Goal: Task Accomplishment & Management: Manage account settings

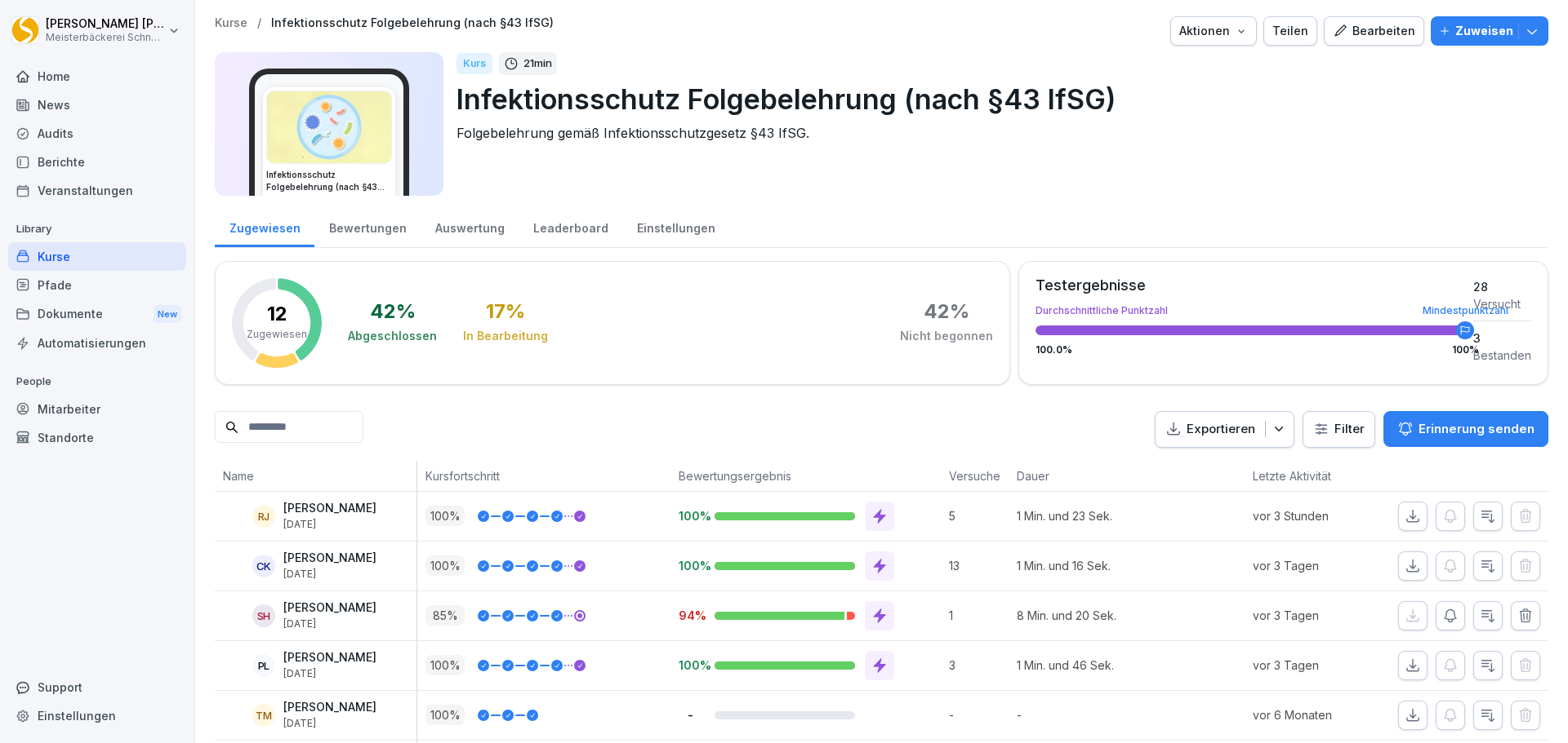
click at [568, 222] on div "Leaderboard" at bounding box center [569, 226] width 104 height 41
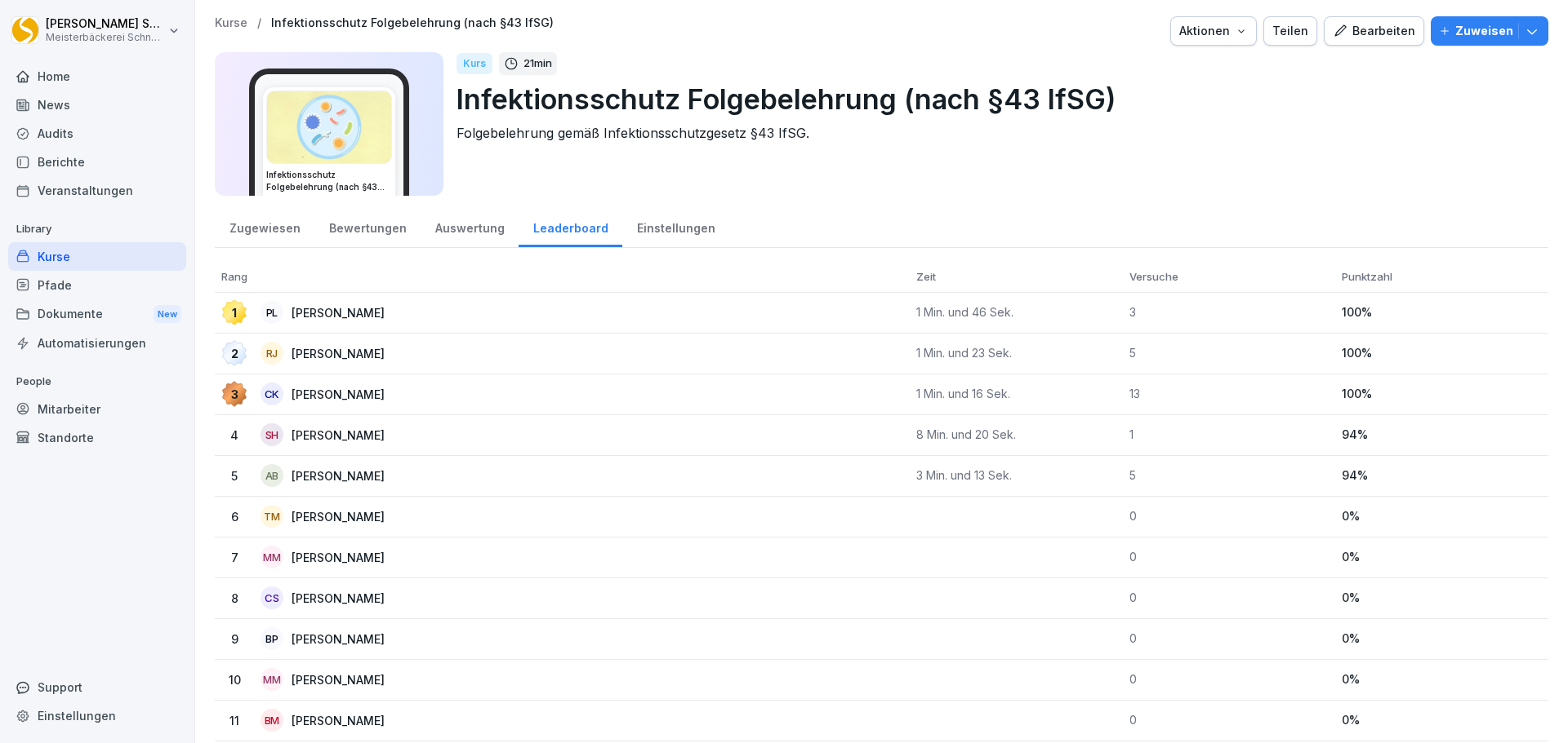
click at [448, 229] on div "Auswertung" at bounding box center [469, 226] width 98 height 41
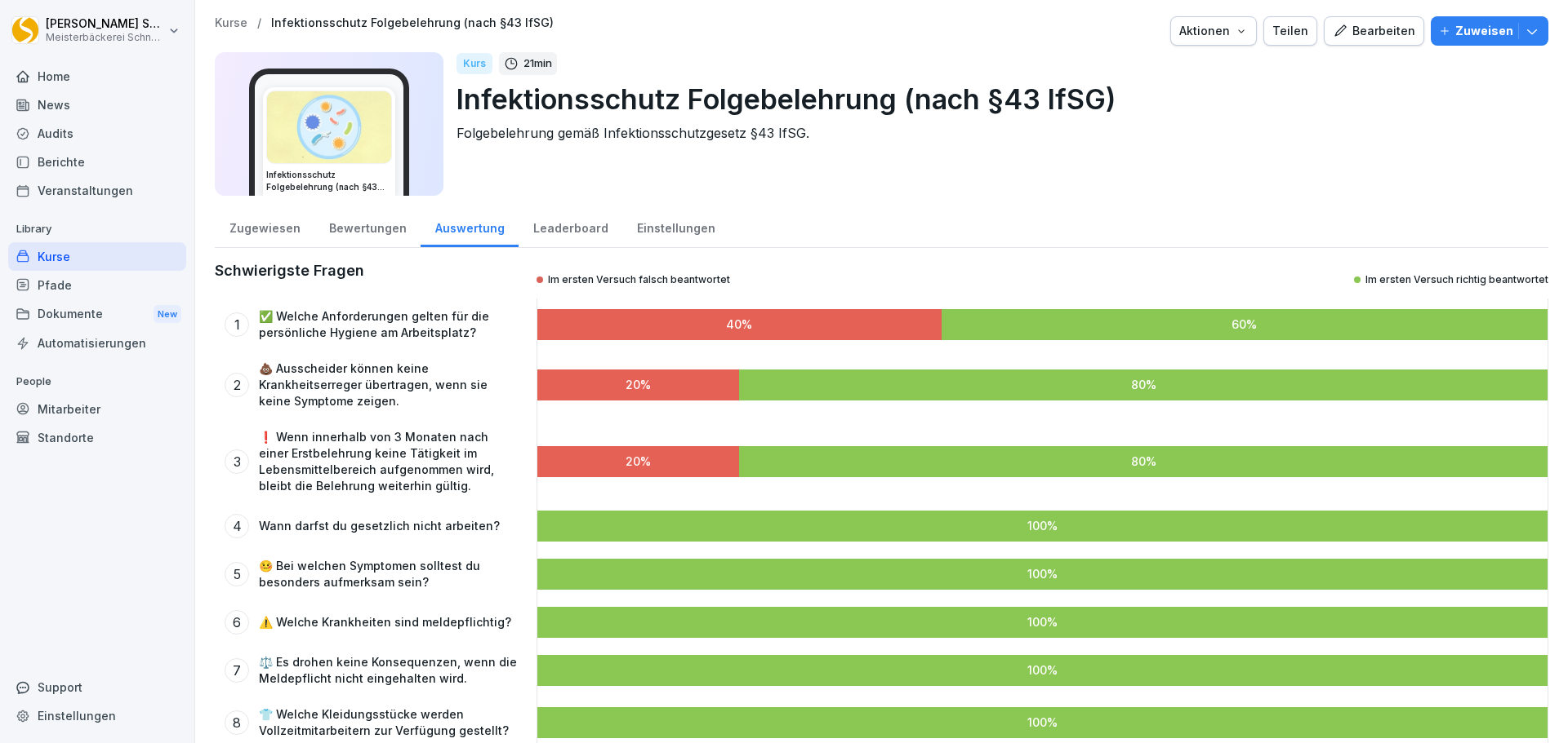
click at [362, 235] on div "Bewertungen" at bounding box center [367, 226] width 106 height 41
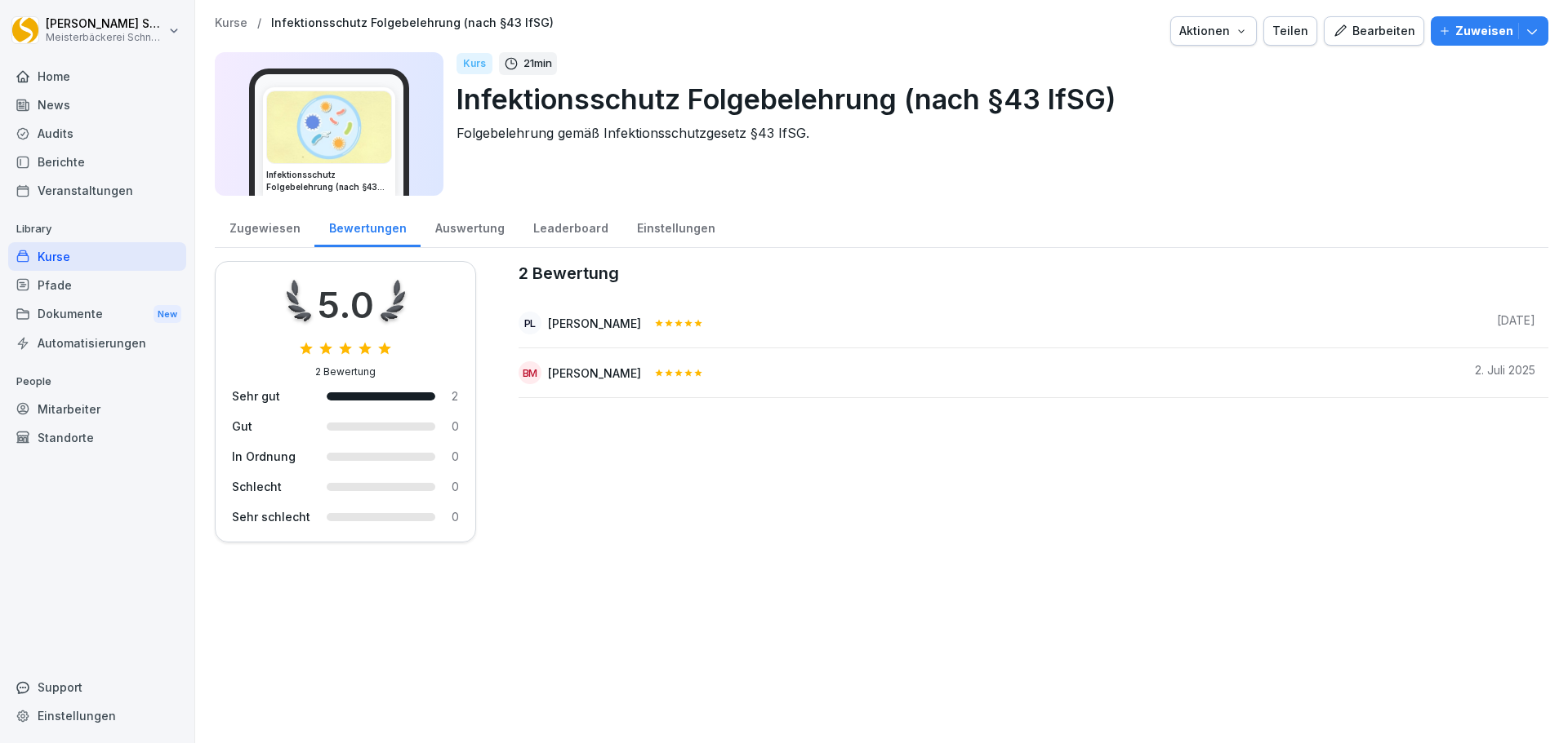
click at [285, 227] on div "Zugewiesen" at bounding box center [264, 226] width 100 height 41
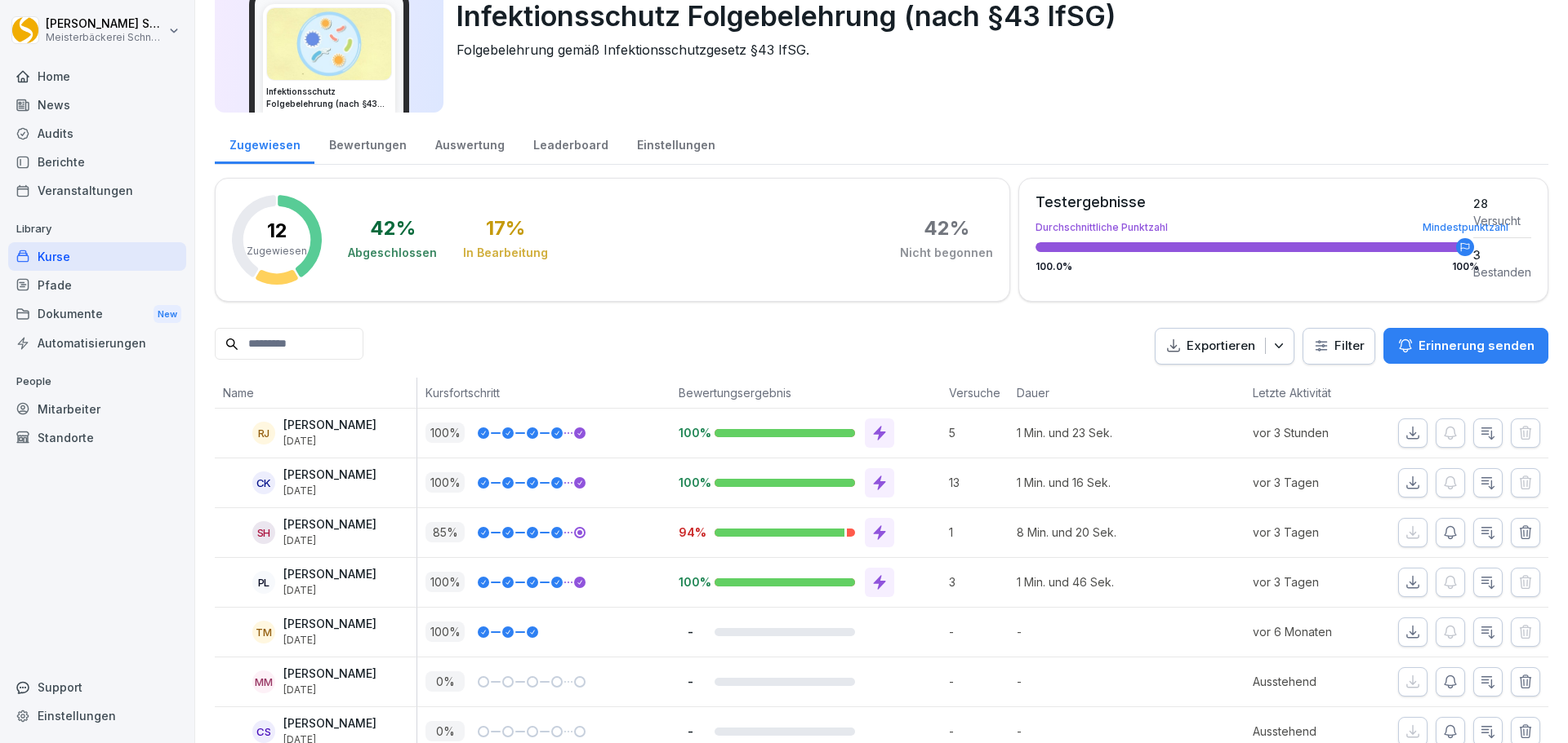
scroll to position [163, 0]
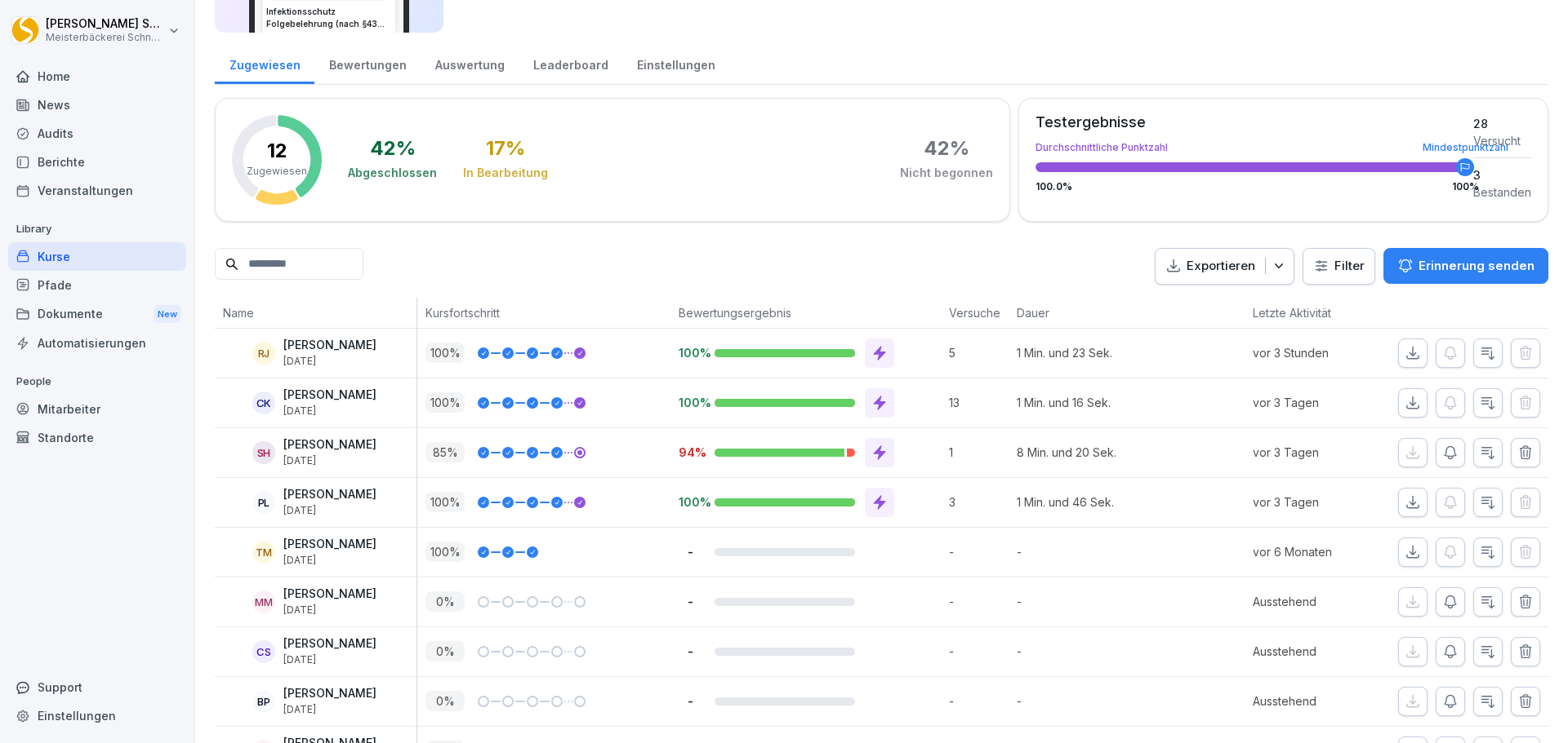
click at [54, 256] on div "Kurse" at bounding box center [97, 256] width 178 height 29
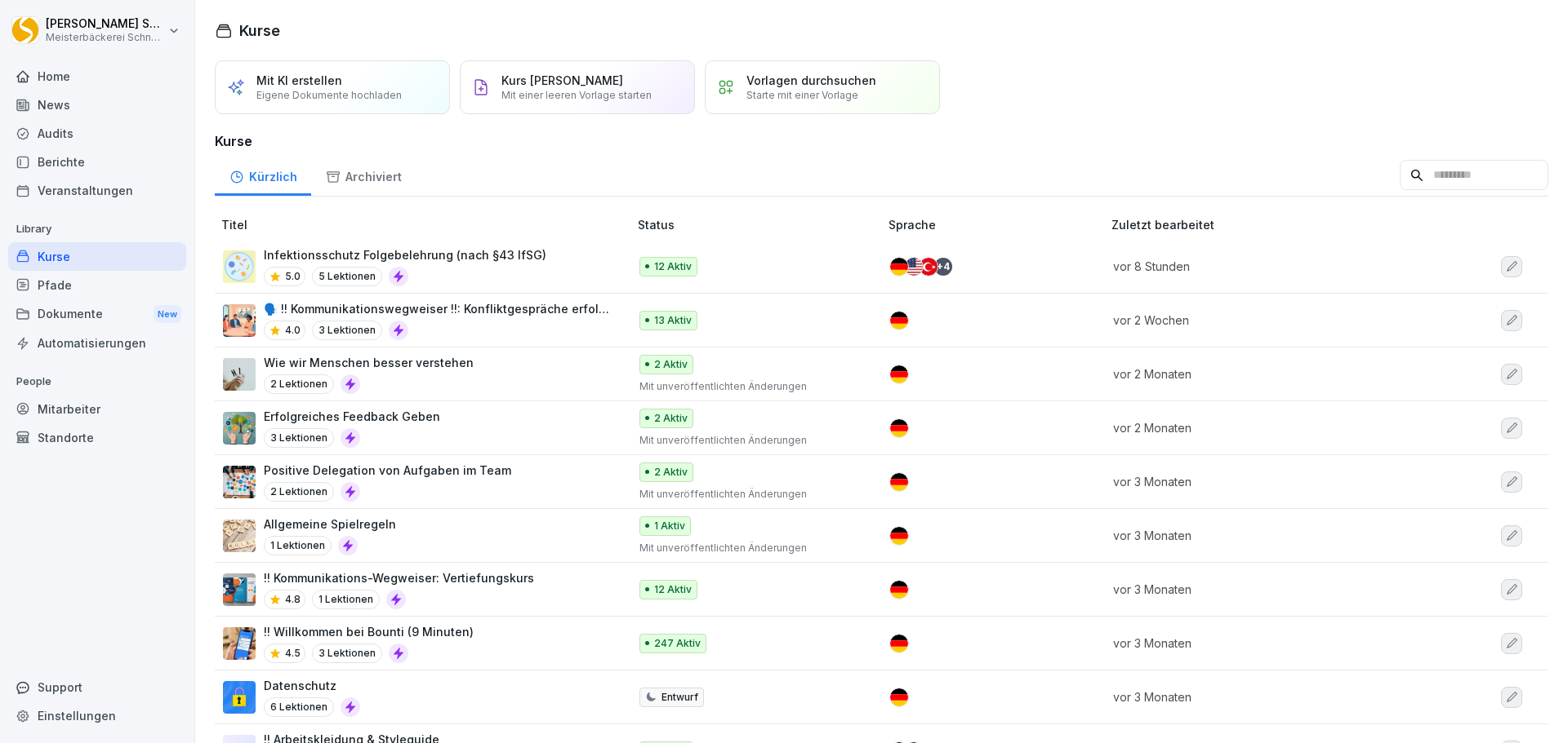
scroll to position [82, 0]
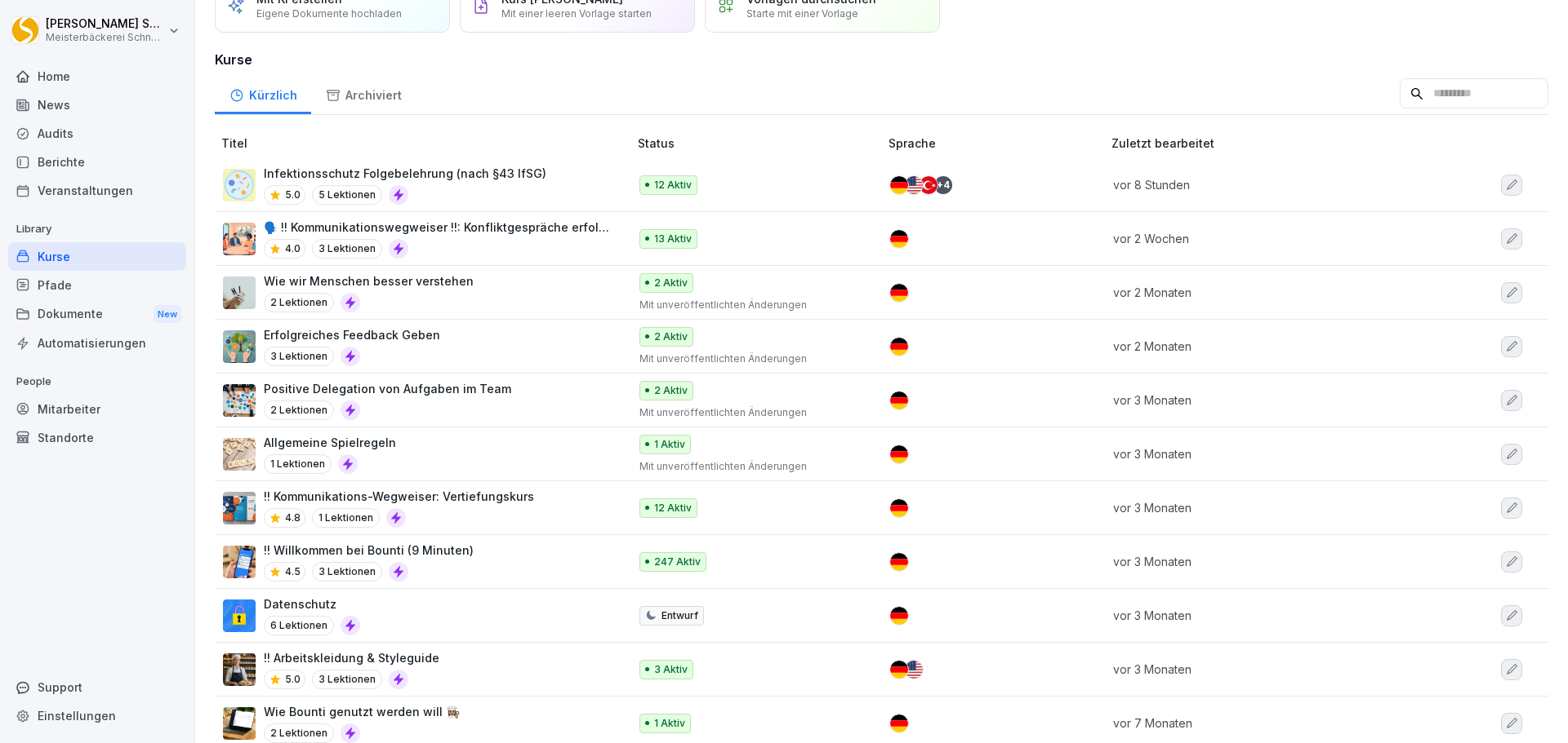
click at [446, 619] on div "Datenschutz 6 Lektionen" at bounding box center [416, 616] width 389 height 40
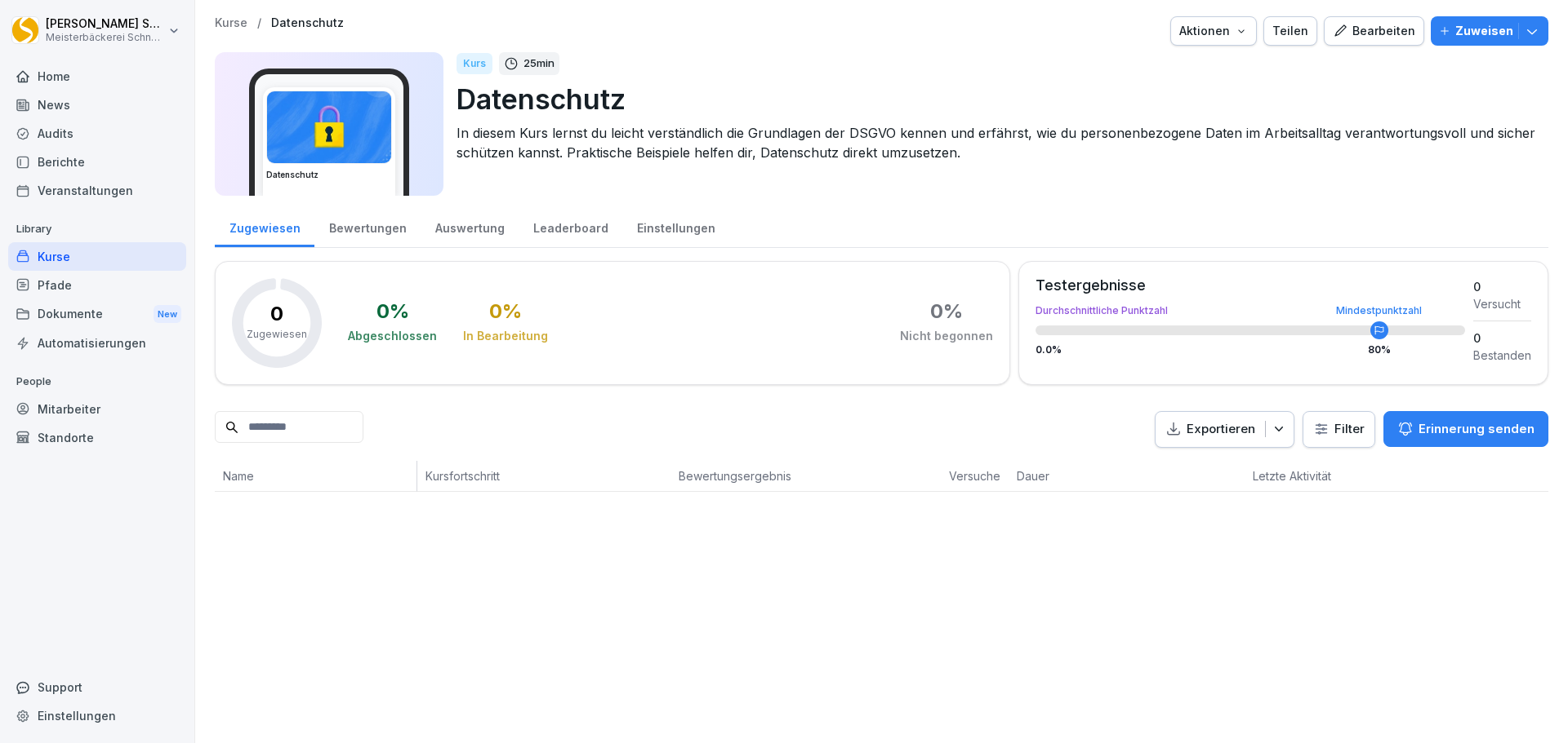
click at [137, 255] on div "Kurse" at bounding box center [97, 256] width 178 height 29
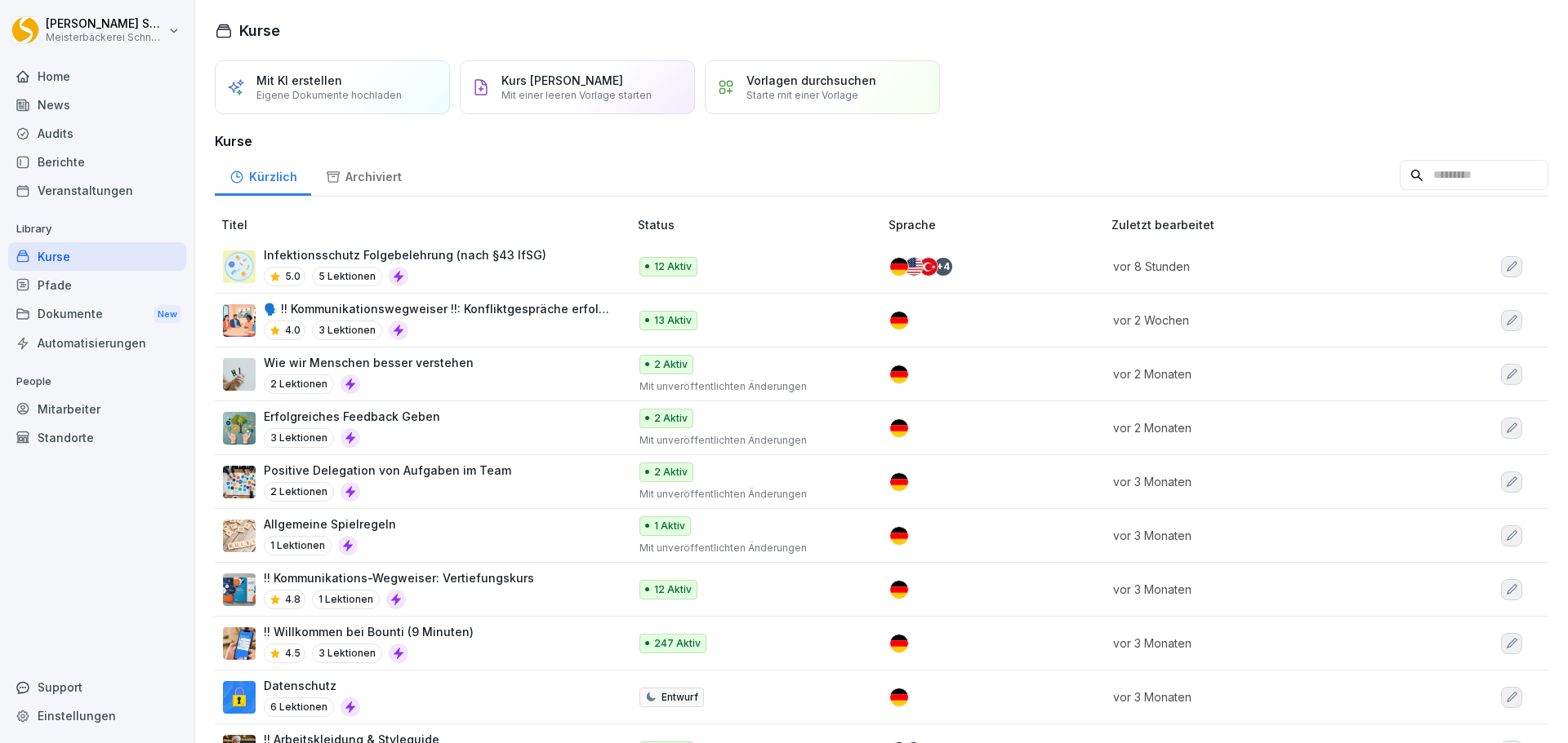
click at [865, 104] on div "Vorlagen durchsuchen Starte mit einer Vorlage" at bounding box center [823, 87] width 235 height 54
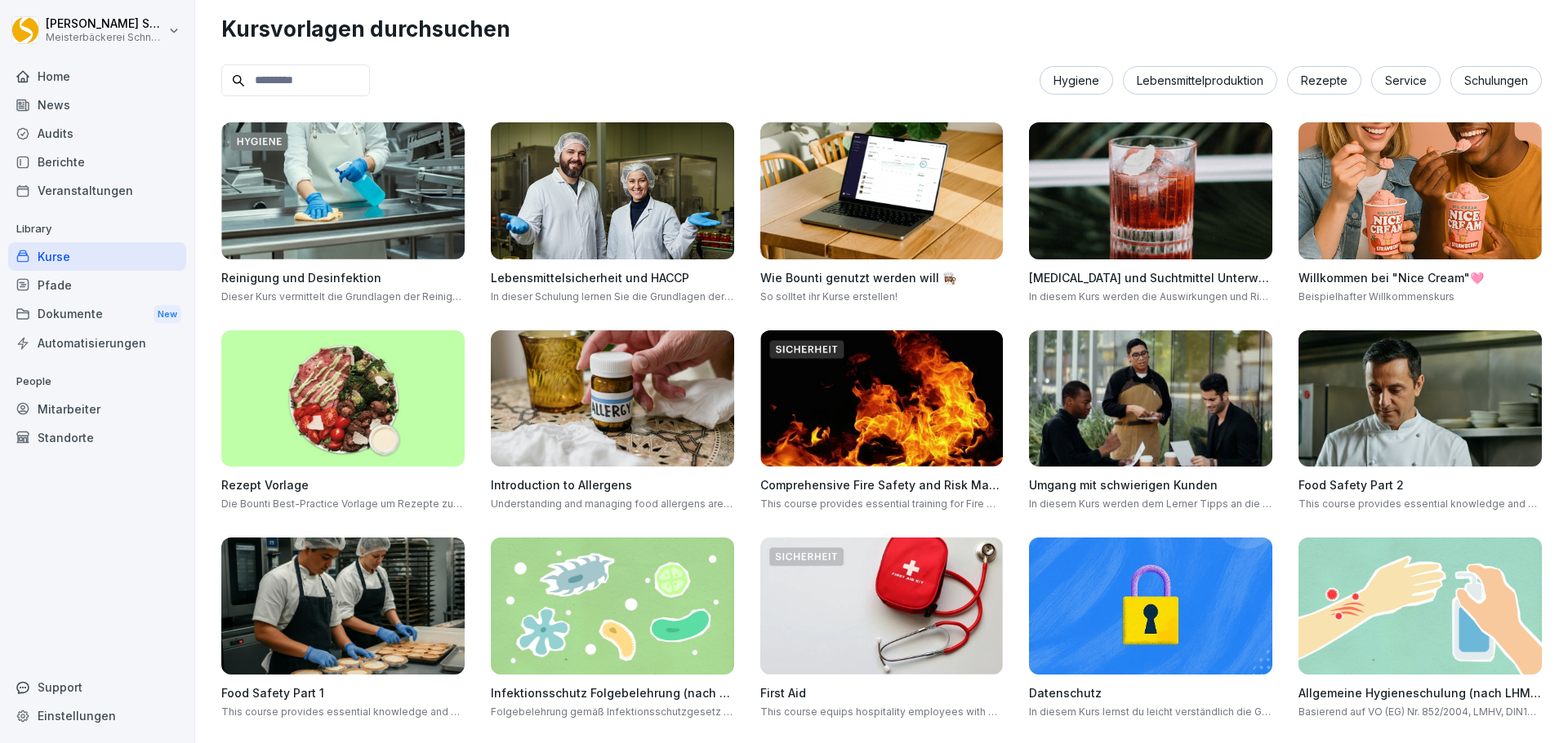
click at [1052, 82] on div "Hygiene" at bounding box center [1076, 80] width 73 height 29
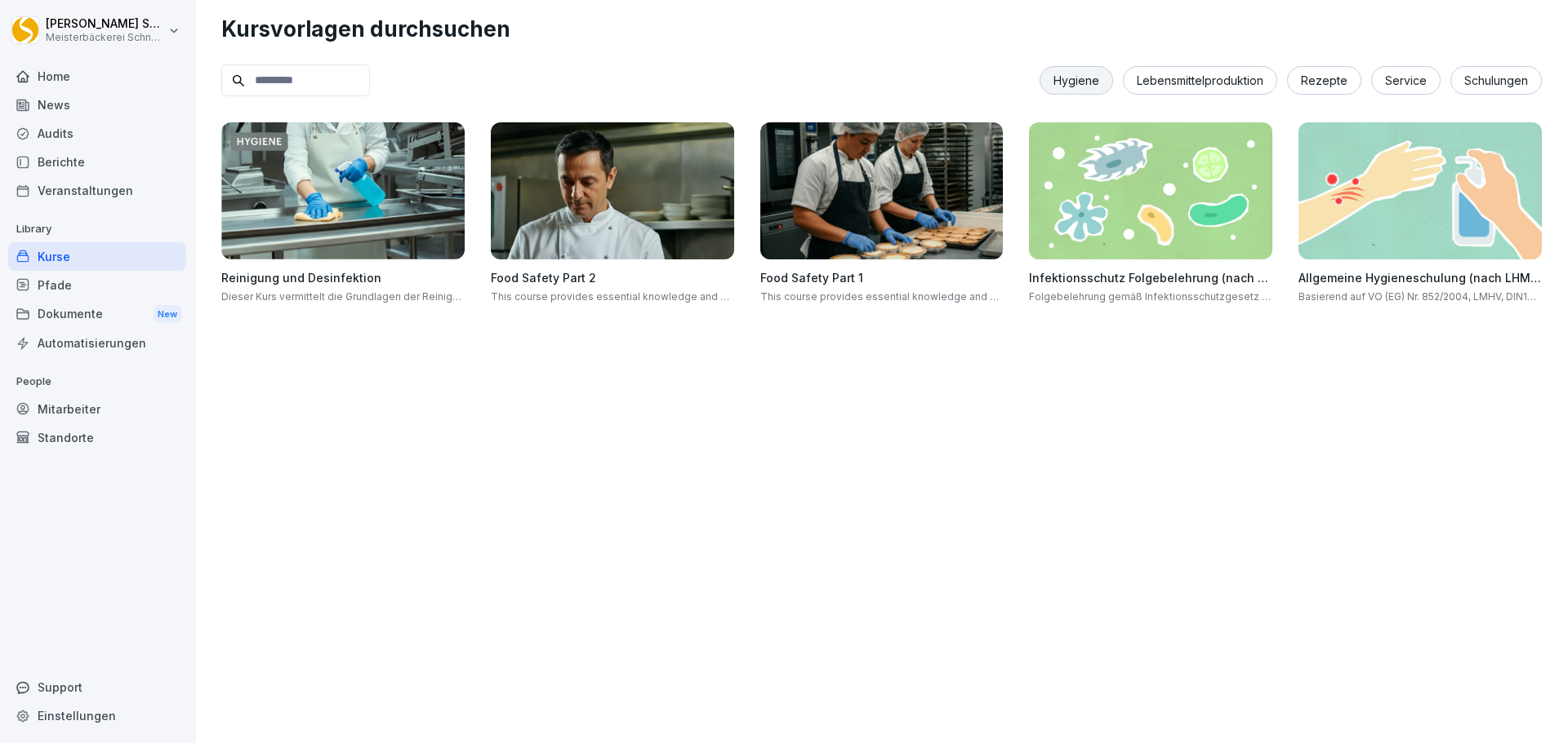
click at [1220, 87] on div "Lebensmittelproduktion" at bounding box center [1200, 80] width 154 height 29
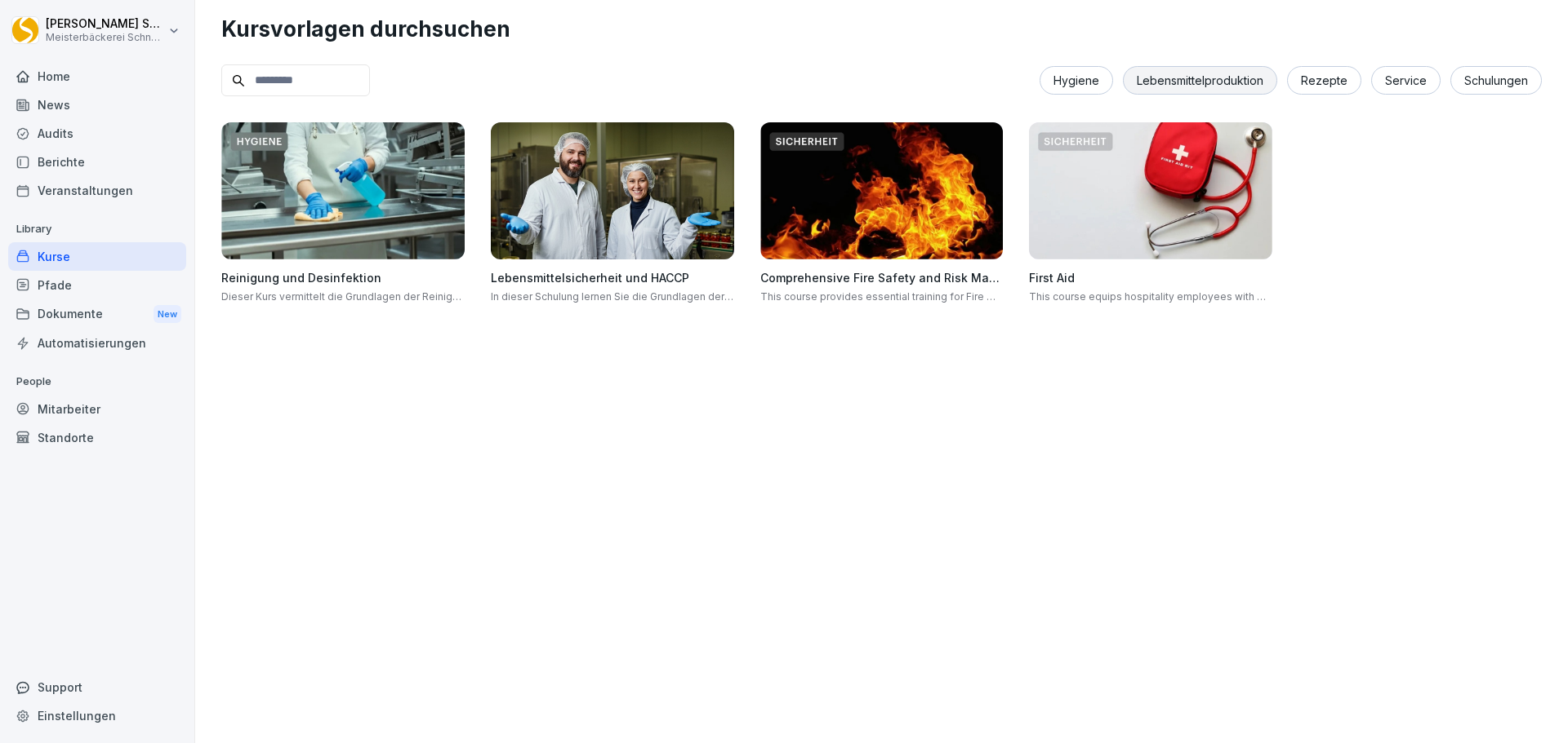
click at [1325, 86] on div "Rezepte" at bounding box center [1324, 80] width 74 height 29
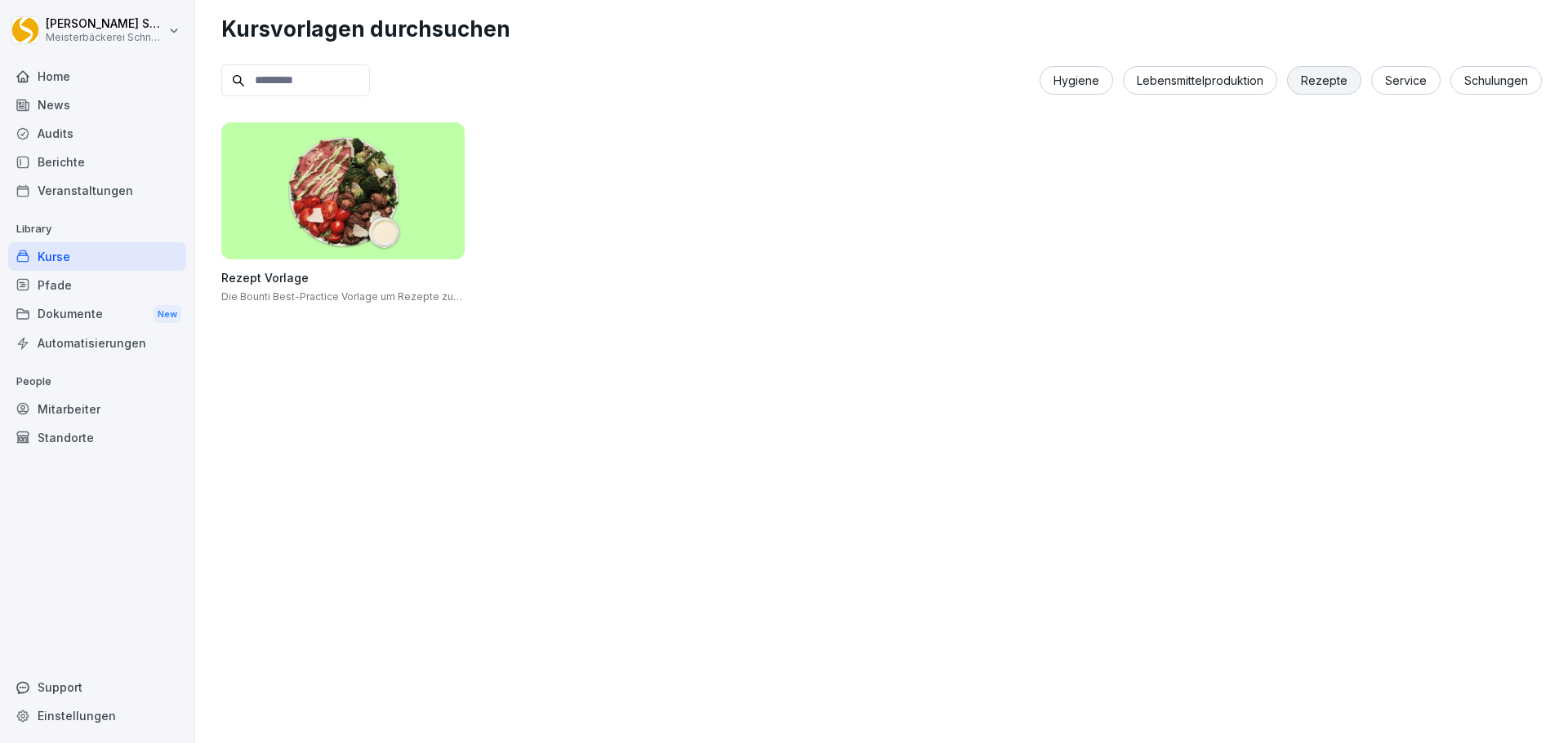
click at [1402, 91] on div "Service" at bounding box center [1406, 80] width 69 height 29
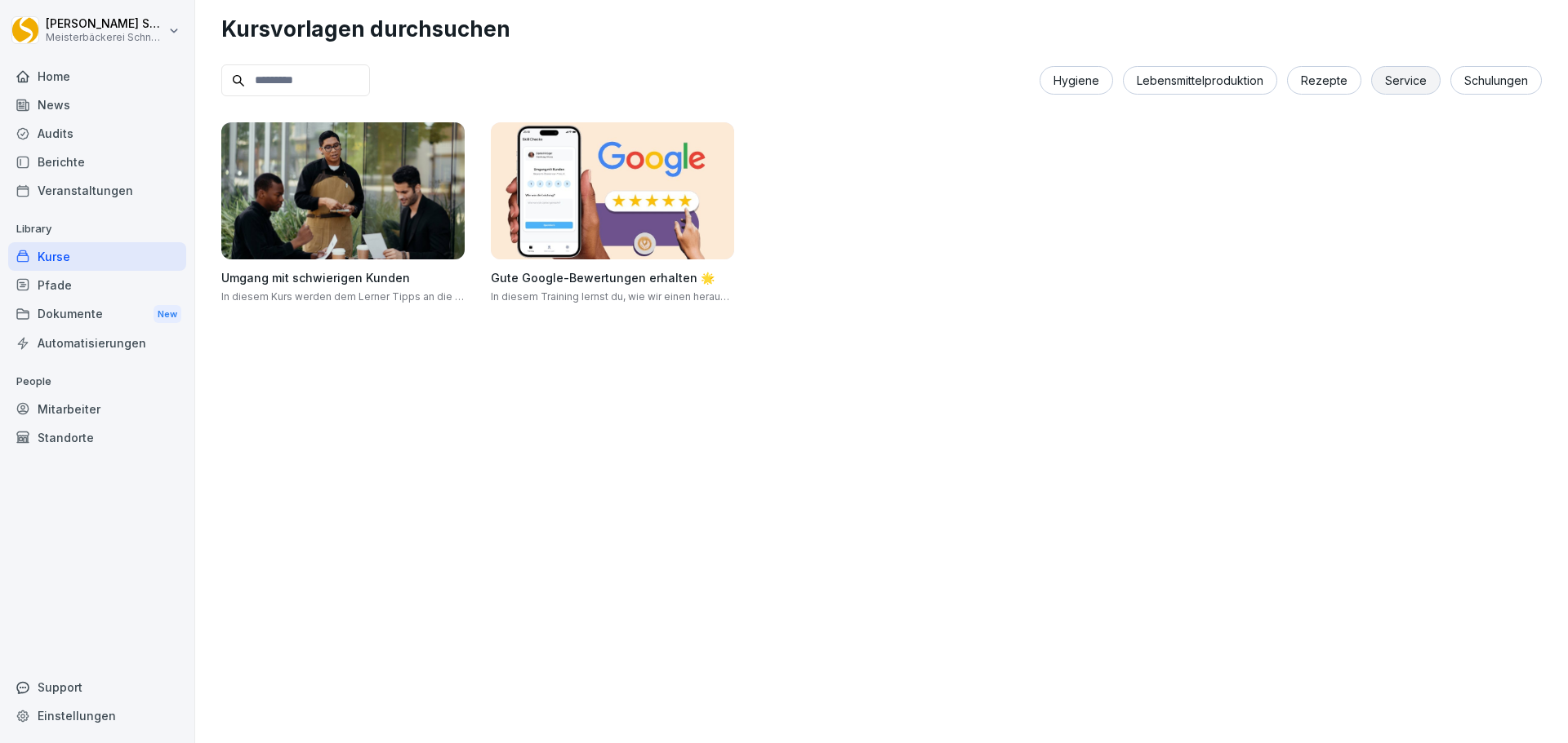
click at [1460, 75] on div "Schulungen" at bounding box center [1496, 80] width 91 height 29
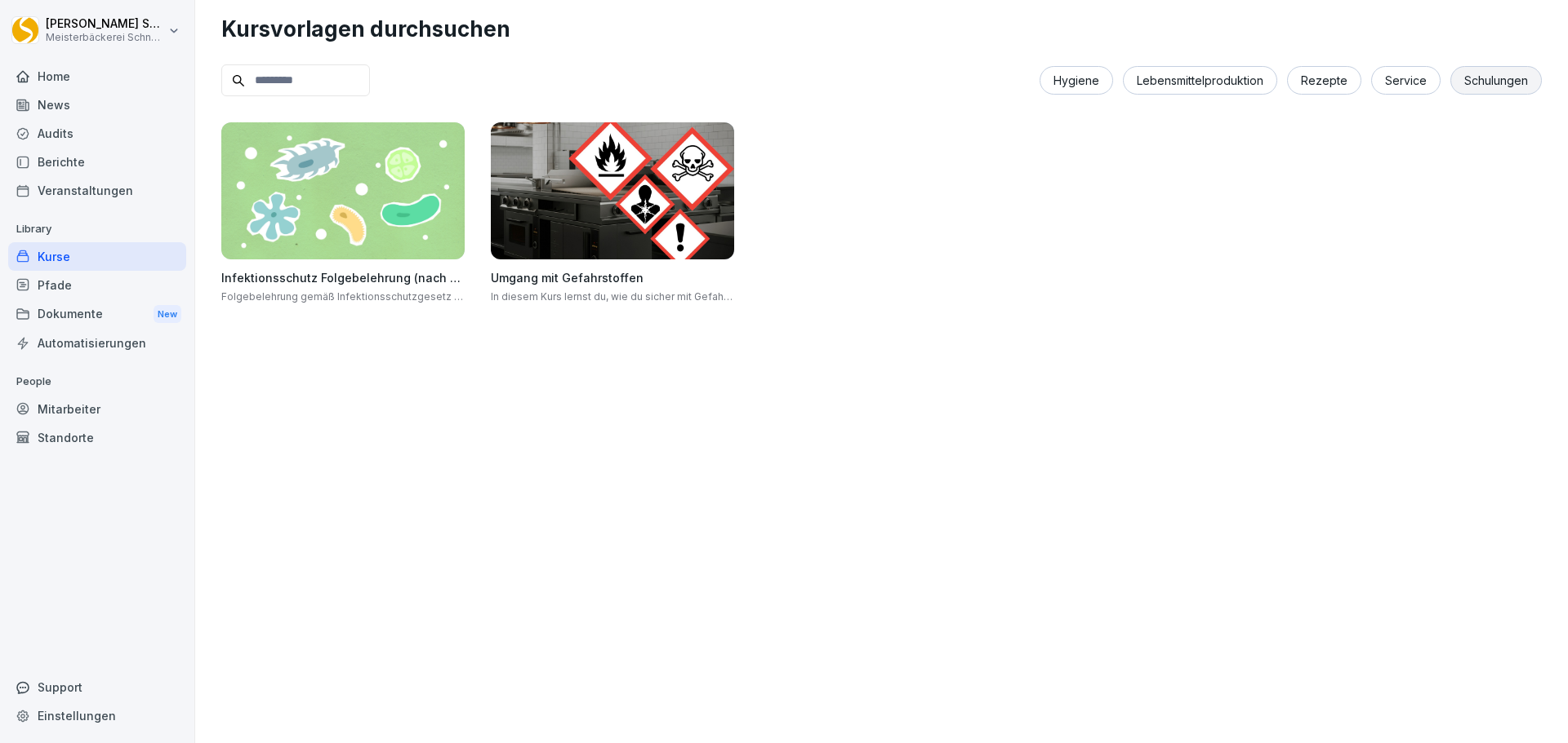
click at [1057, 68] on div "Hygiene" at bounding box center [1076, 80] width 73 height 29
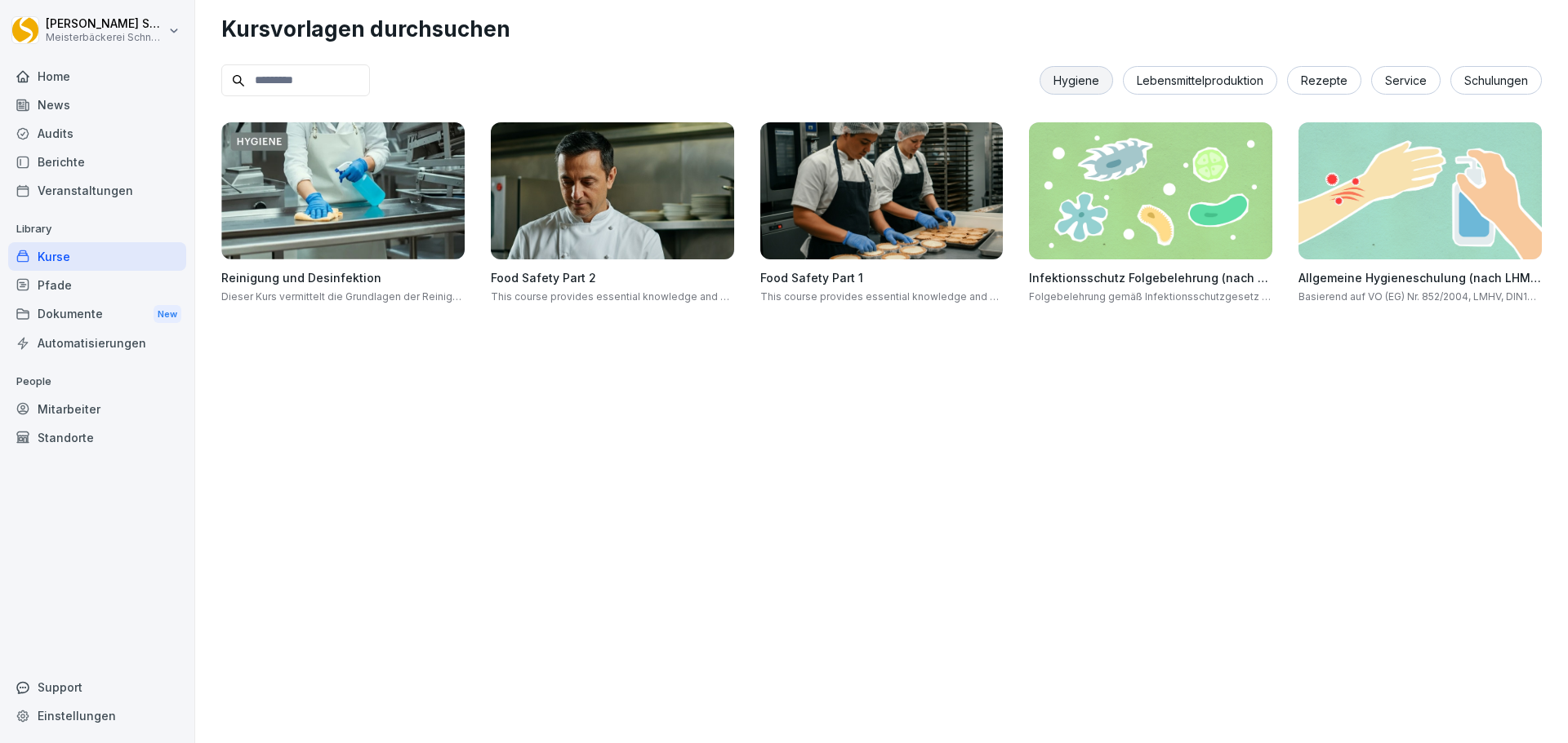
click at [1028, 88] on div "Hygiene Lebensmittelproduktion Rezepte Service Schulungen" at bounding box center [881, 80] width 1320 height 32
click at [1065, 83] on div "Hygiene" at bounding box center [1076, 80] width 73 height 29
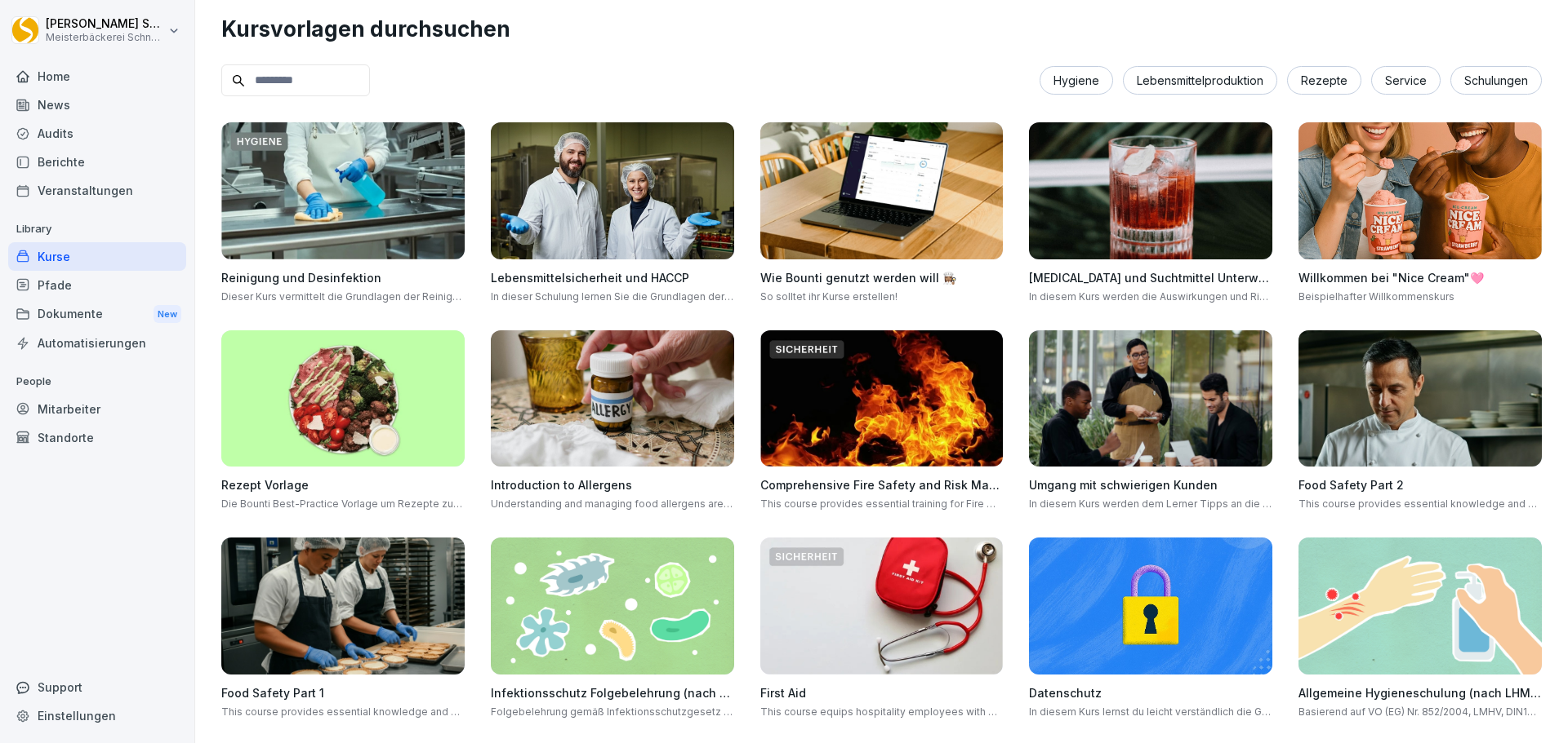
click at [359, 87] on input at bounding box center [296, 80] width 148 height 32
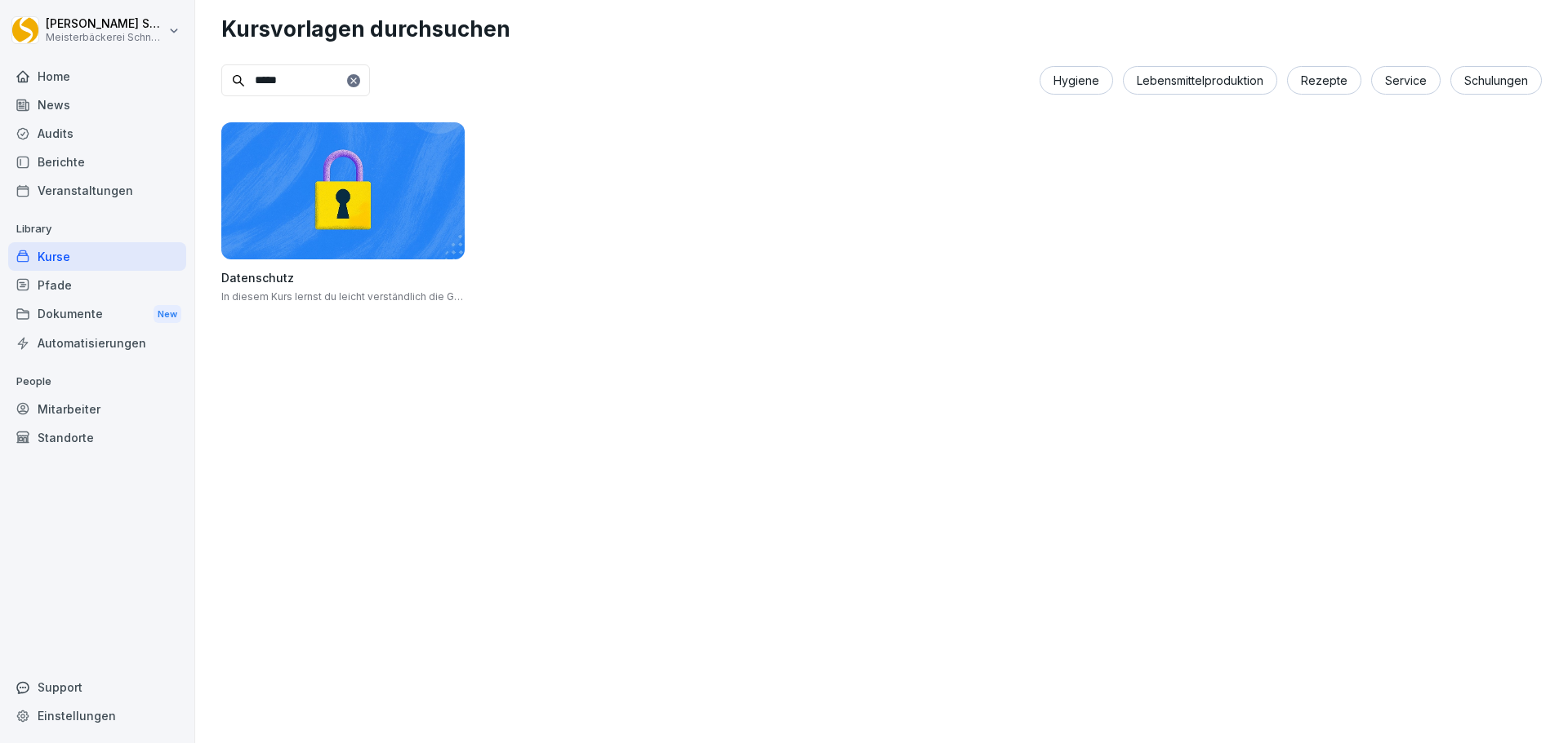
drag, startPoint x: 261, startPoint y: 69, endPoint x: 232, endPoint y: 68, distance: 29.0
click at [232, 68] on input "*****" at bounding box center [296, 80] width 148 height 32
type input "*****"
click at [360, 81] on div at bounding box center [353, 80] width 13 height 13
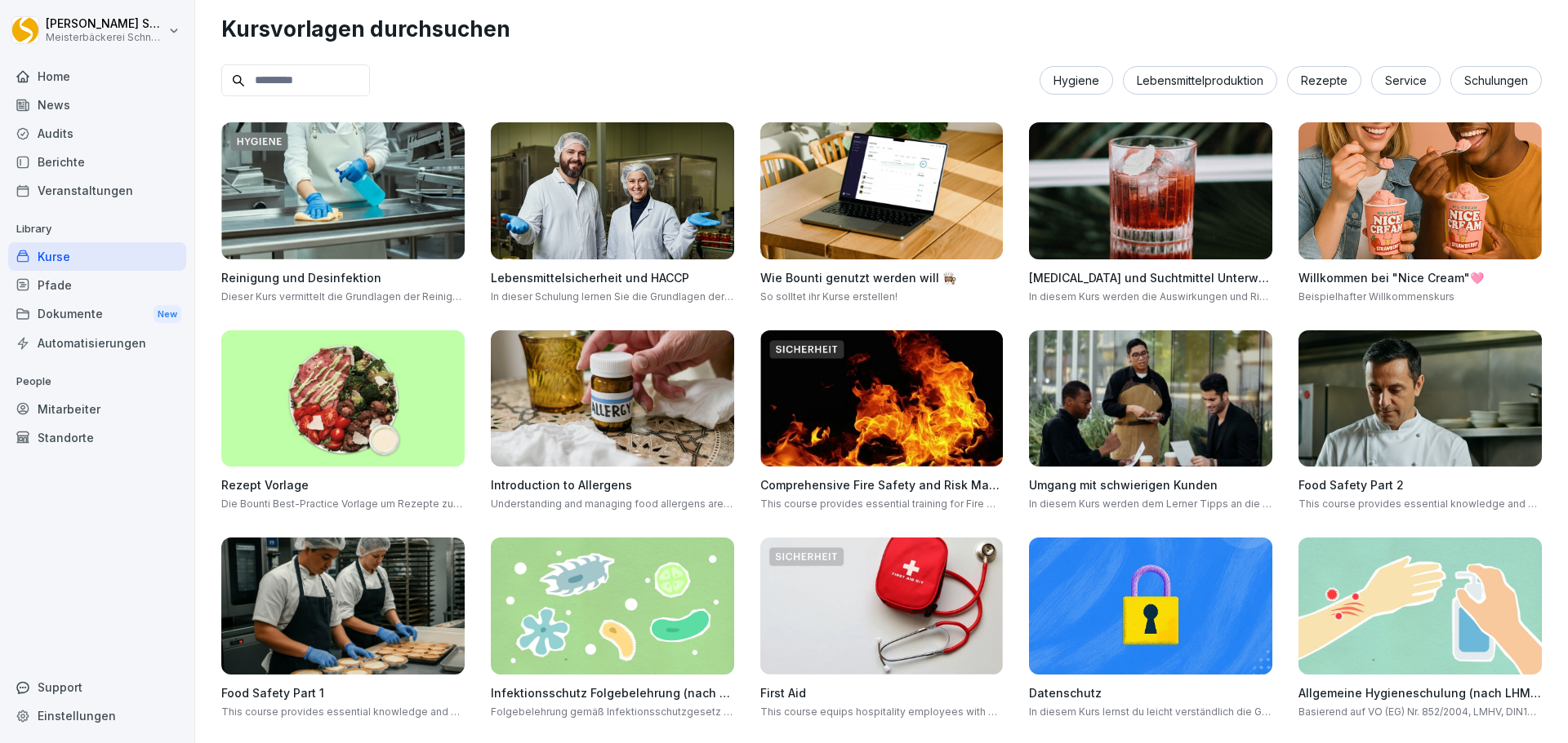
click at [125, 245] on div "Kurse" at bounding box center [97, 256] width 178 height 29
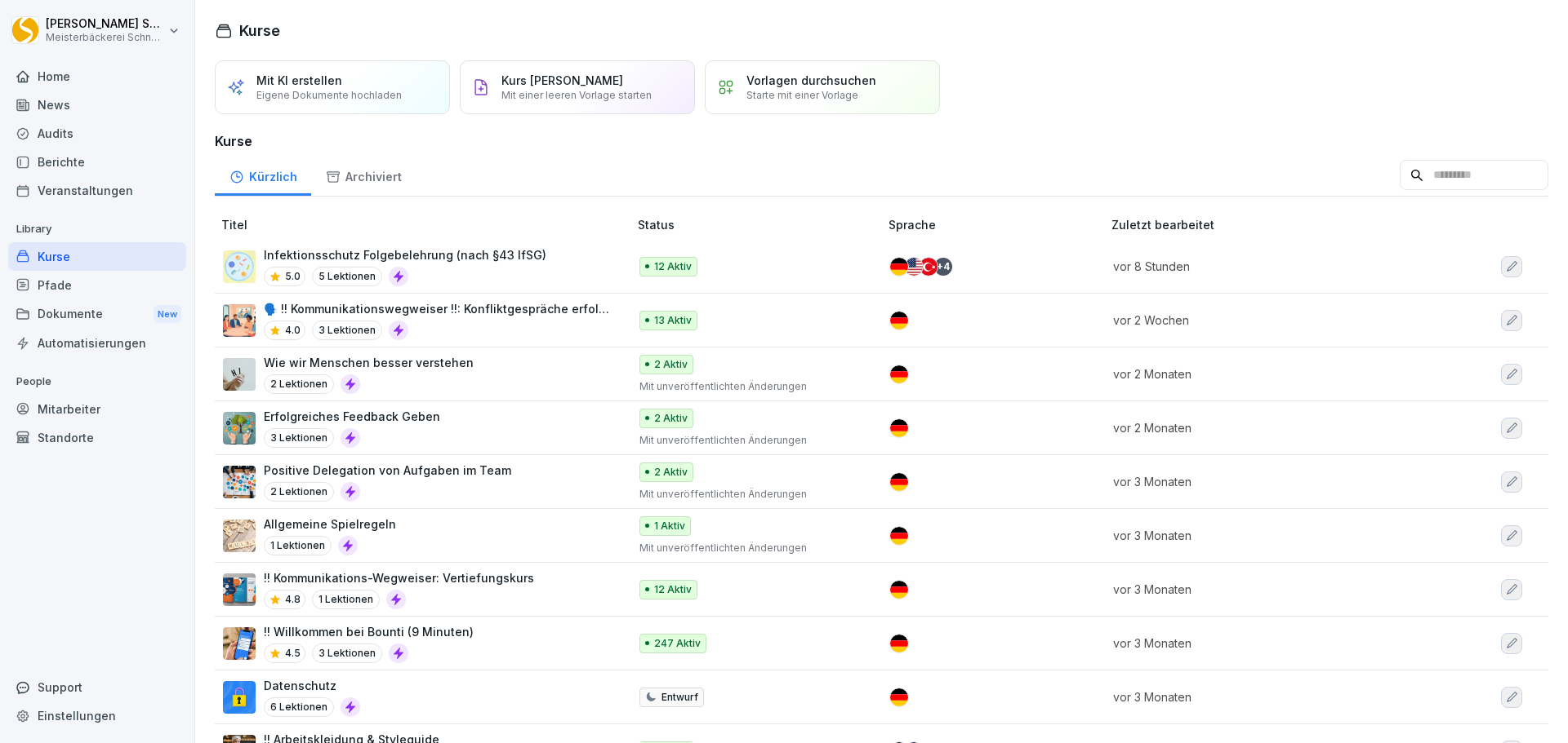
scroll to position [167, 0]
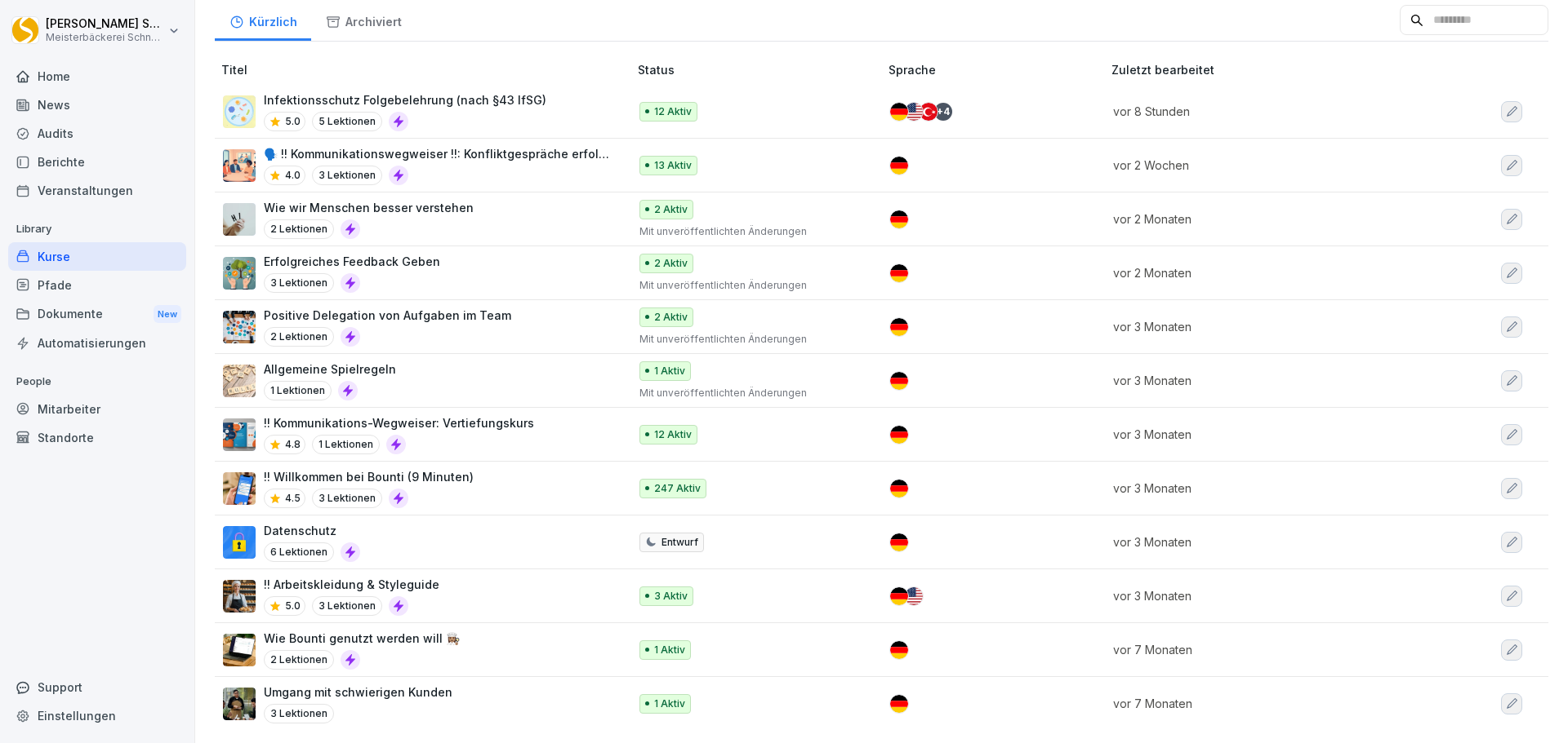
click at [446, 523] on div "Datenschutz 6 Lektionen" at bounding box center [416, 542] width 389 height 40
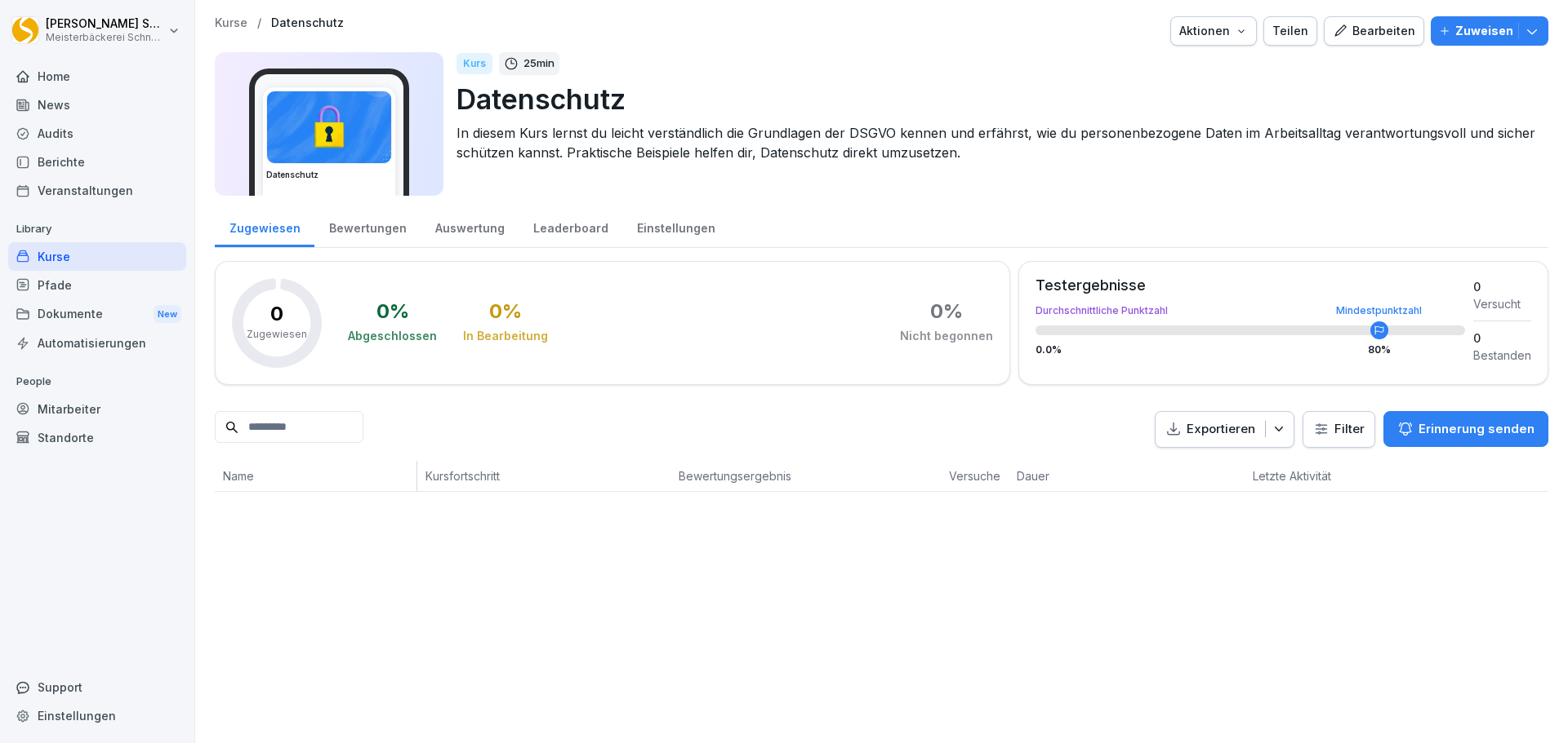
click at [1360, 27] on div "Bearbeiten" at bounding box center [1373, 31] width 82 height 18
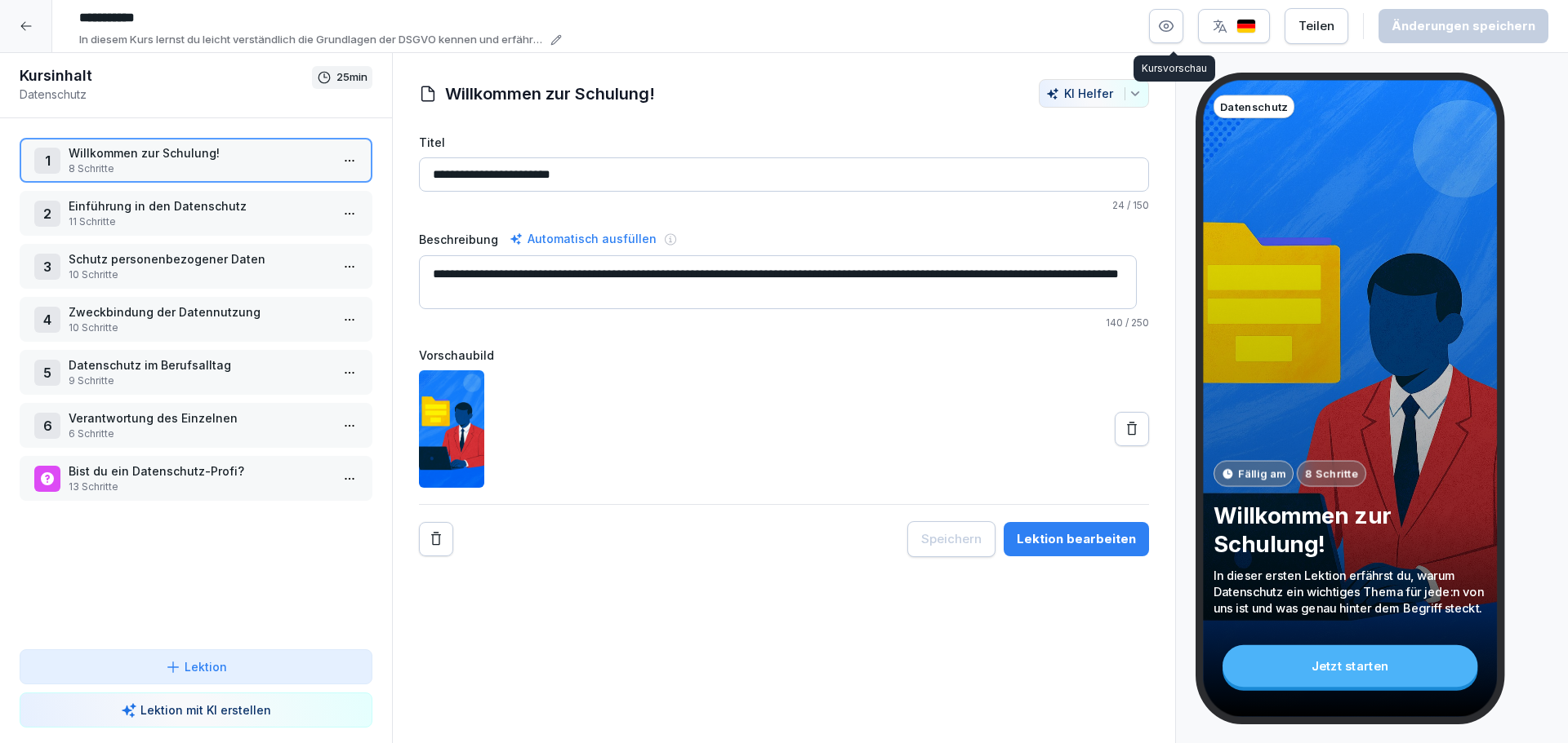
click at [1175, 19] on icon "button" at bounding box center [1166, 26] width 17 height 17
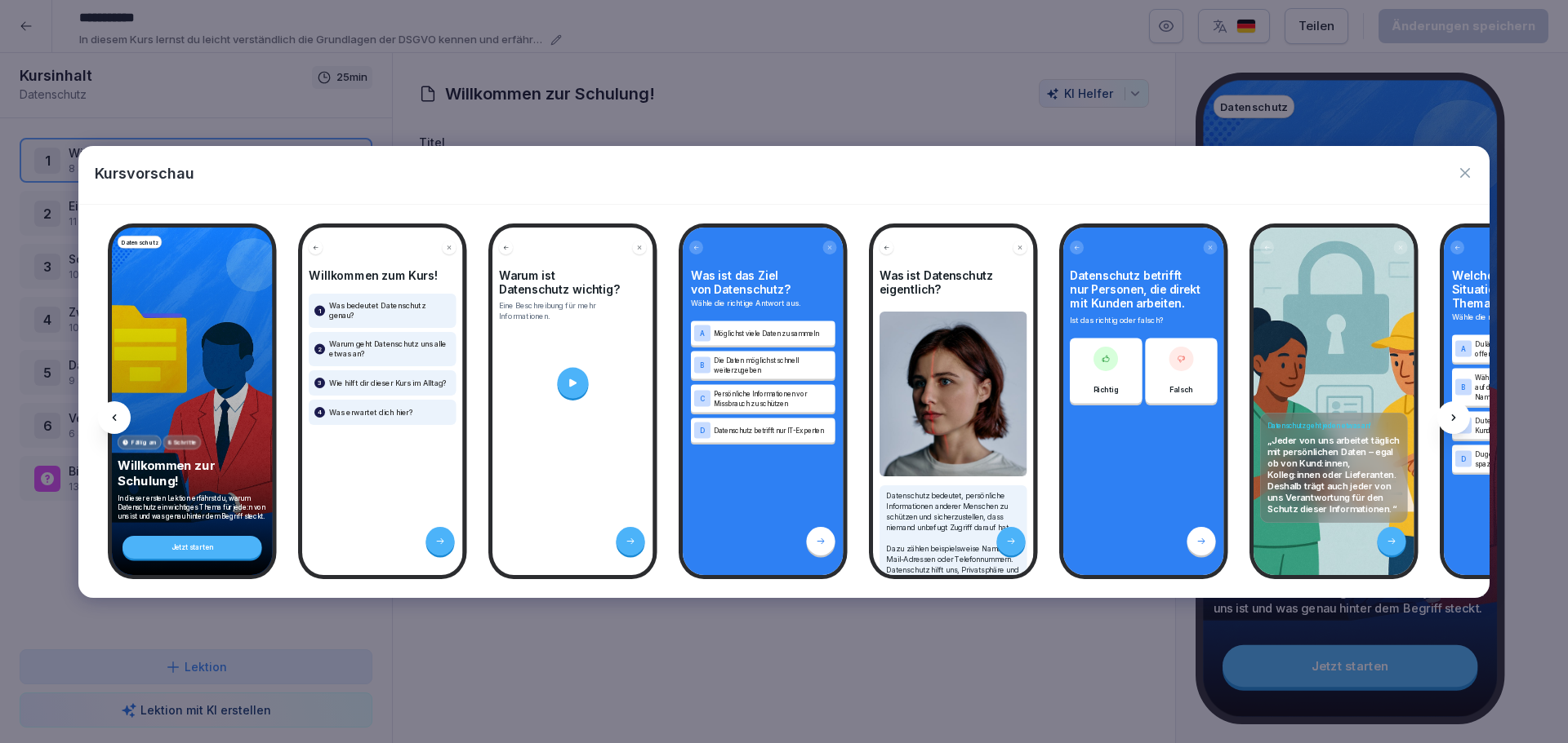
click at [1454, 411] on icon at bounding box center [1452, 417] width 13 height 13
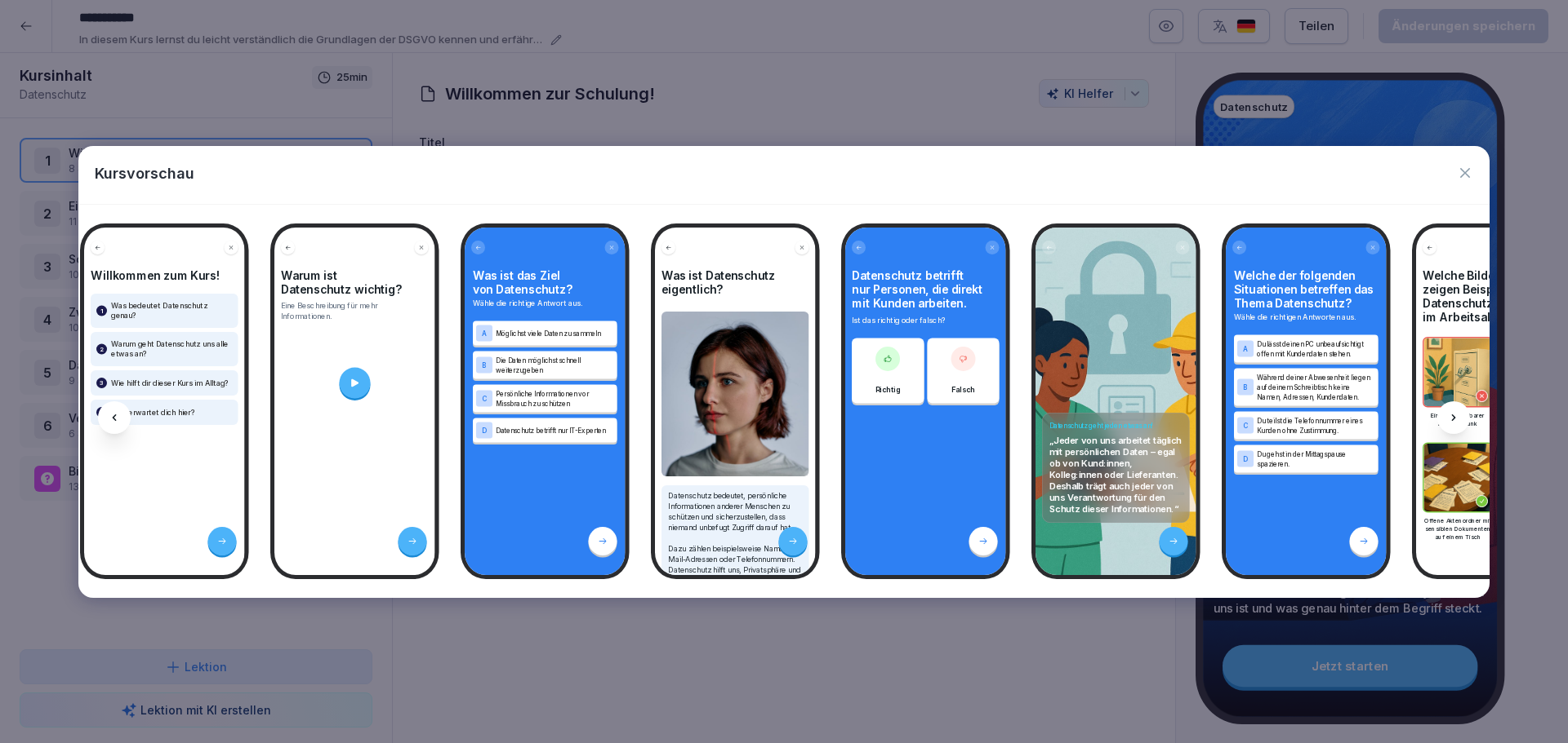
click at [1454, 411] on icon at bounding box center [1452, 417] width 13 height 13
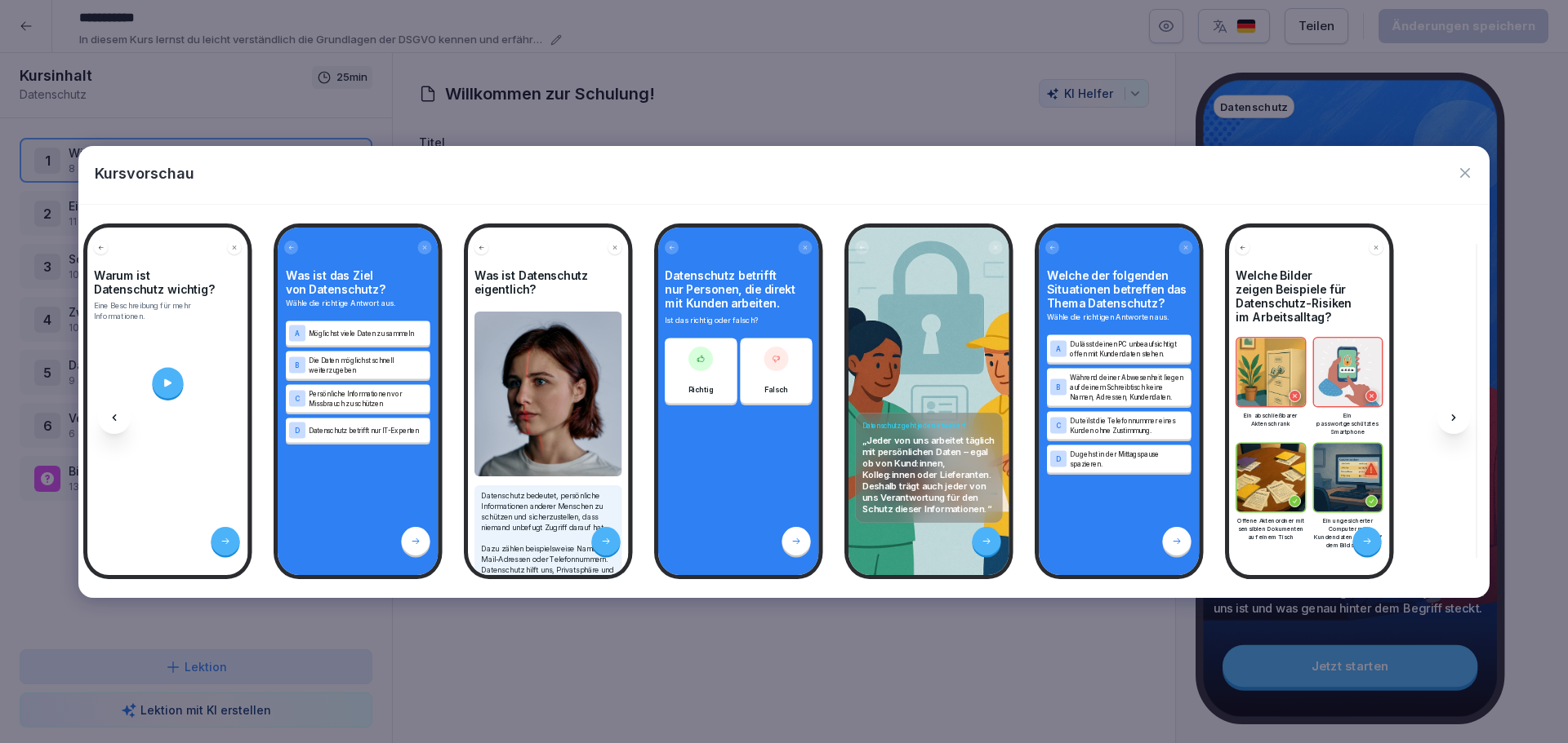
click at [1454, 411] on icon at bounding box center [1452, 417] width 13 height 13
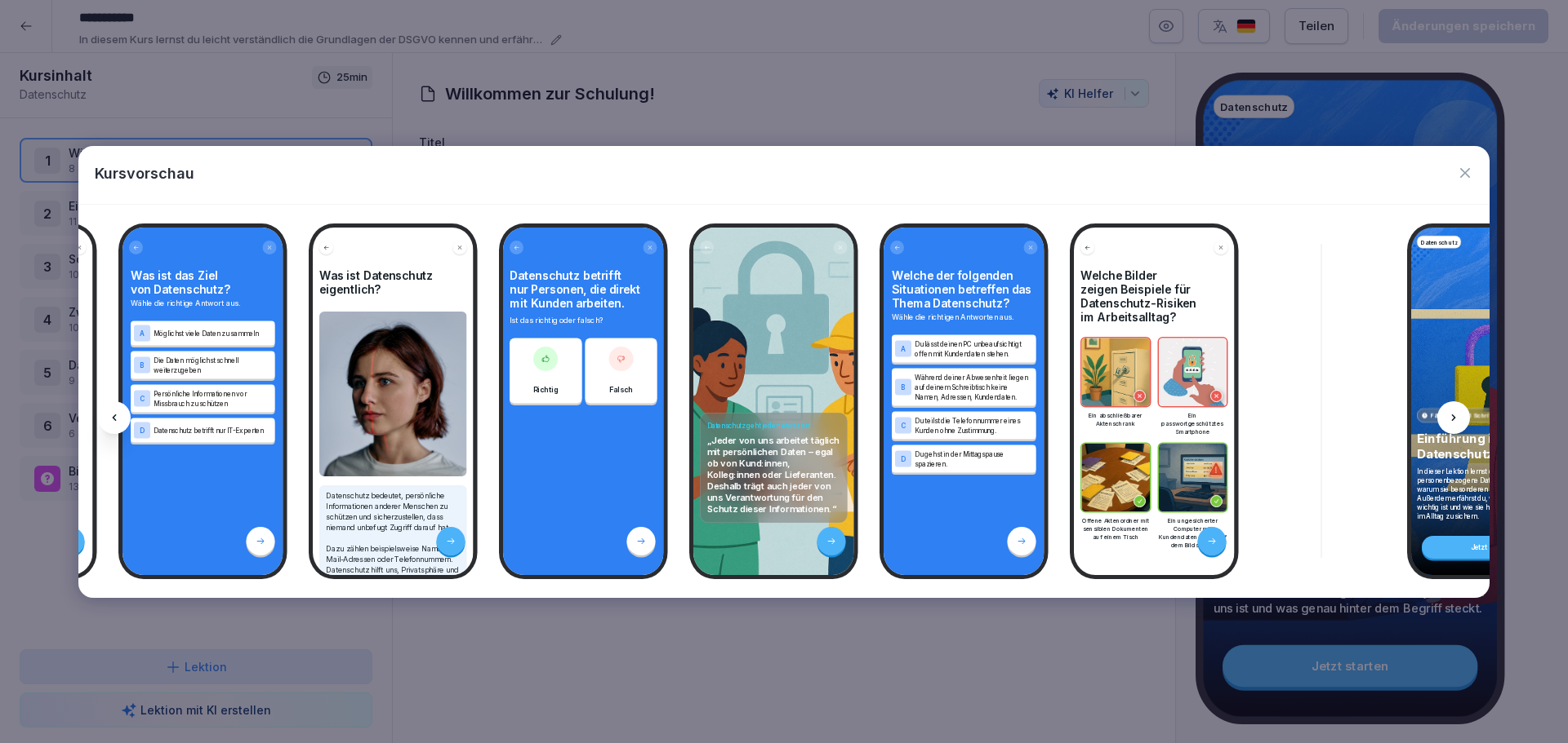
click at [1454, 411] on icon at bounding box center [1452, 417] width 13 height 13
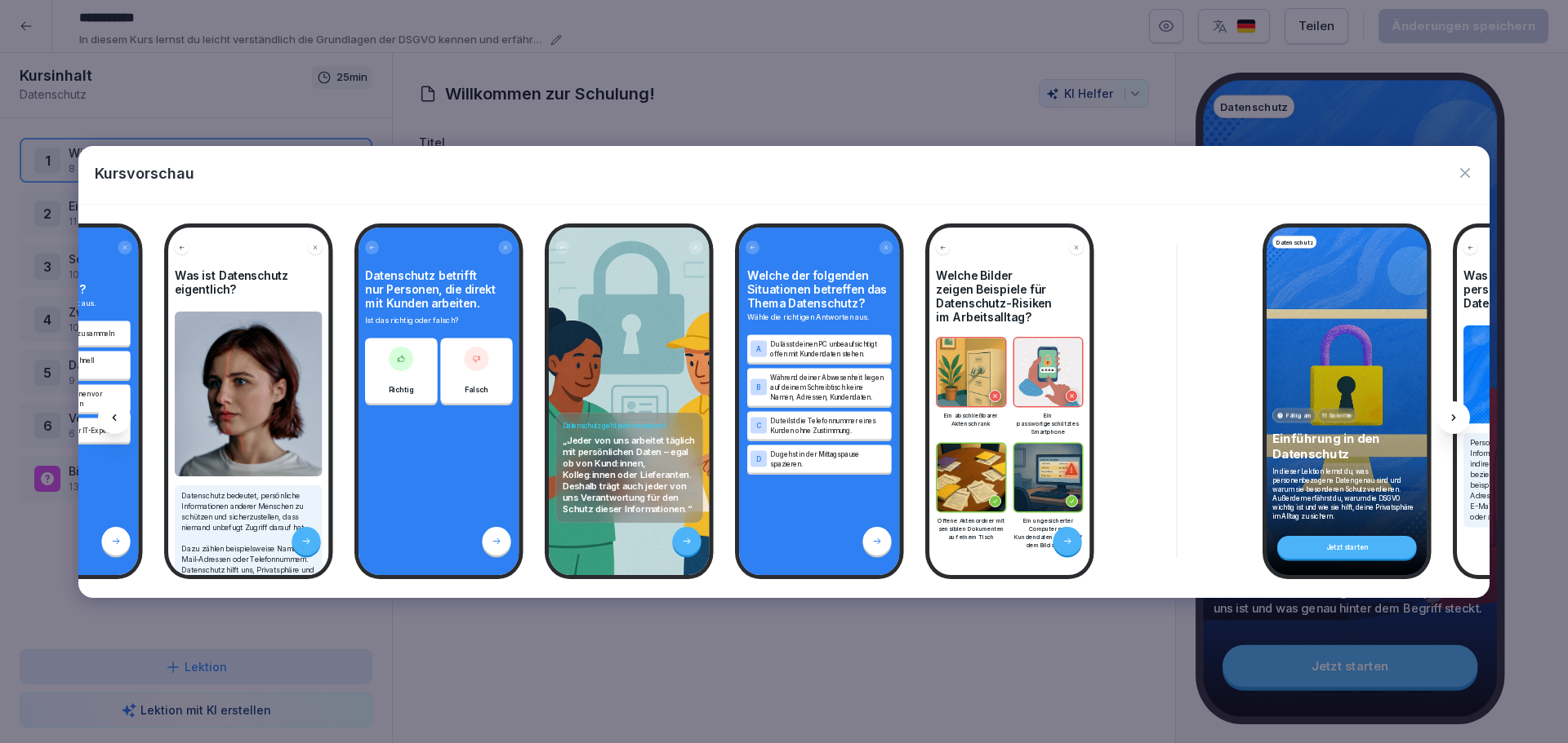
click at [1454, 411] on icon at bounding box center [1452, 417] width 13 height 13
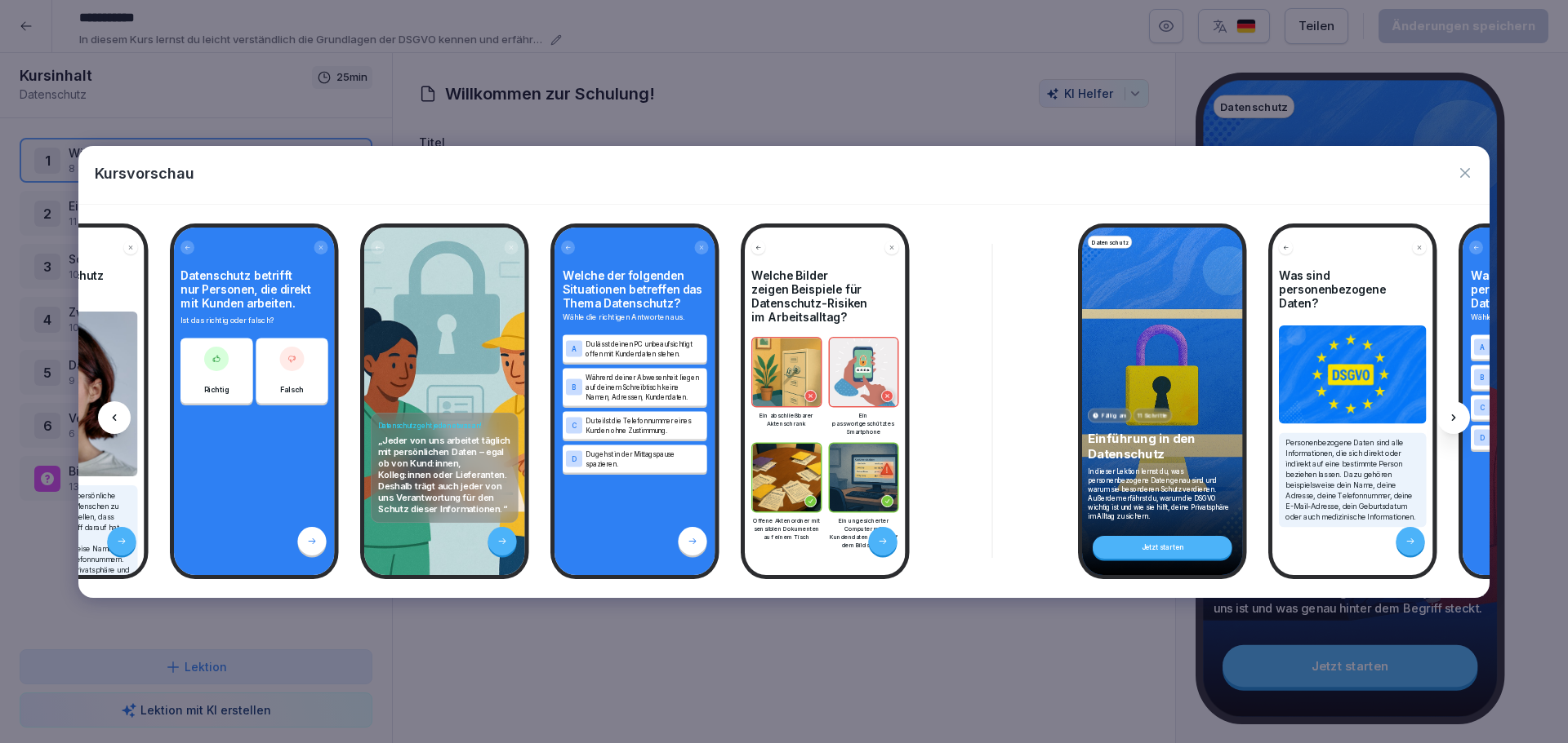
click at [1454, 411] on icon at bounding box center [1452, 417] width 13 height 13
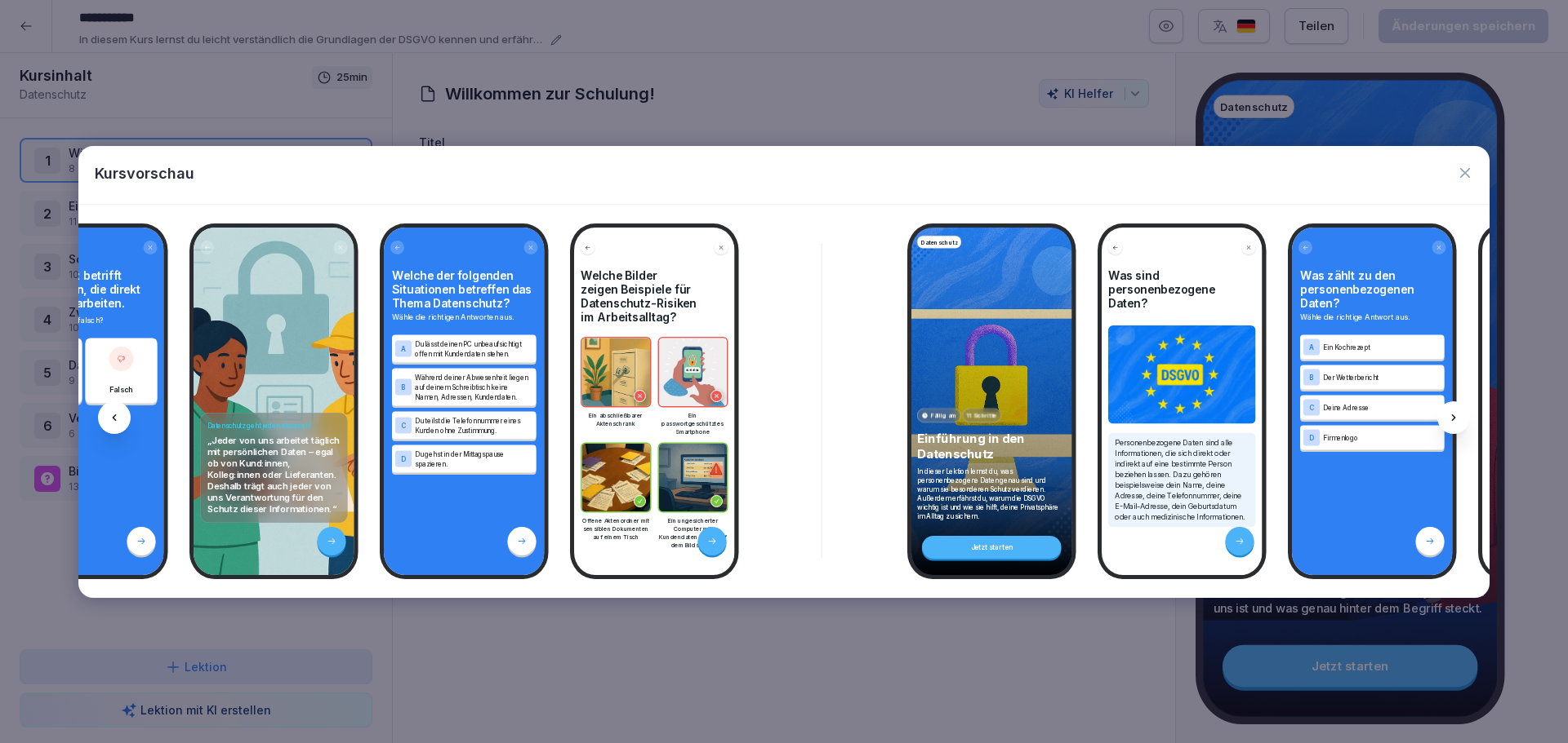
click at [1454, 411] on icon at bounding box center [1452, 417] width 13 height 13
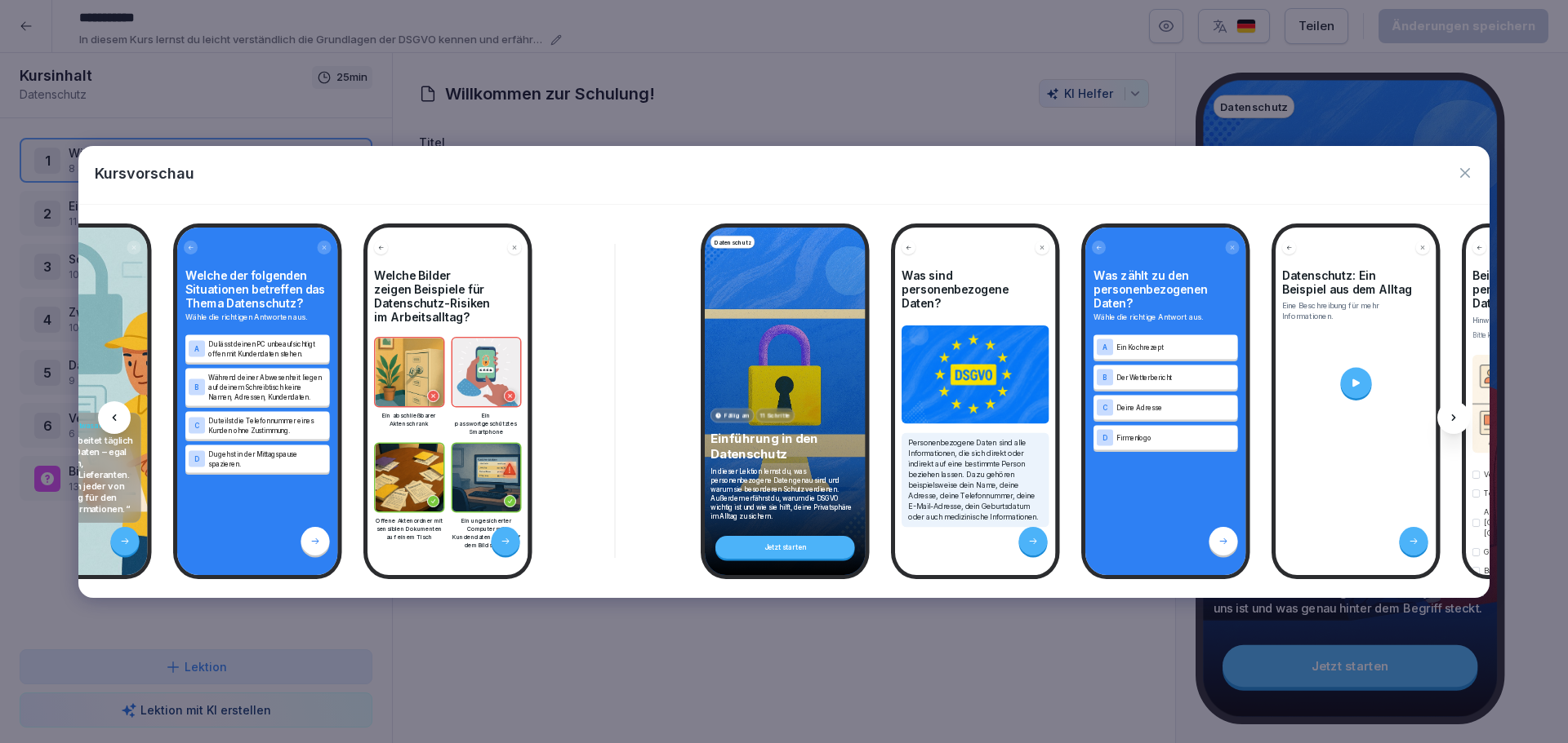
scroll to position [0, 1266]
click at [1453, 410] on div at bounding box center [1453, 417] width 33 height 33
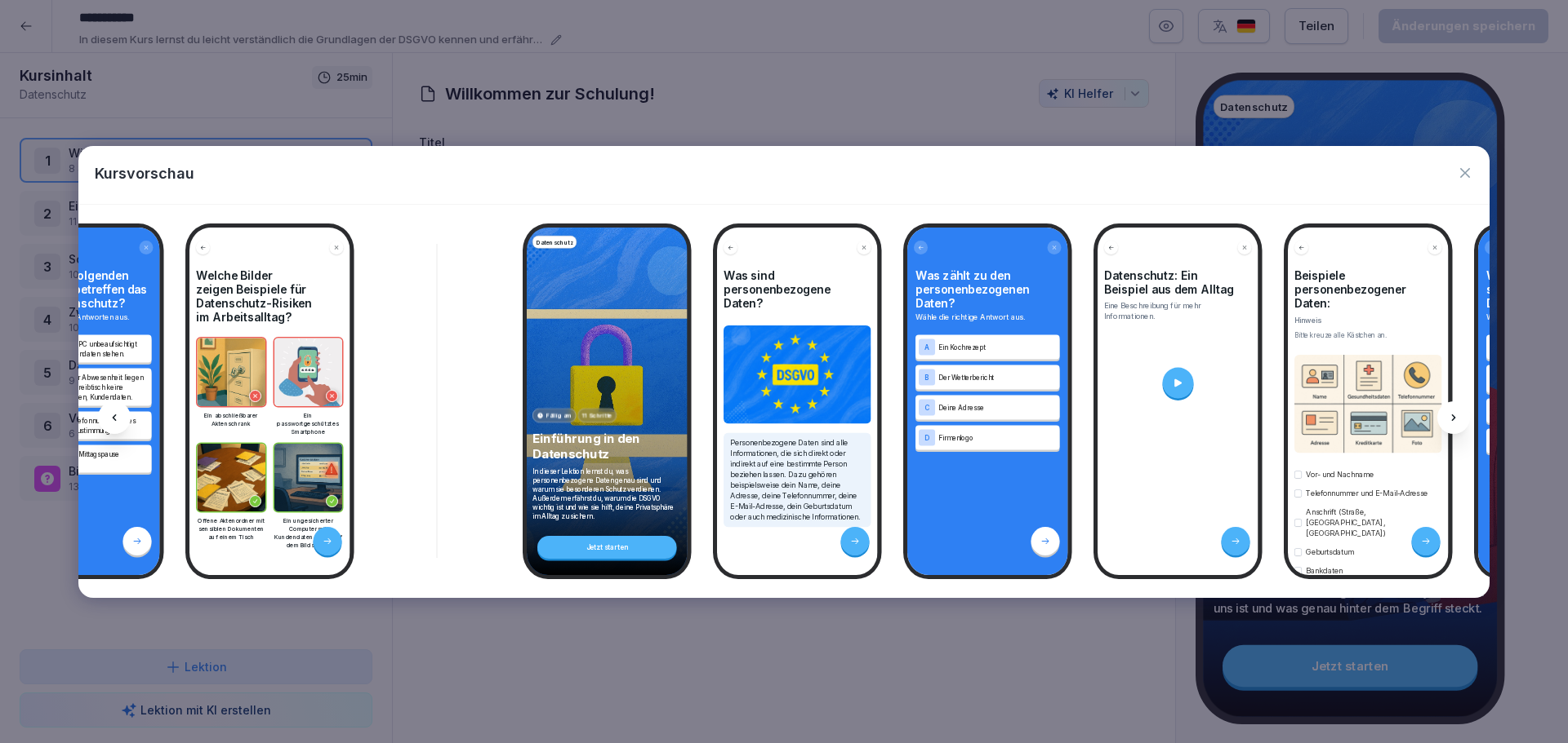
click at [1453, 410] on div at bounding box center [1453, 417] width 33 height 33
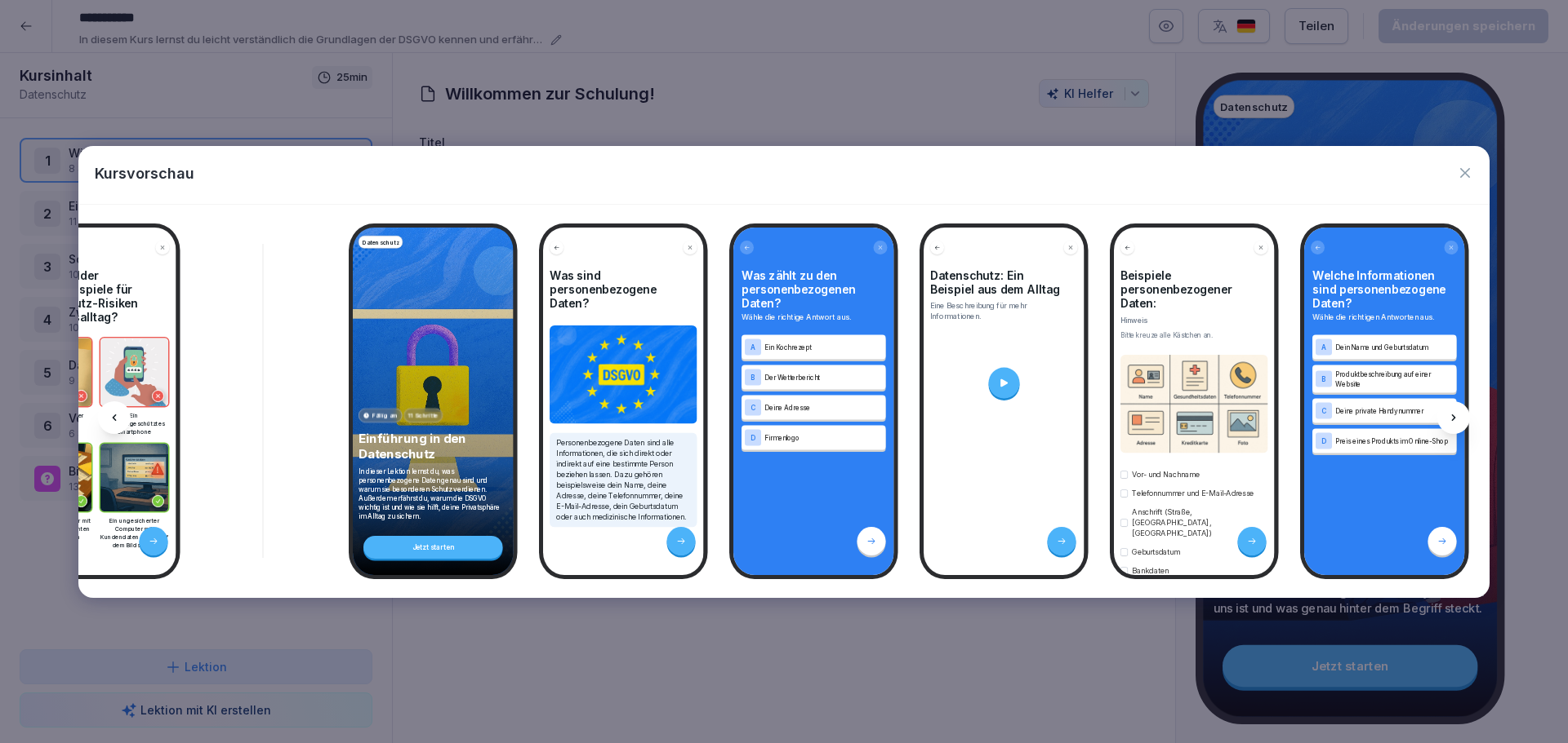
click at [1453, 410] on div at bounding box center [1453, 417] width 33 height 33
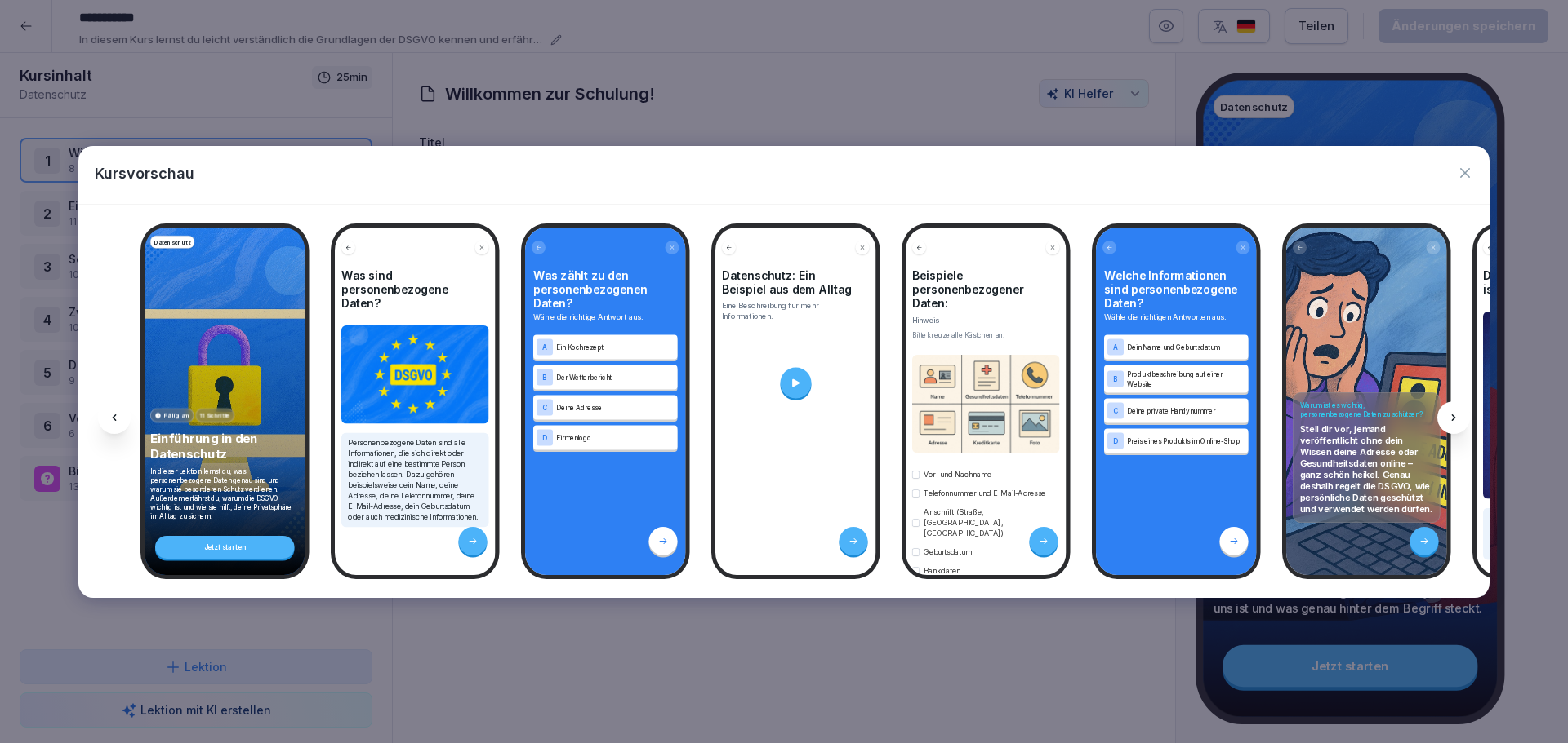
scroll to position [0, 1826]
click at [1454, 413] on icon at bounding box center [1452, 417] width 13 height 13
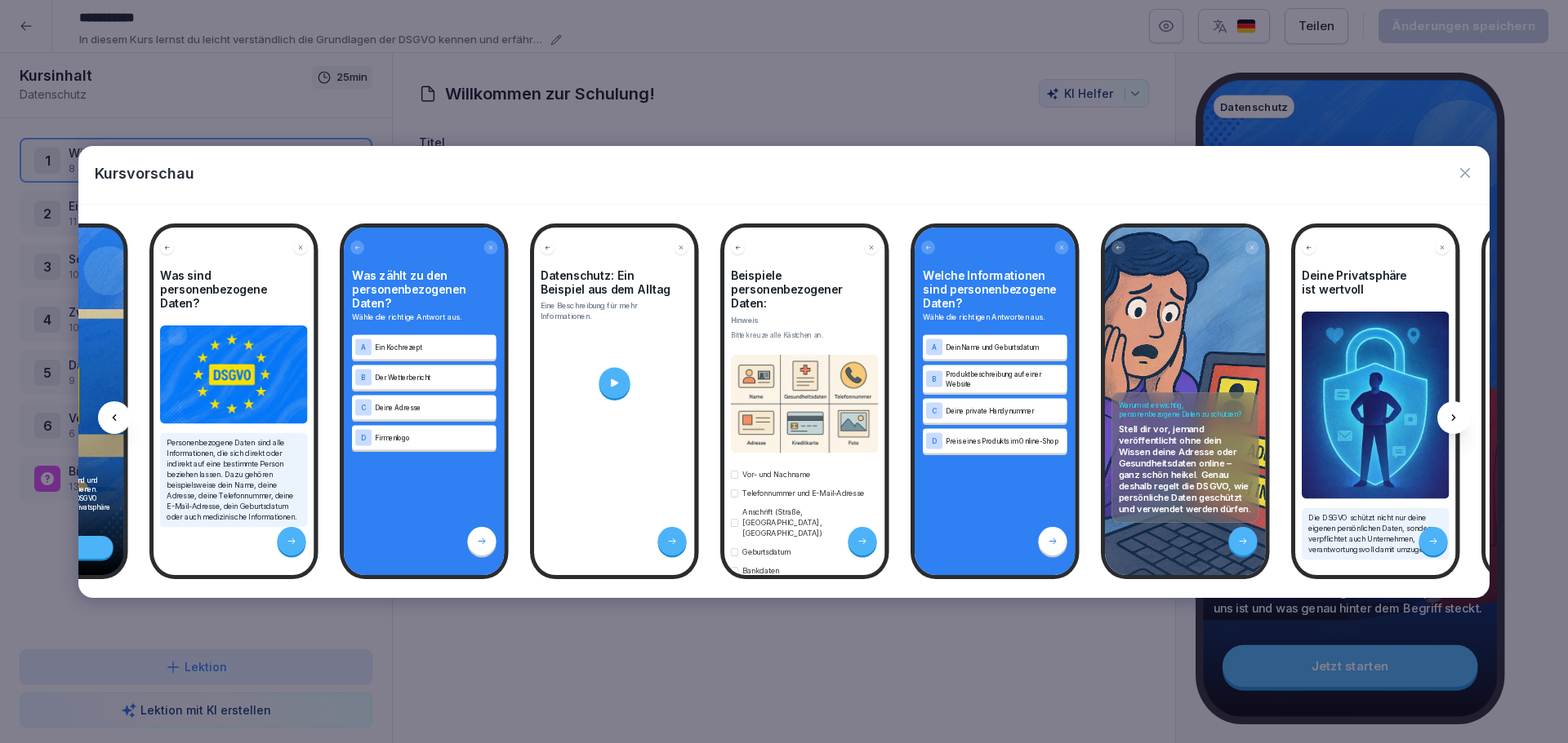
click at [1454, 413] on icon at bounding box center [1452, 417] width 13 height 13
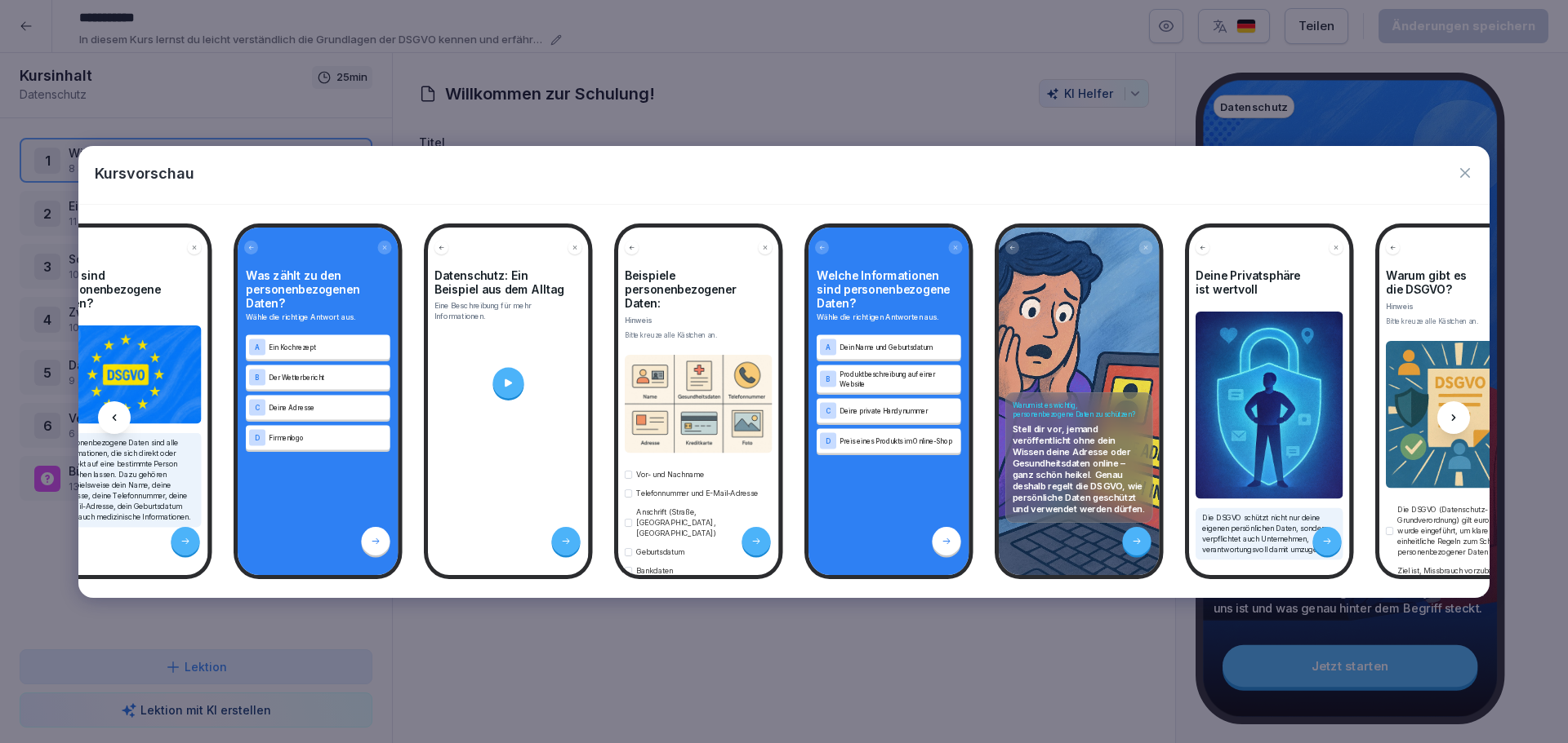
click at [1454, 413] on icon at bounding box center [1452, 417] width 13 height 13
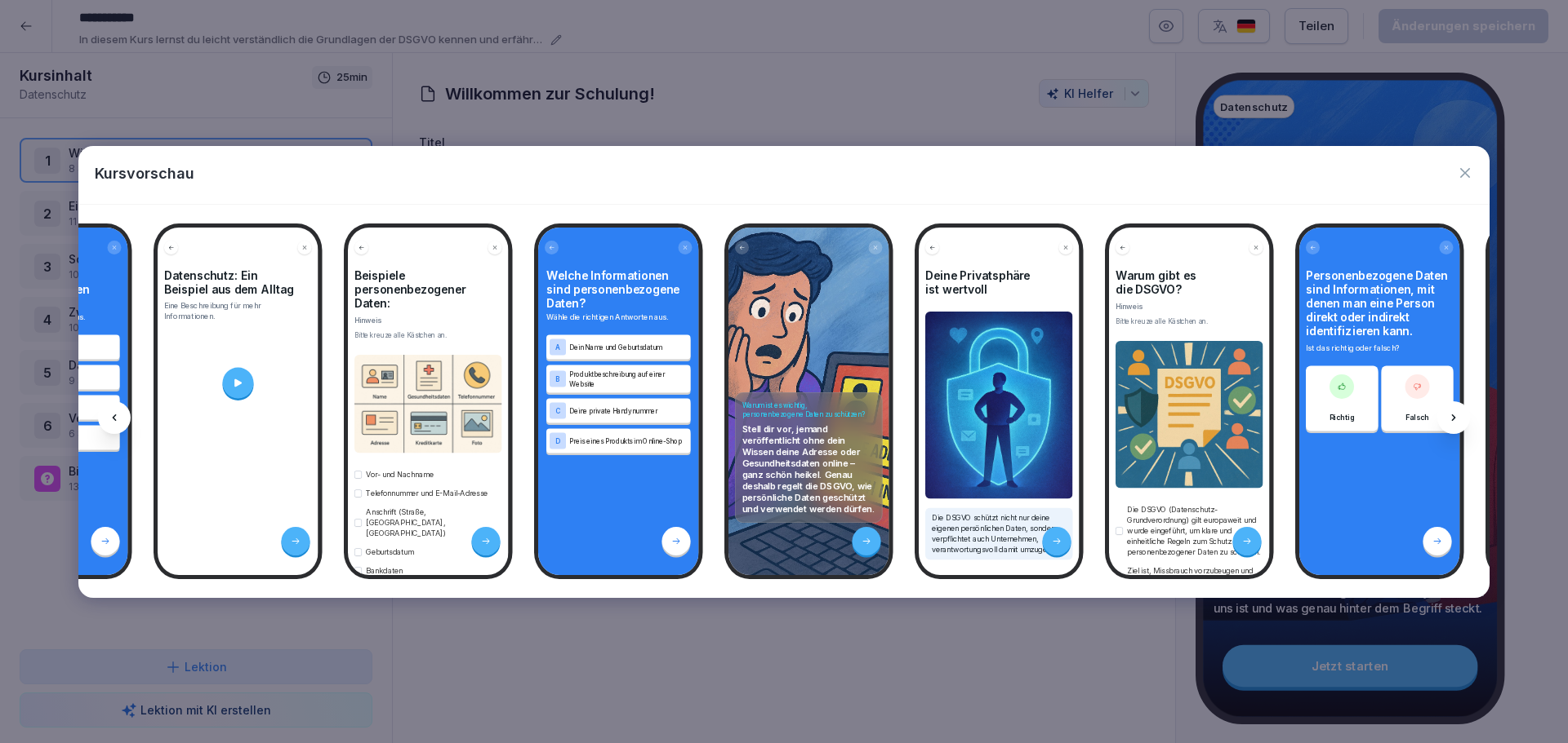
scroll to position [0, 2387]
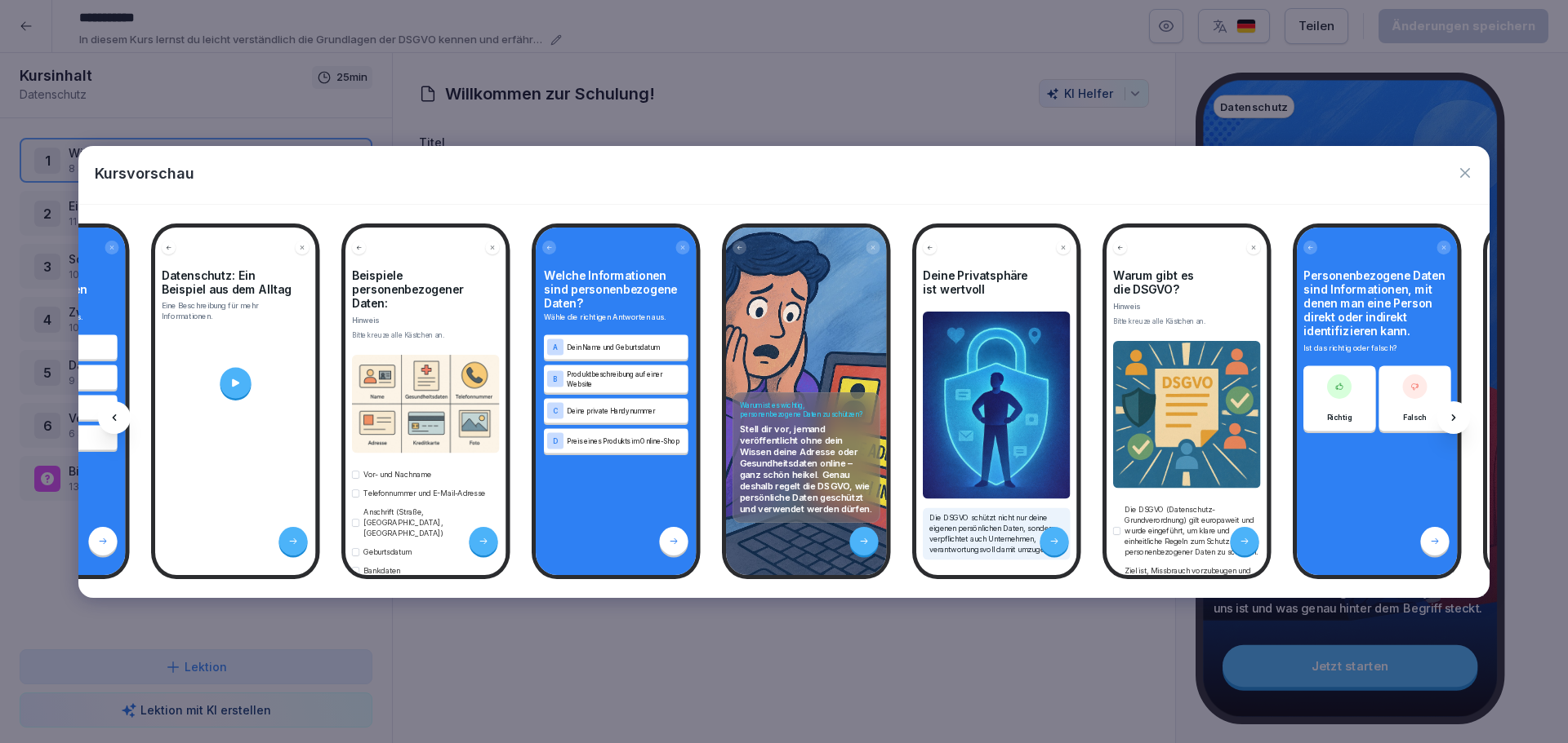
click at [1454, 413] on icon at bounding box center [1452, 417] width 13 height 13
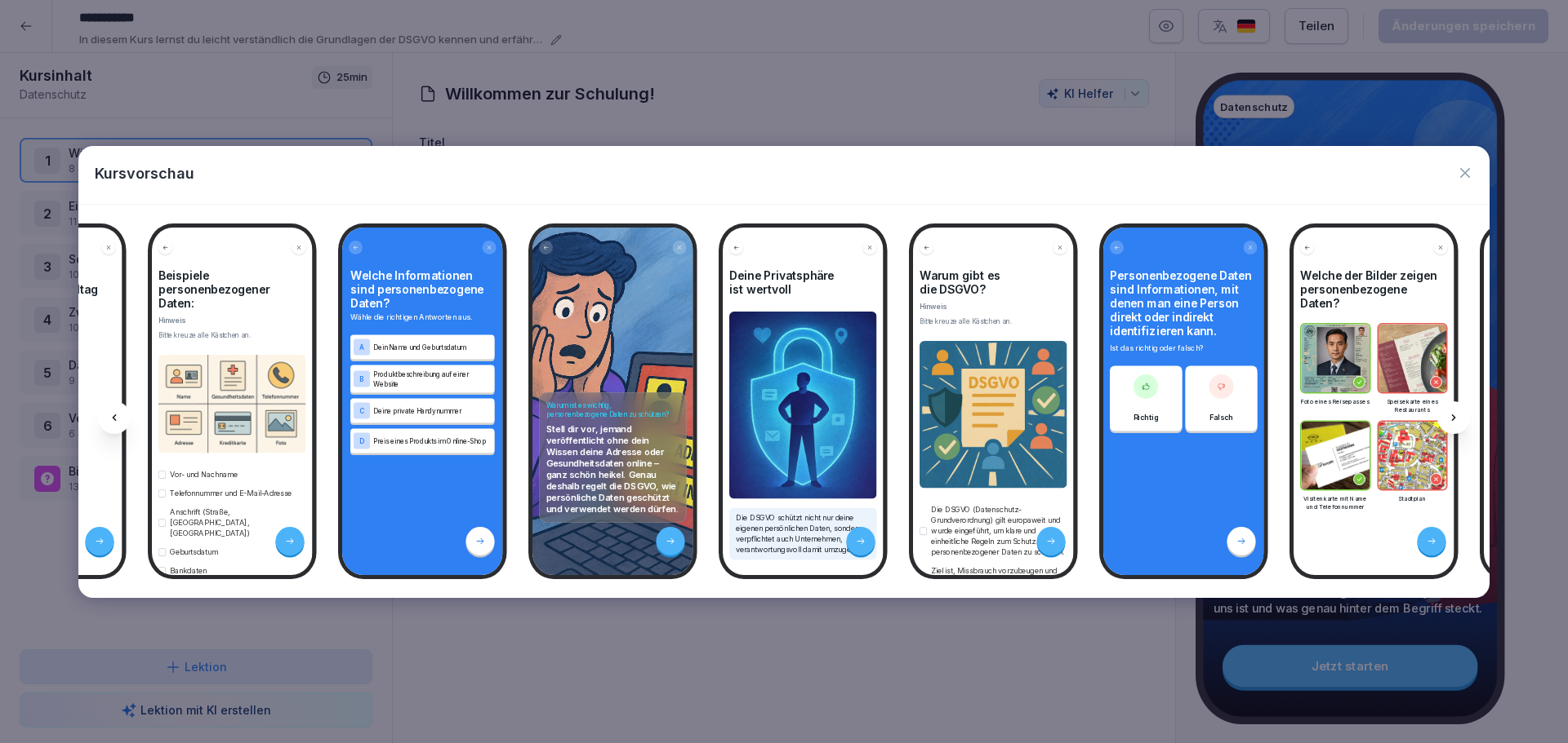
click at [1454, 413] on icon at bounding box center [1452, 417] width 13 height 13
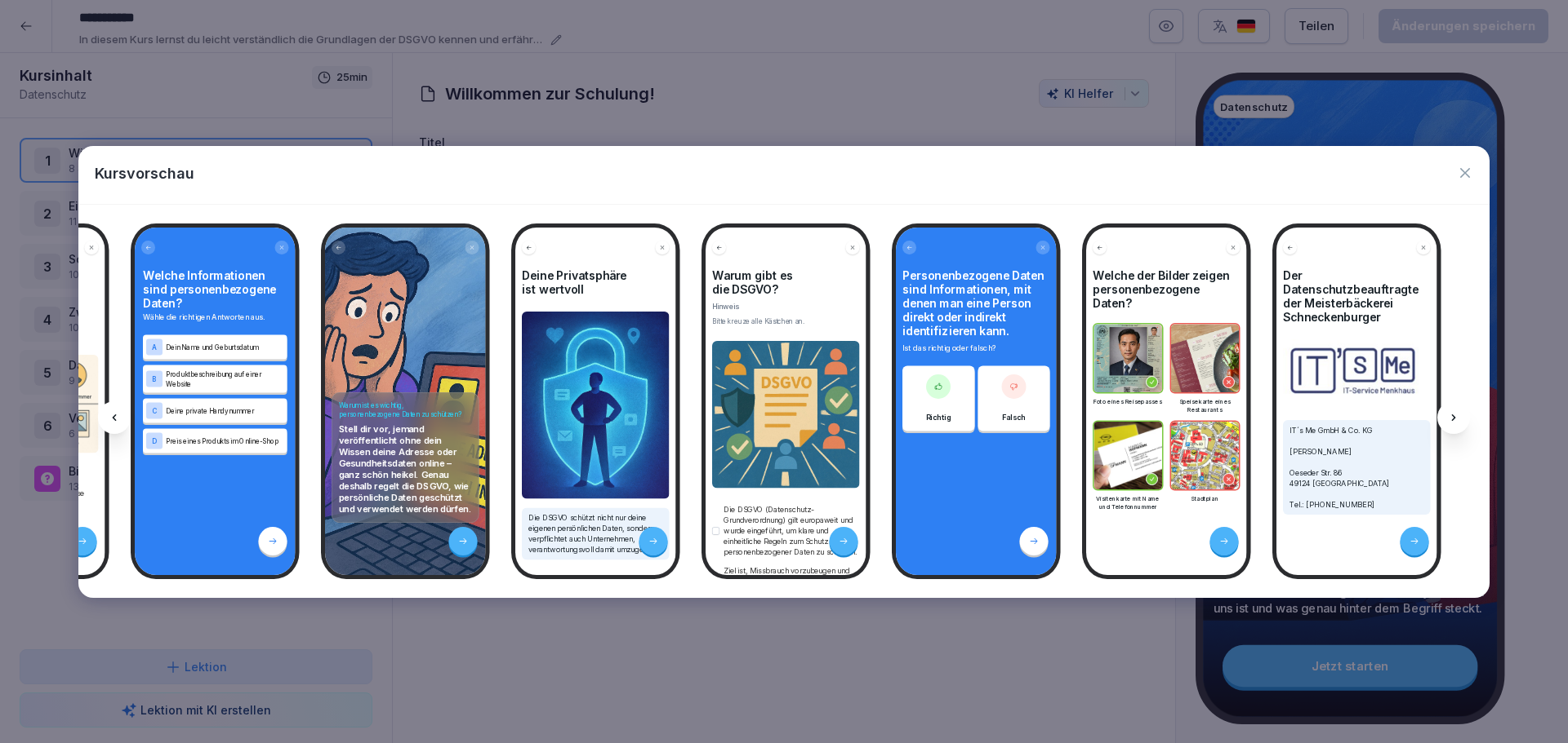
click at [1454, 413] on icon at bounding box center [1452, 417] width 13 height 13
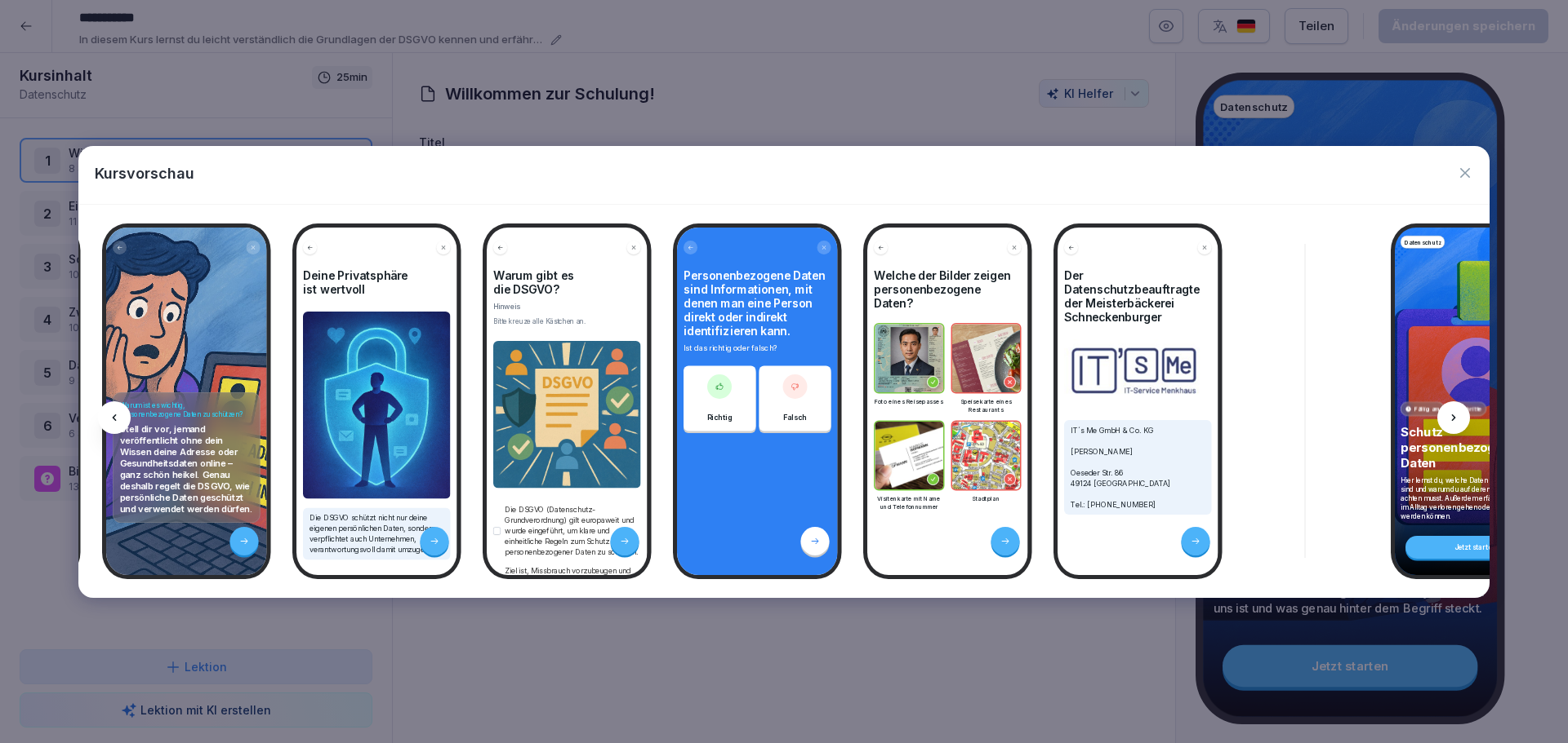
click at [1454, 413] on icon at bounding box center [1452, 417] width 13 height 13
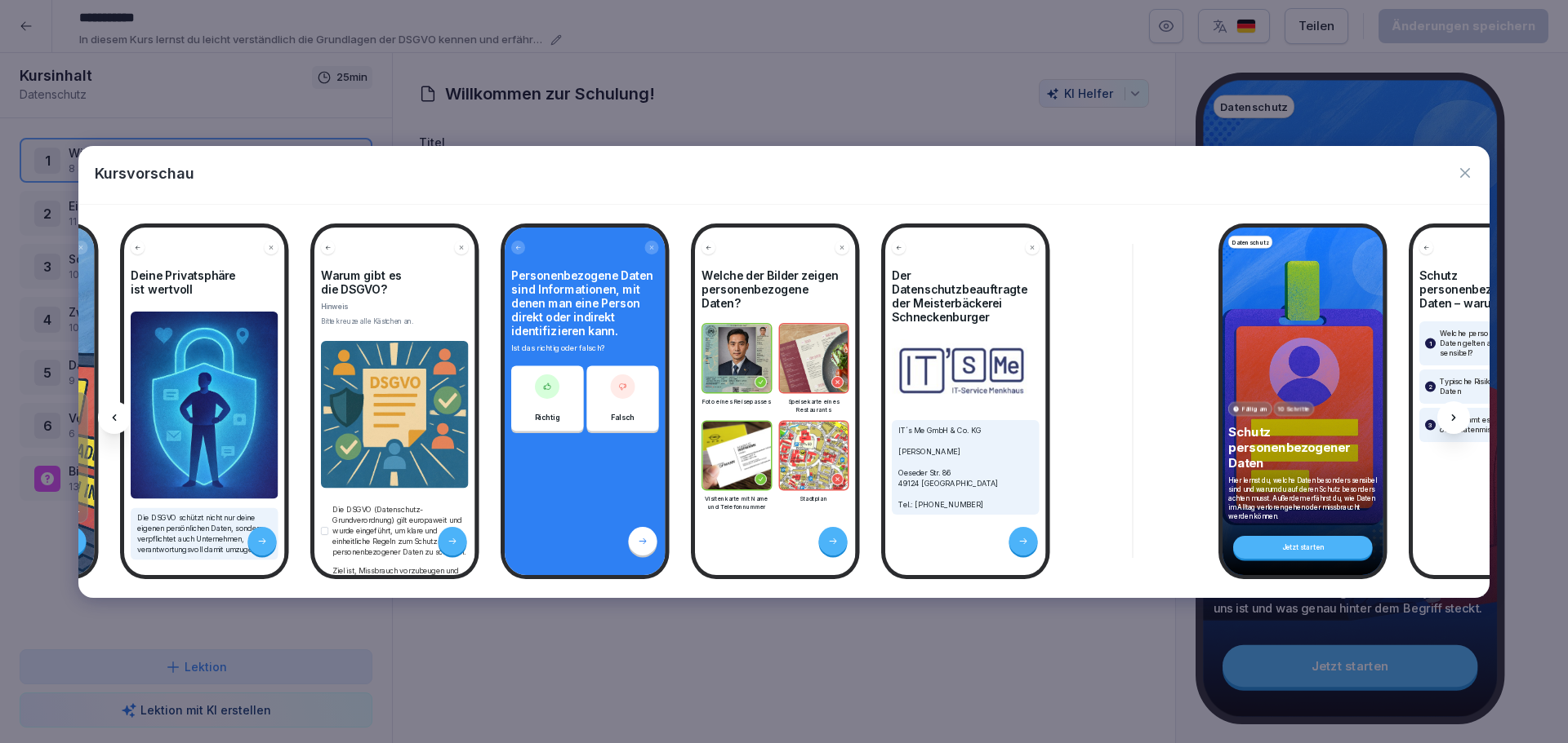
click at [1454, 413] on icon at bounding box center [1452, 417] width 13 height 13
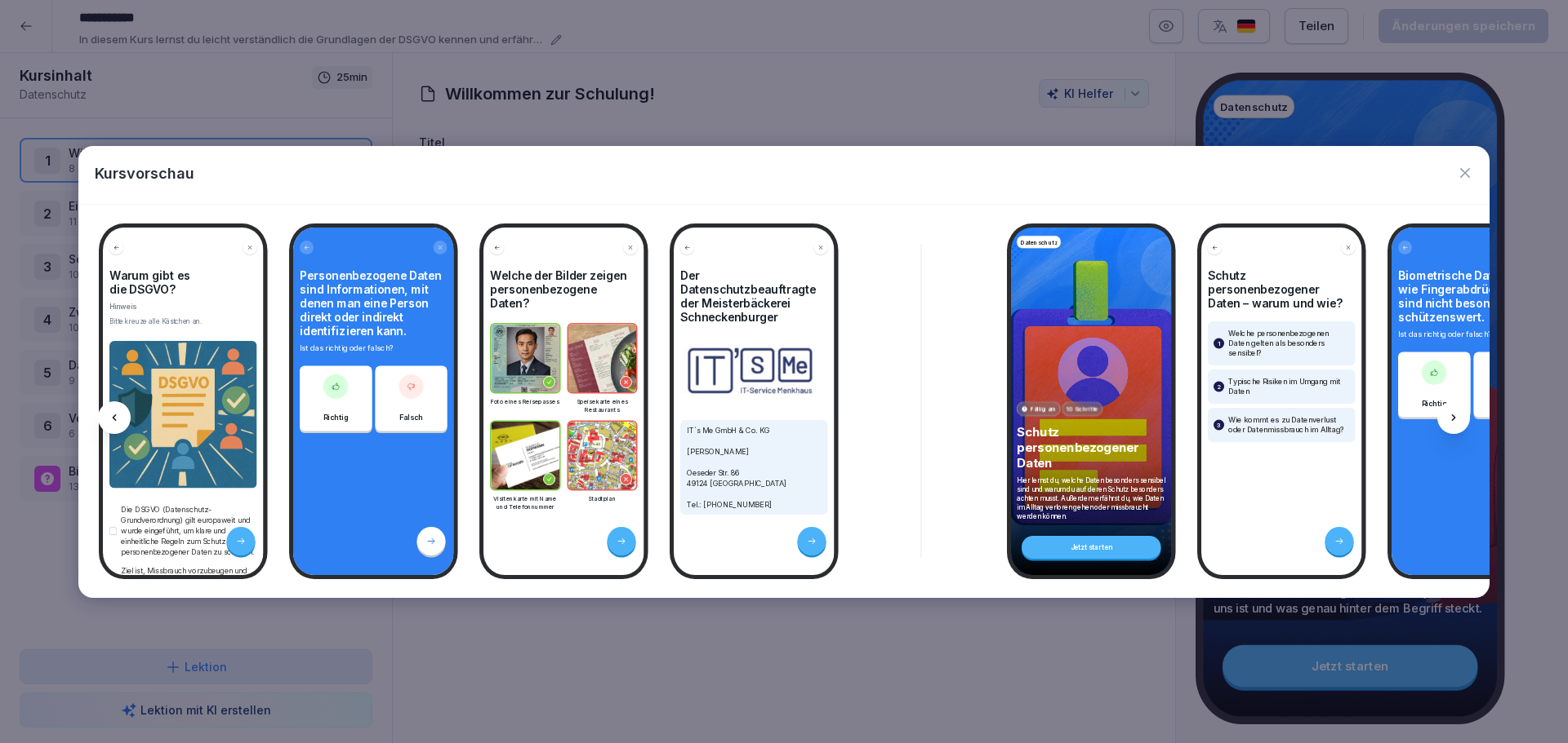
click at [1454, 413] on icon at bounding box center [1452, 417] width 13 height 13
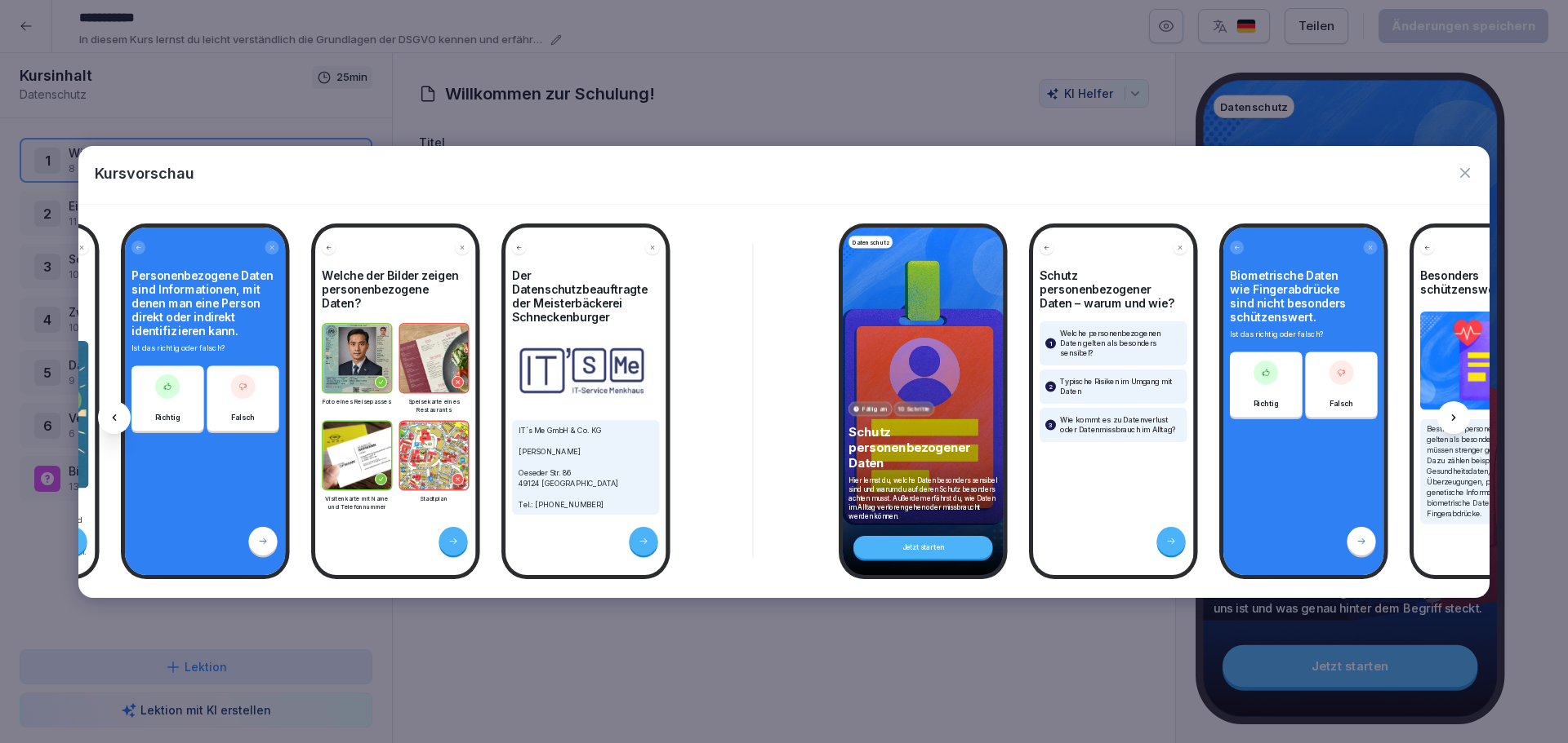
click at [1454, 413] on icon at bounding box center [1452, 417] width 13 height 13
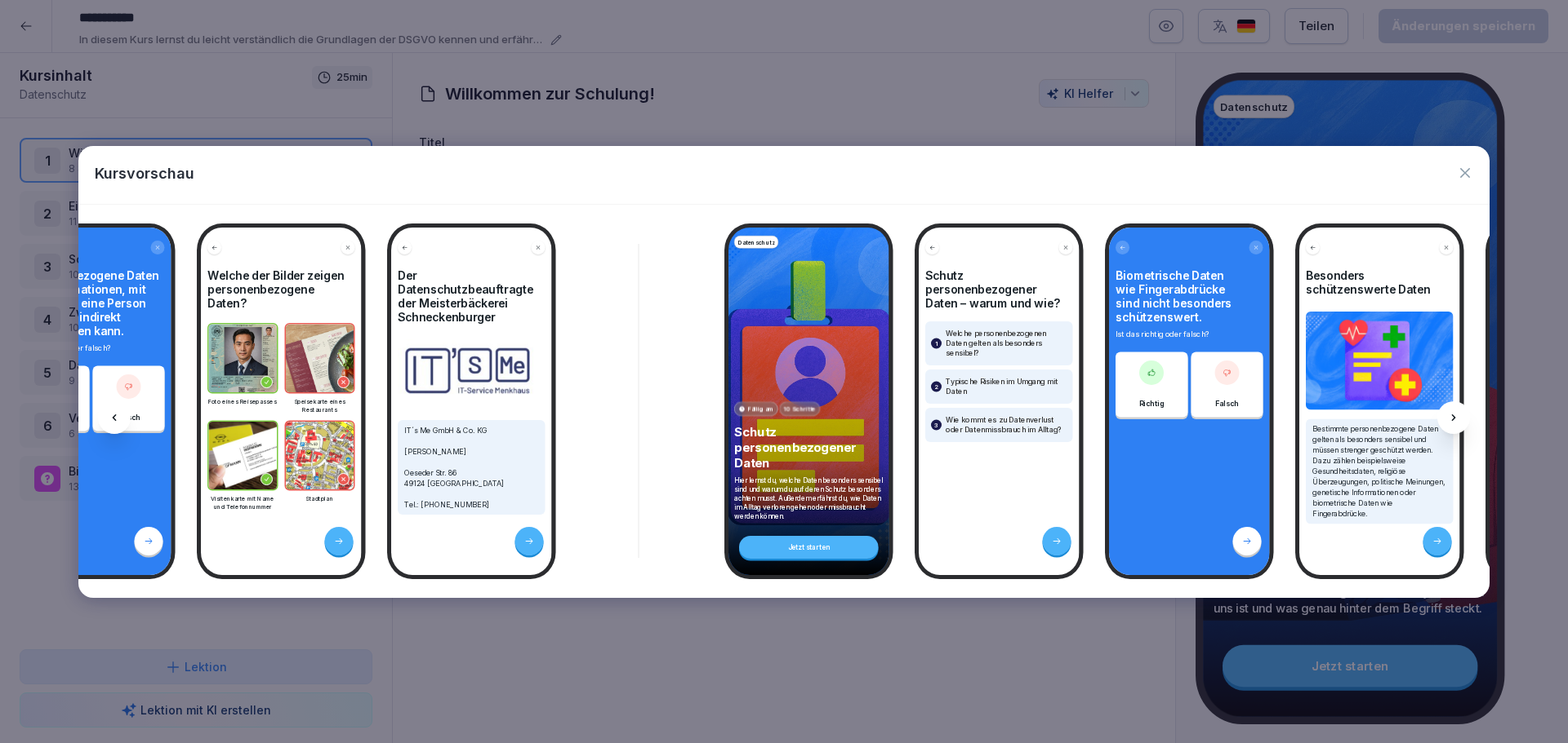
click at [1454, 413] on icon at bounding box center [1452, 417] width 13 height 13
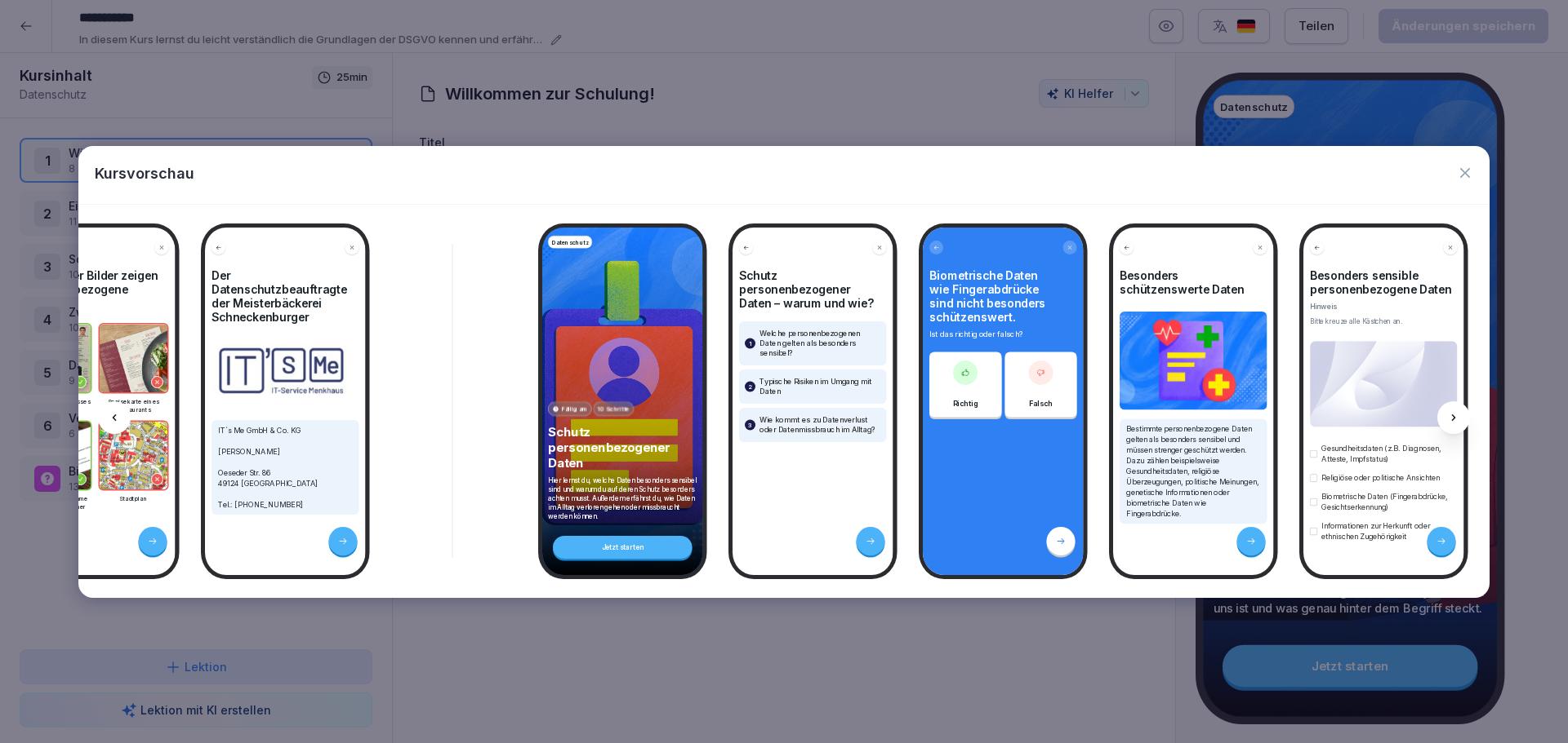
click at [1454, 413] on icon at bounding box center [1452, 417] width 13 height 13
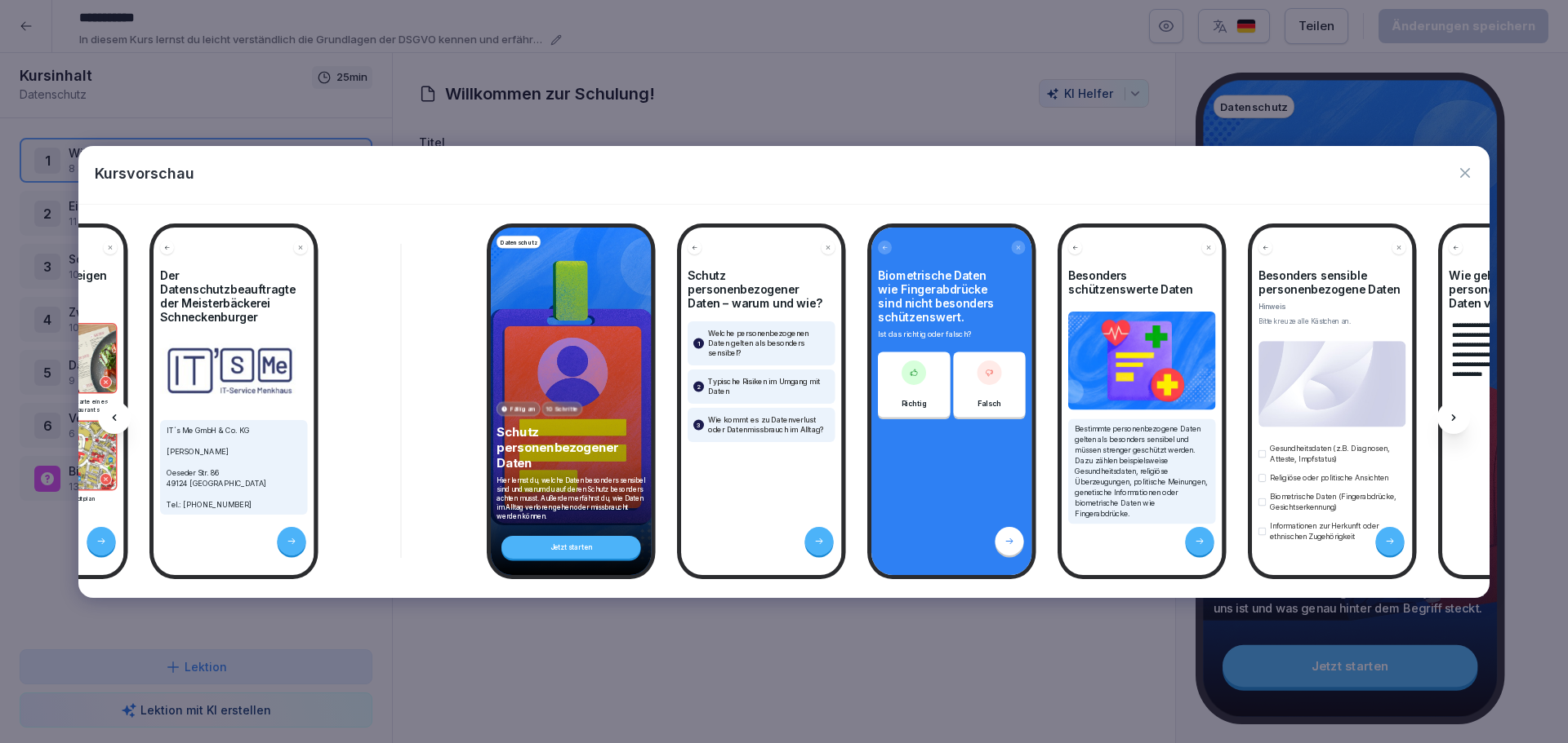
click at [1454, 413] on icon at bounding box center [1452, 417] width 13 height 13
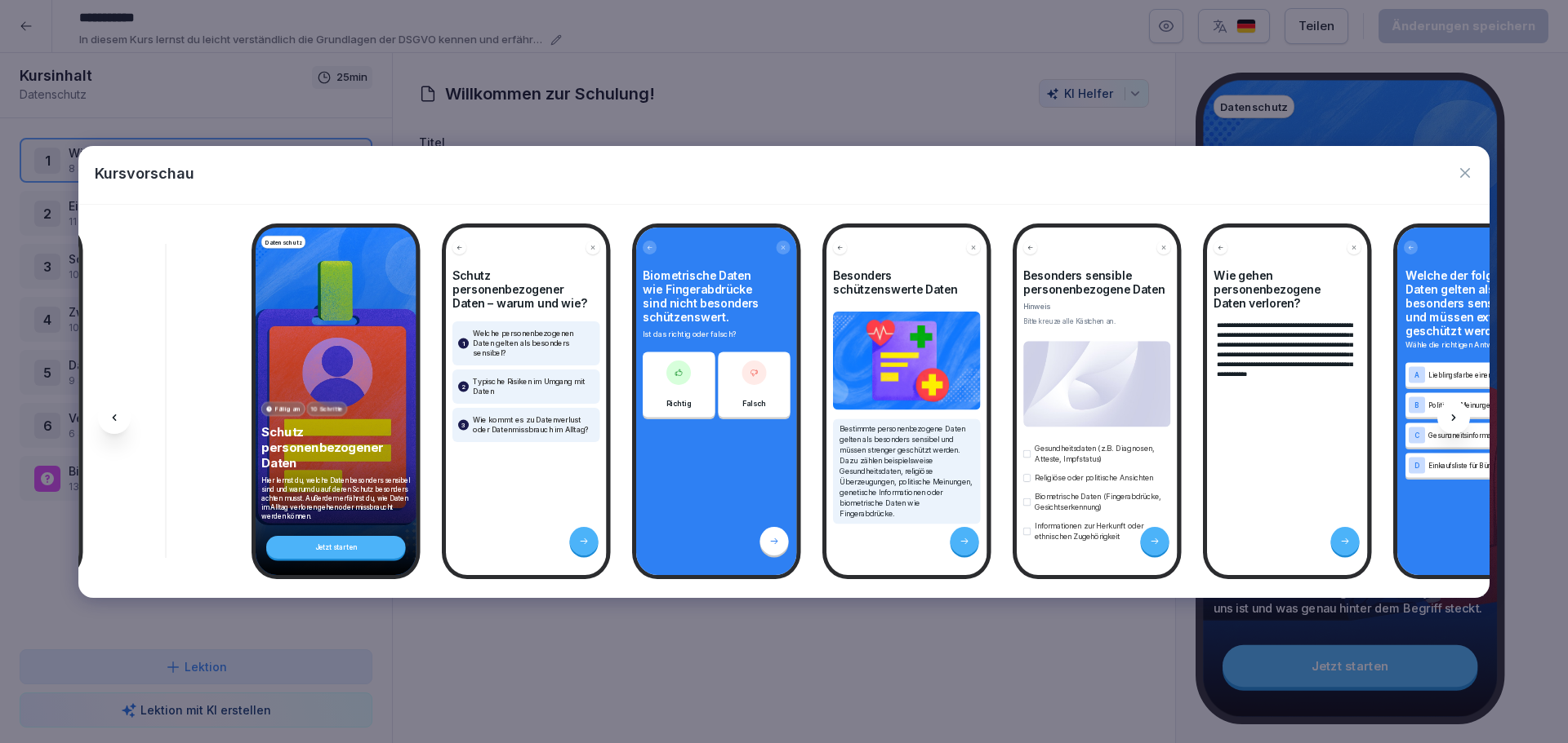
click at [1454, 413] on icon at bounding box center [1452, 417] width 13 height 13
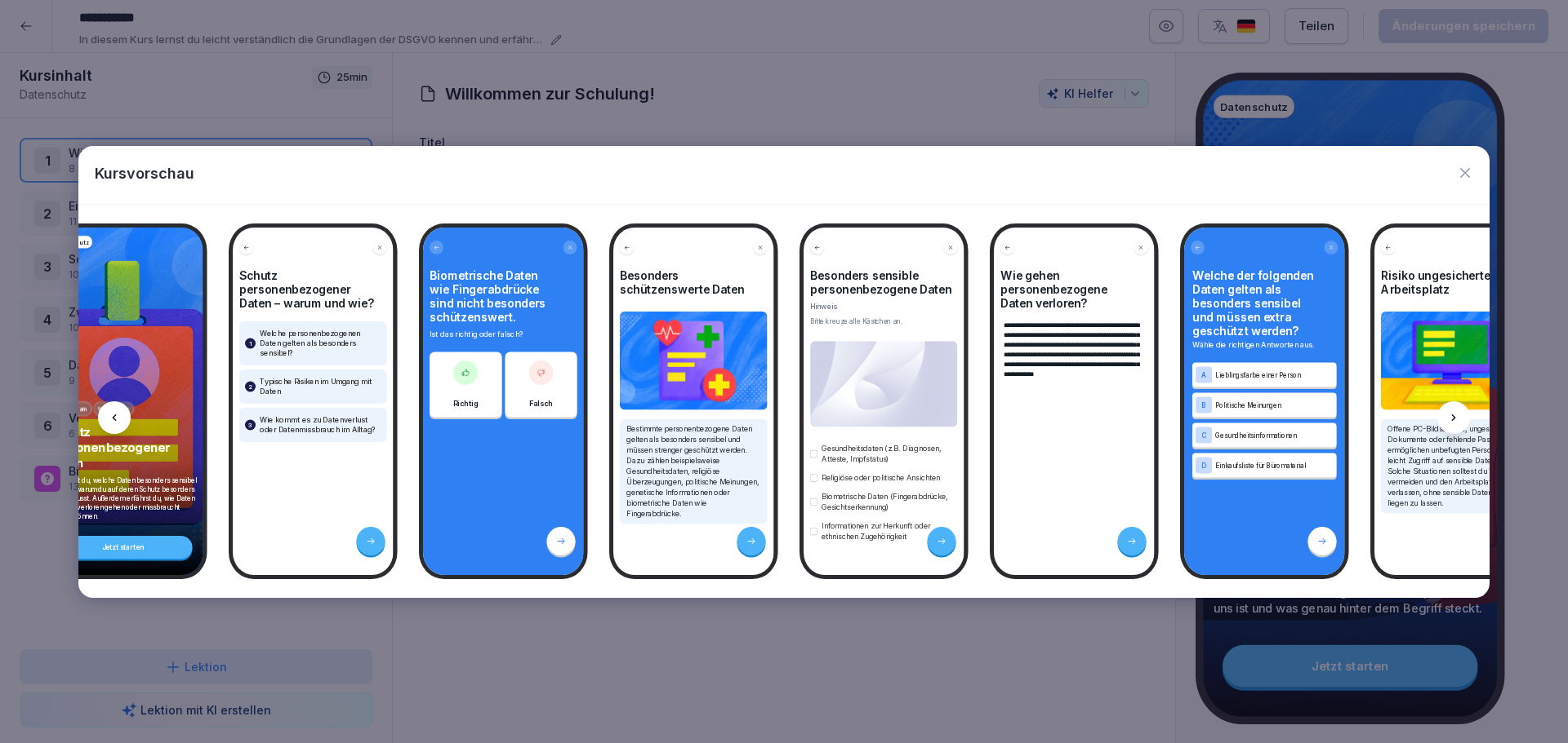
click at [1454, 413] on icon at bounding box center [1452, 417] width 13 height 13
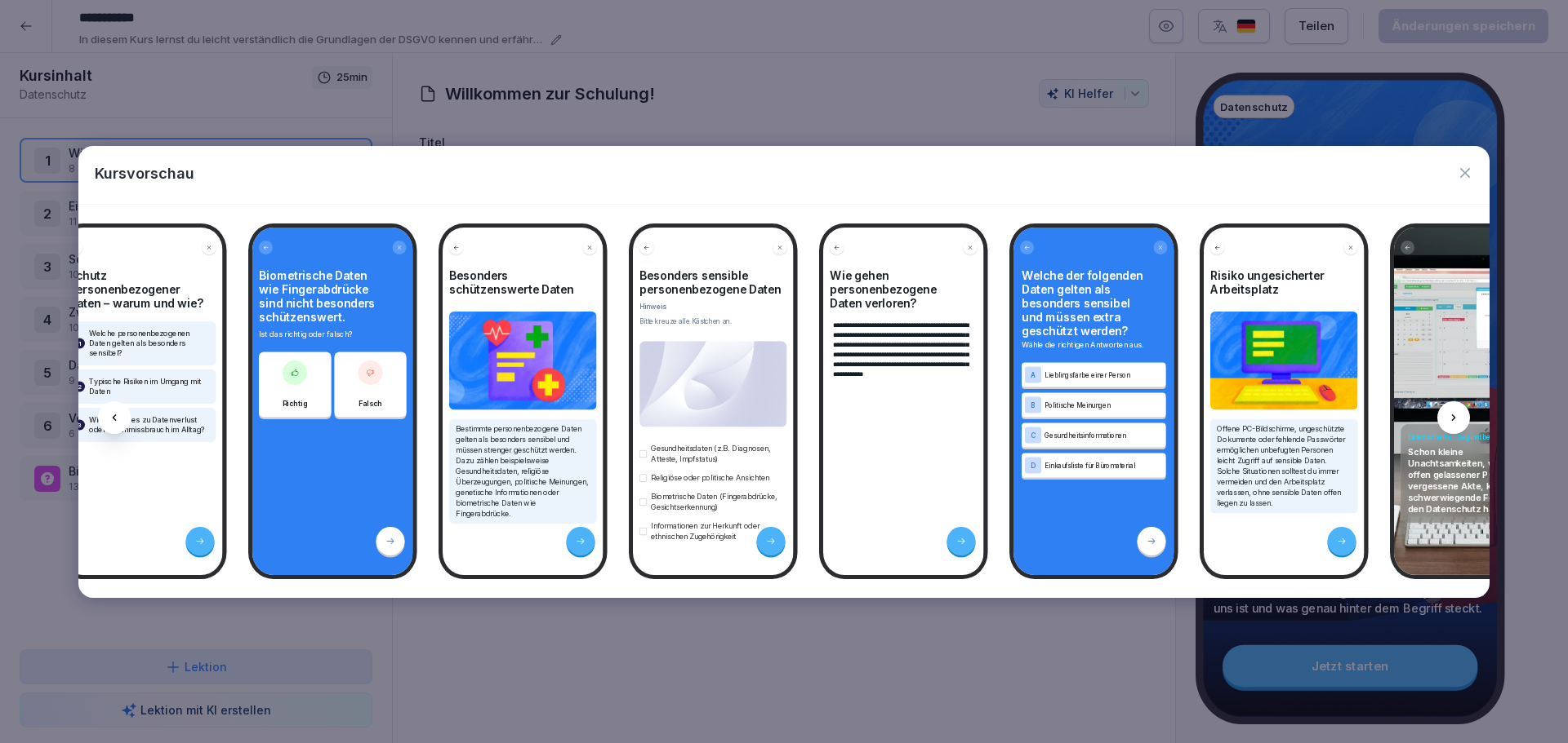
click at [1454, 413] on icon at bounding box center [1452, 417] width 13 height 13
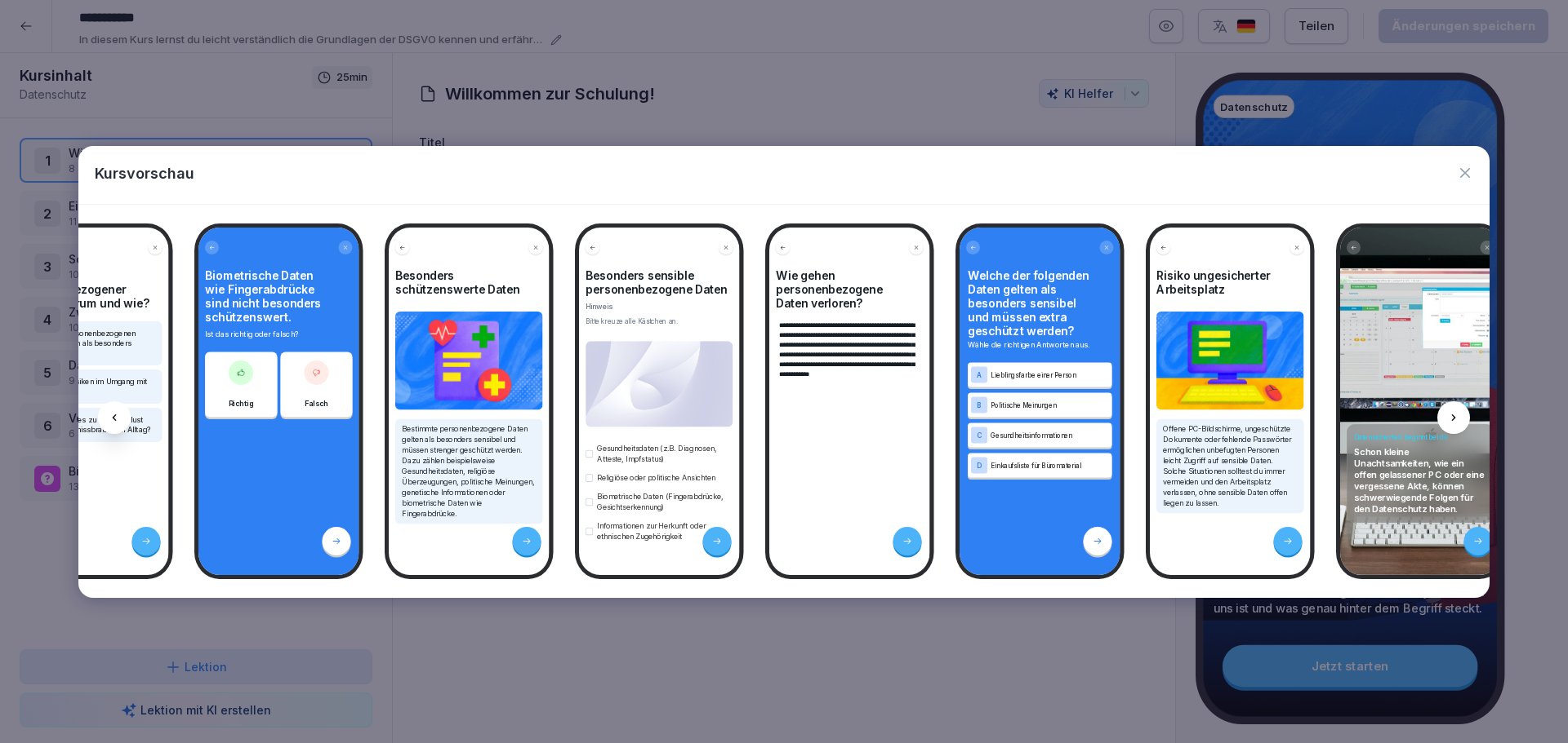
click at [1454, 413] on icon at bounding box center [1452, 417] width 13 height 13
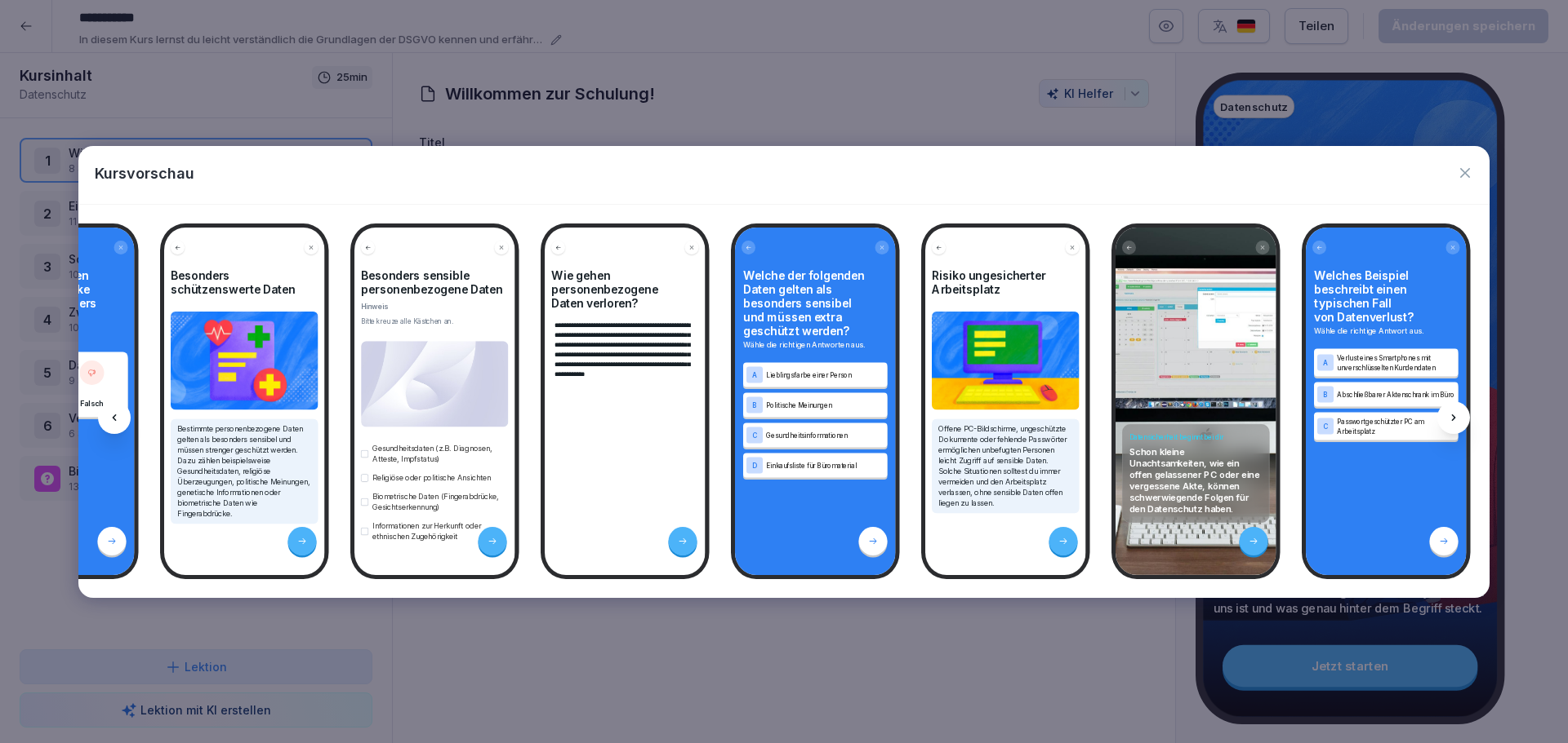
click at [1454, 413] on icon at bounding box center [1452, 417] width 13 height 13
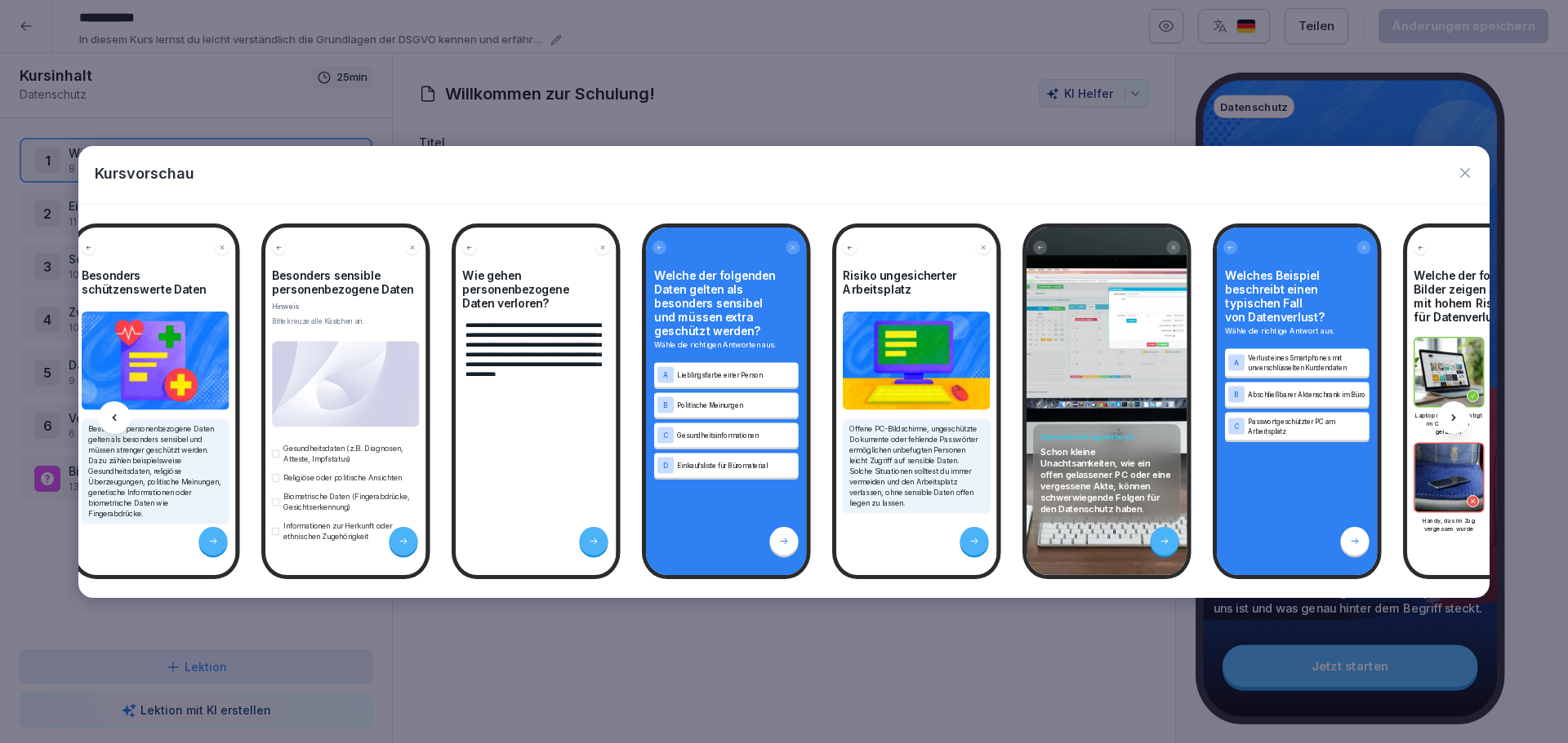
click at [1454, 413] on icon at bounding box center [1452, 417] width 13 height 13
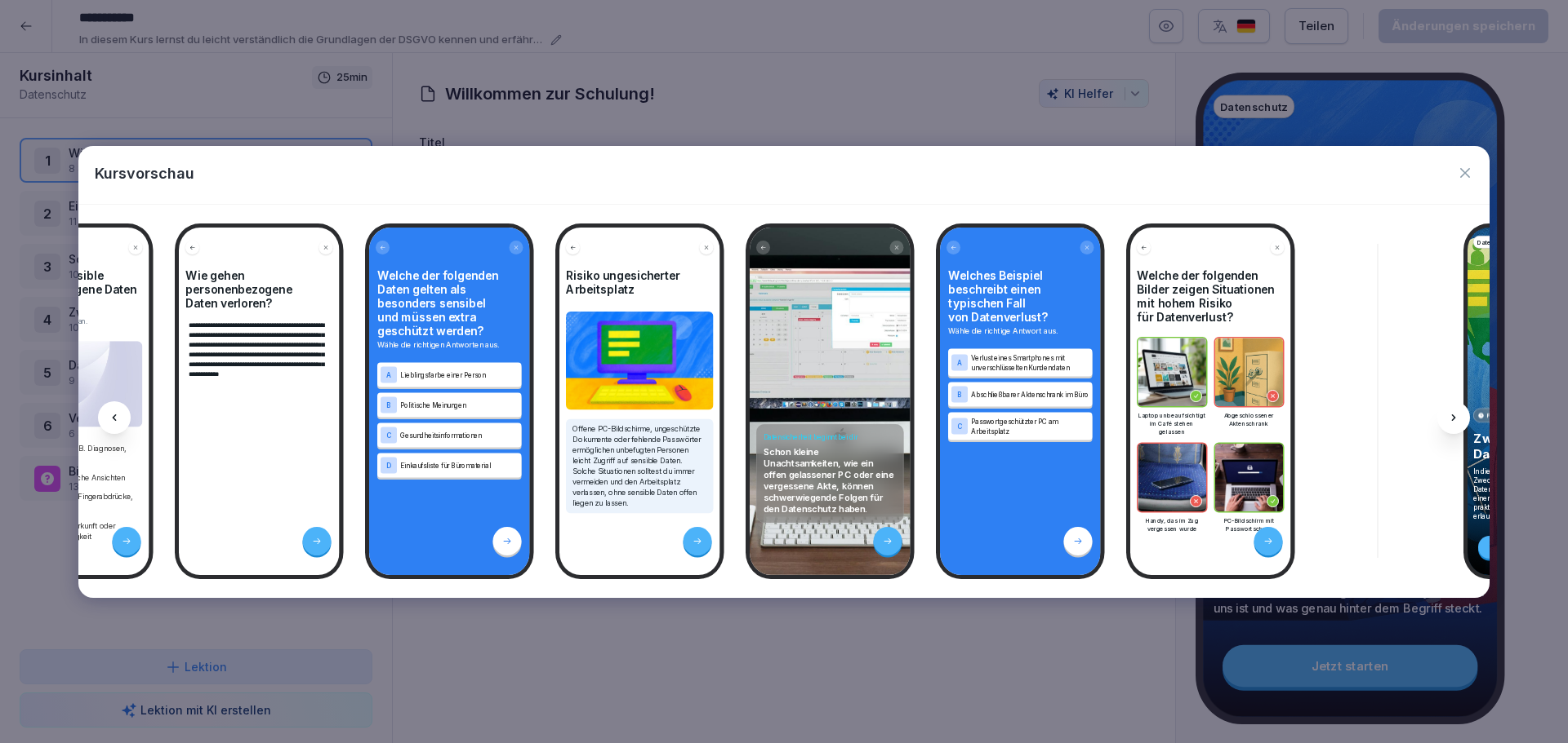
click at [1454, 413] on icon at bounding box center [1452, 417] width 13 height 13
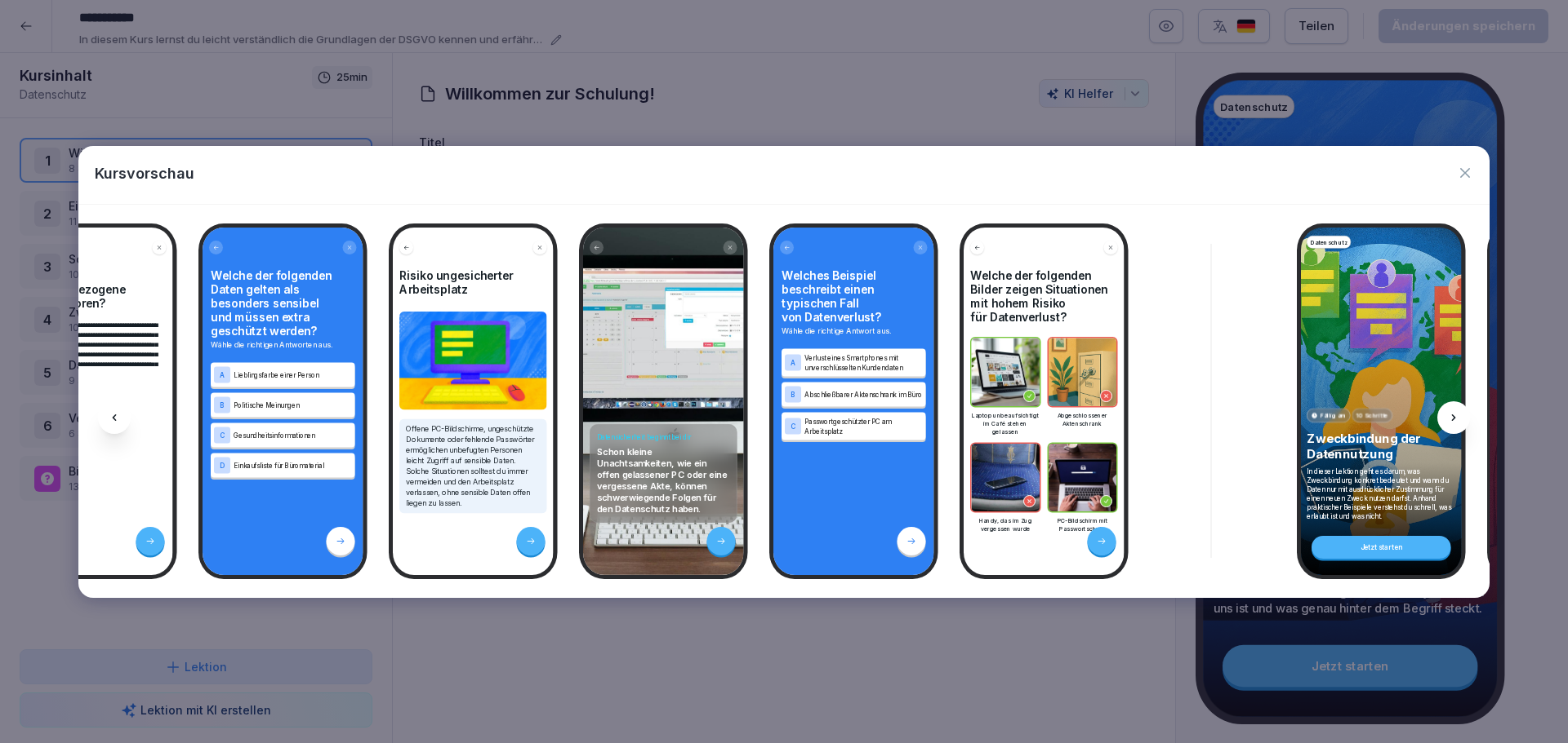
click at [1454, 413] on icon at bounding box center [1452, 417] width 13 height 13
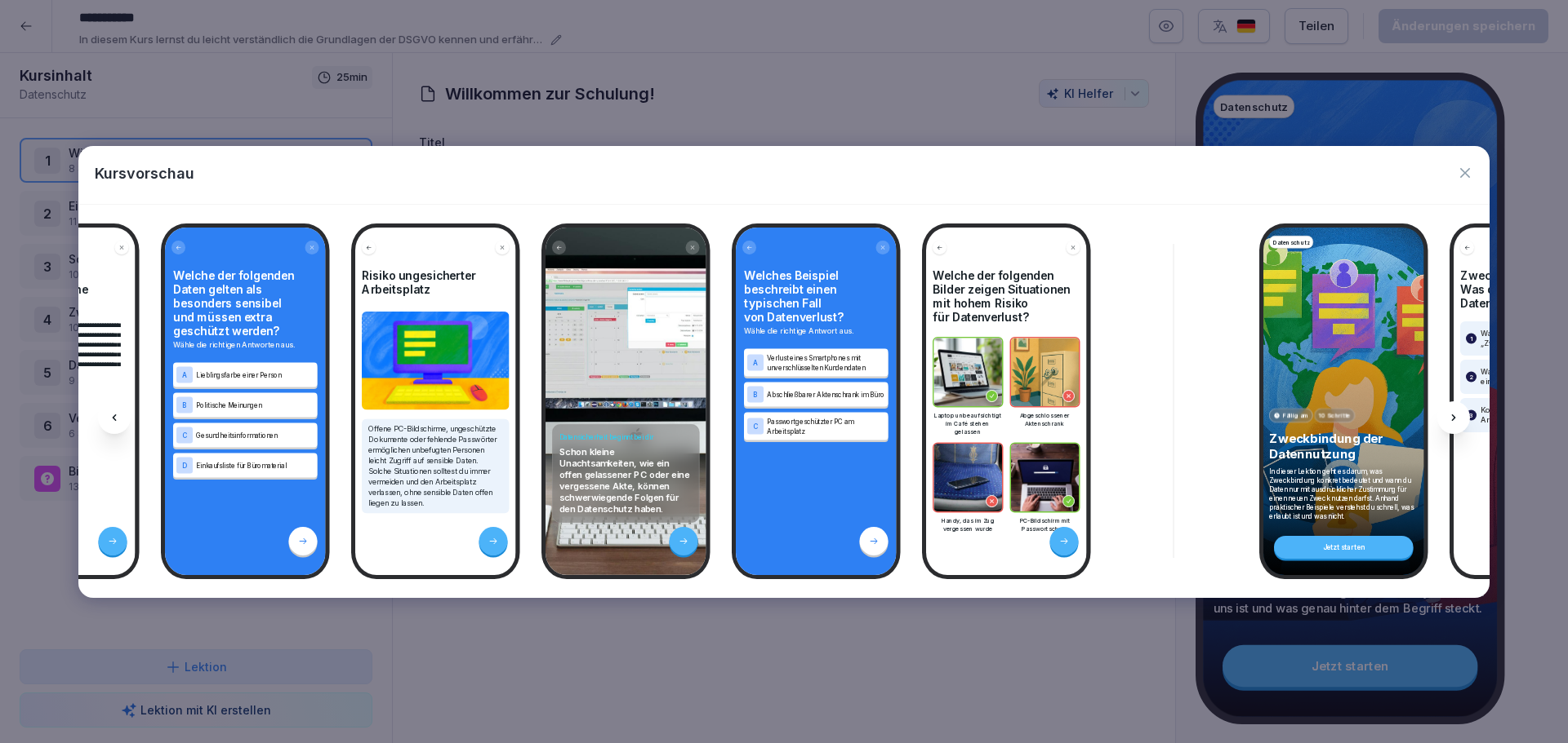
click at [1454, 413] on icon at bounding box center [1452, 417] width 13 height 13
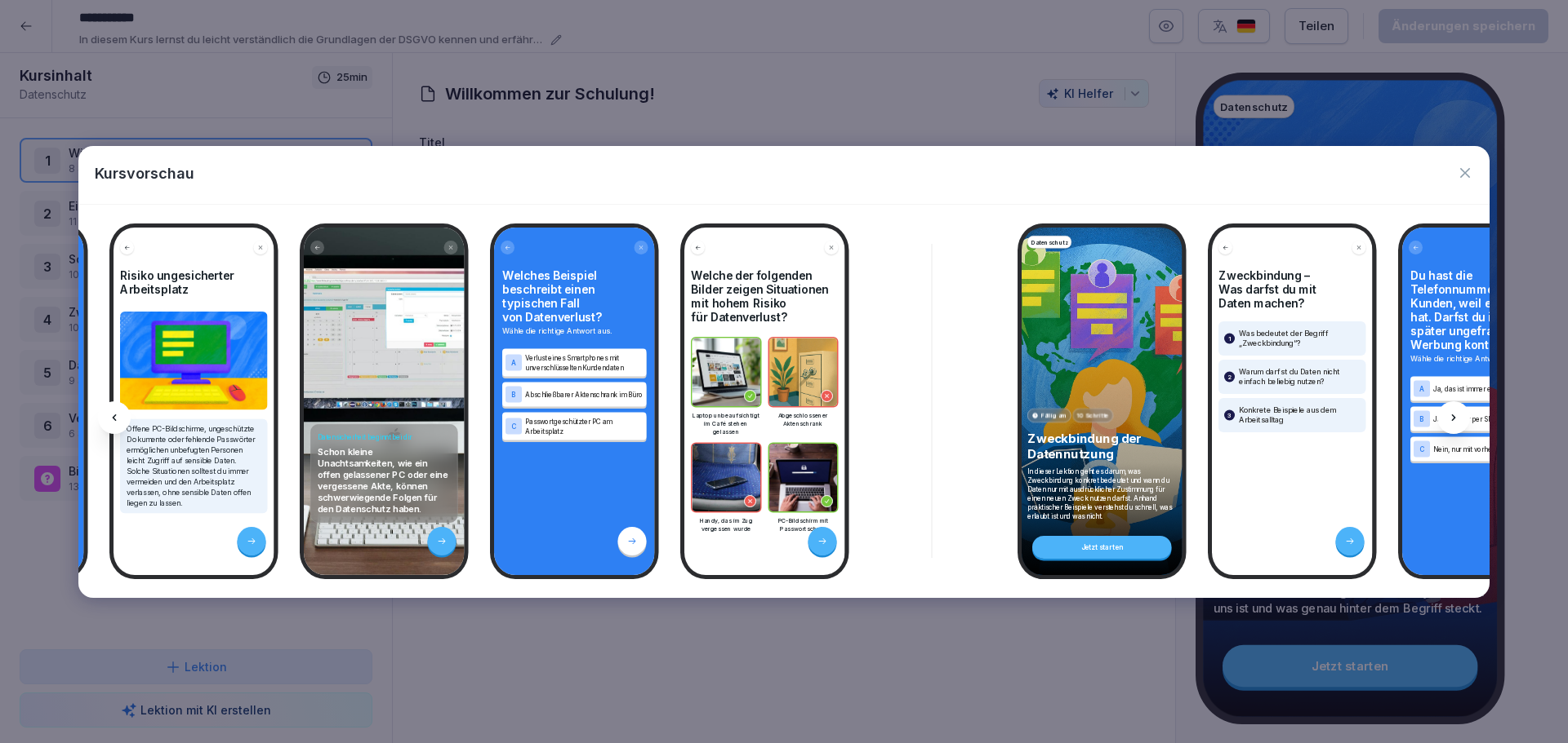
click at [1454, 413] on icon at bounding box center [1452, 417] width 13 height 13
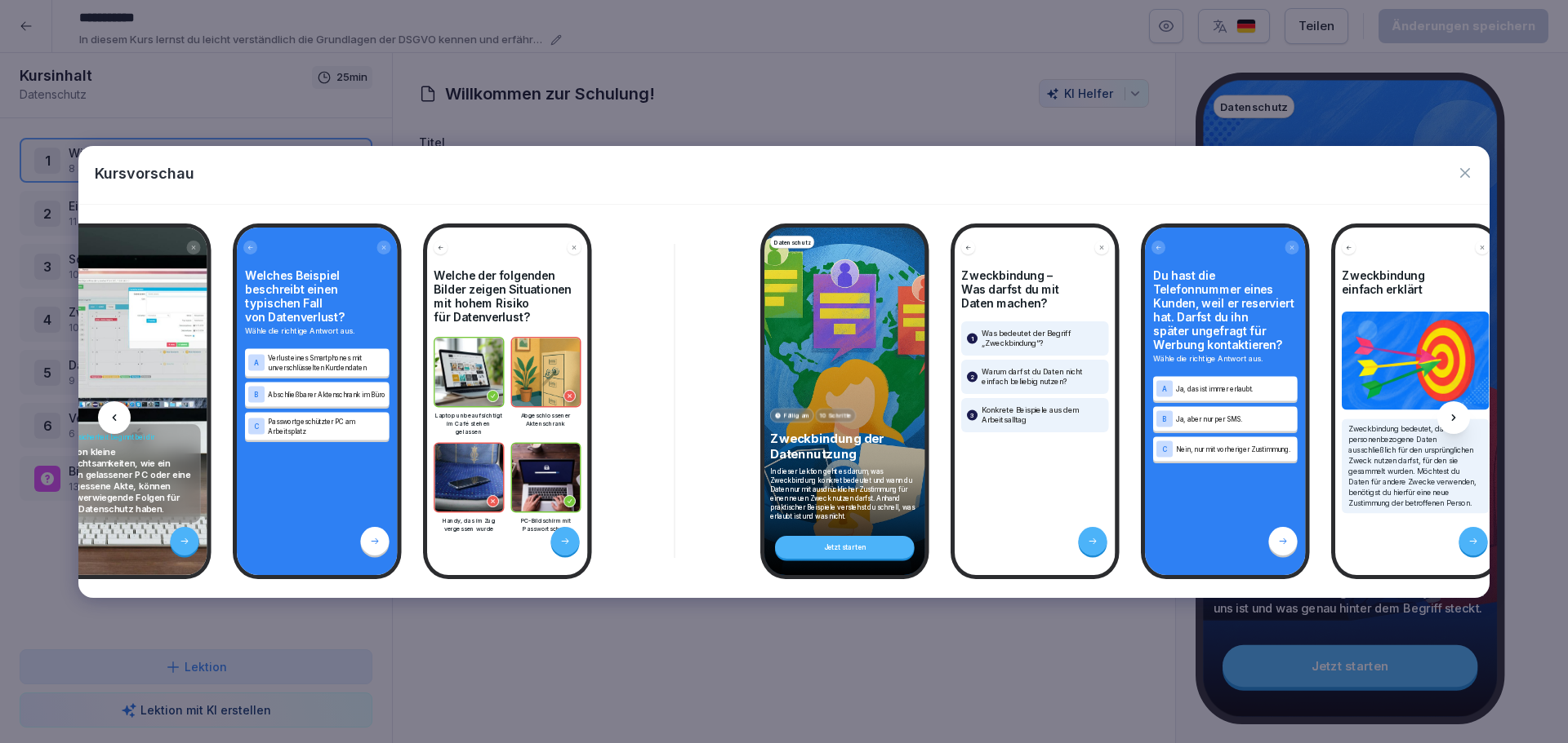
click at [1454, 413] on icon at bounding box center [1452, 417] width 13 height 13
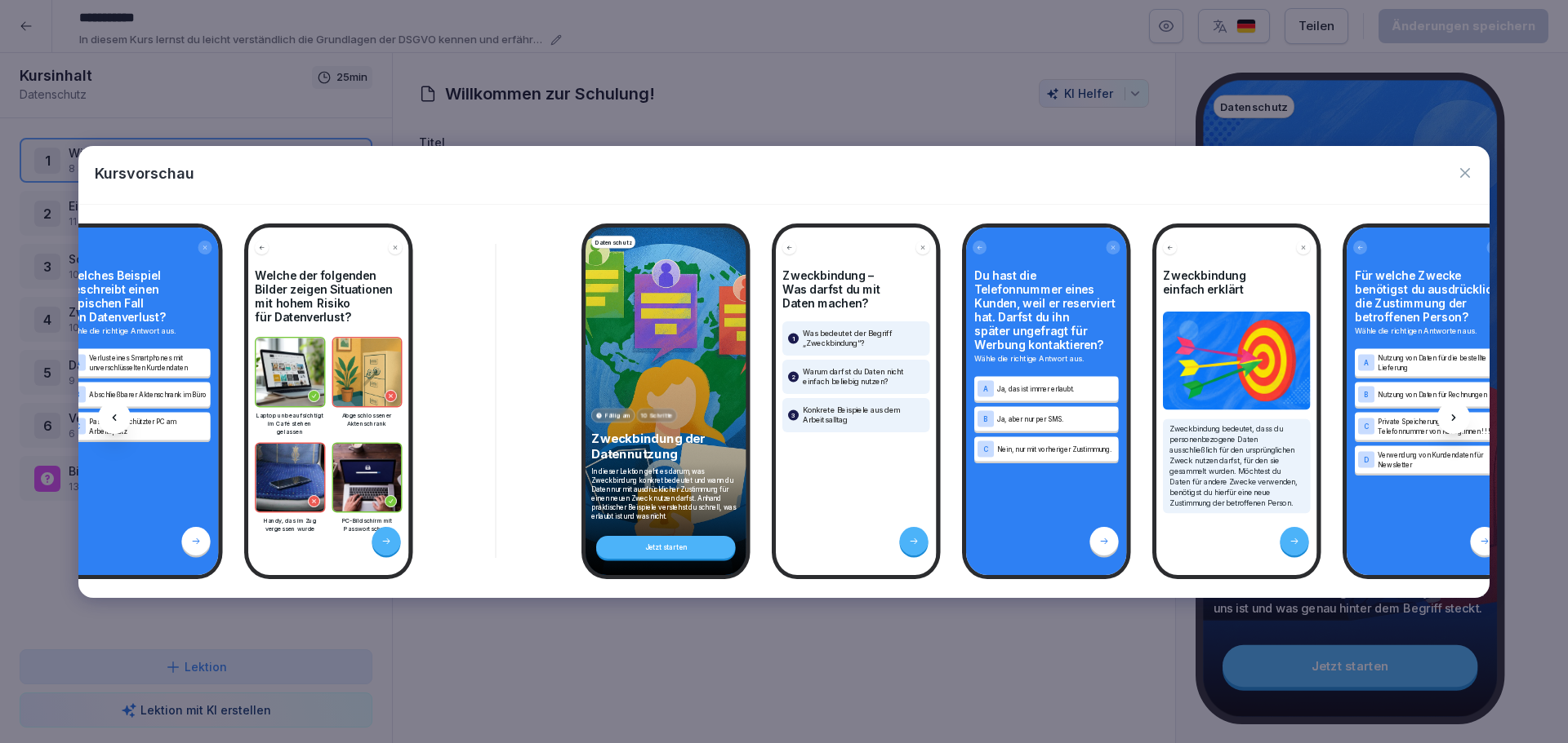
click at [1454, 413] on icon at bounding box center [1452, 417] width 13 height 13
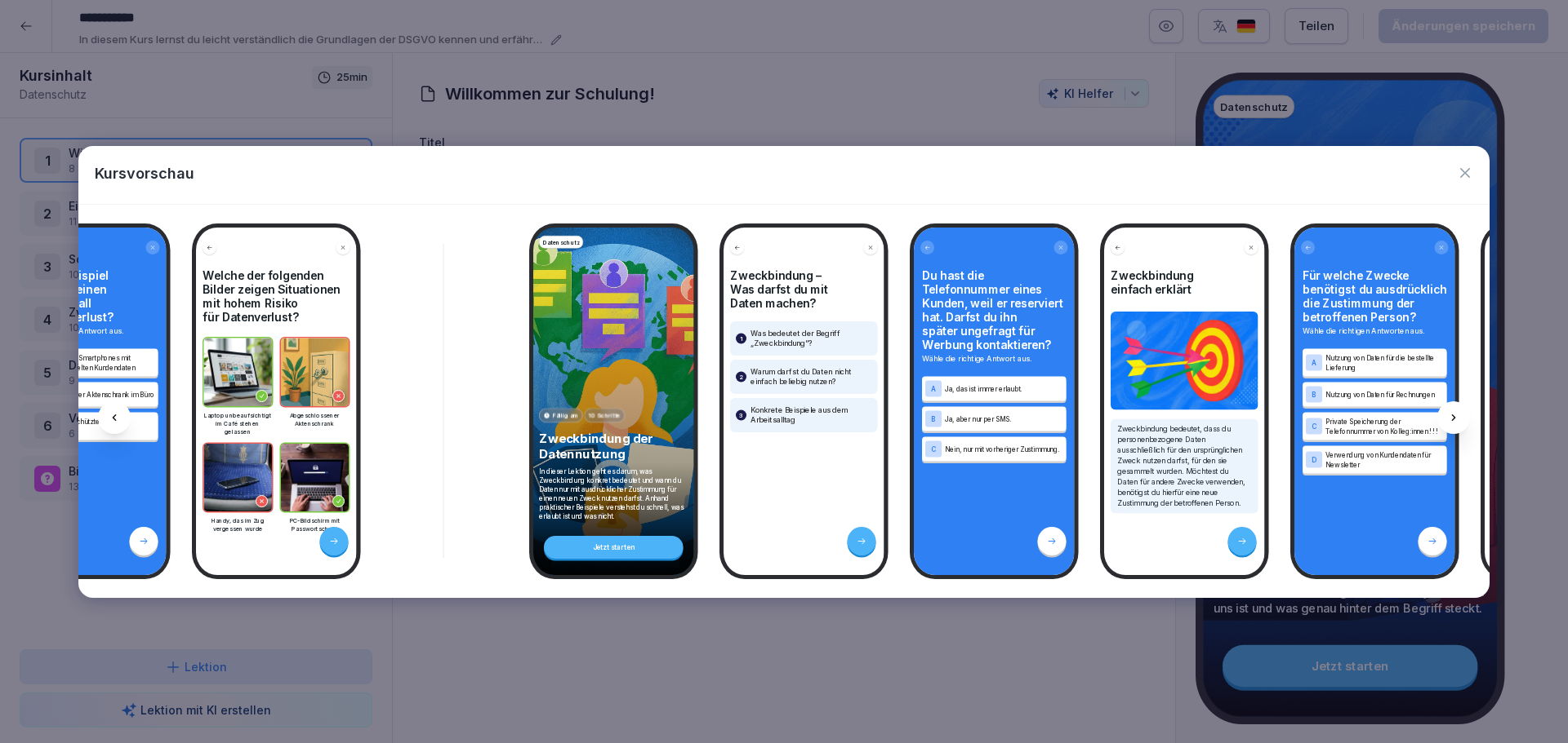
click at [1454, 413] on icon at bounding box center [1452, 417] width 13 height 13
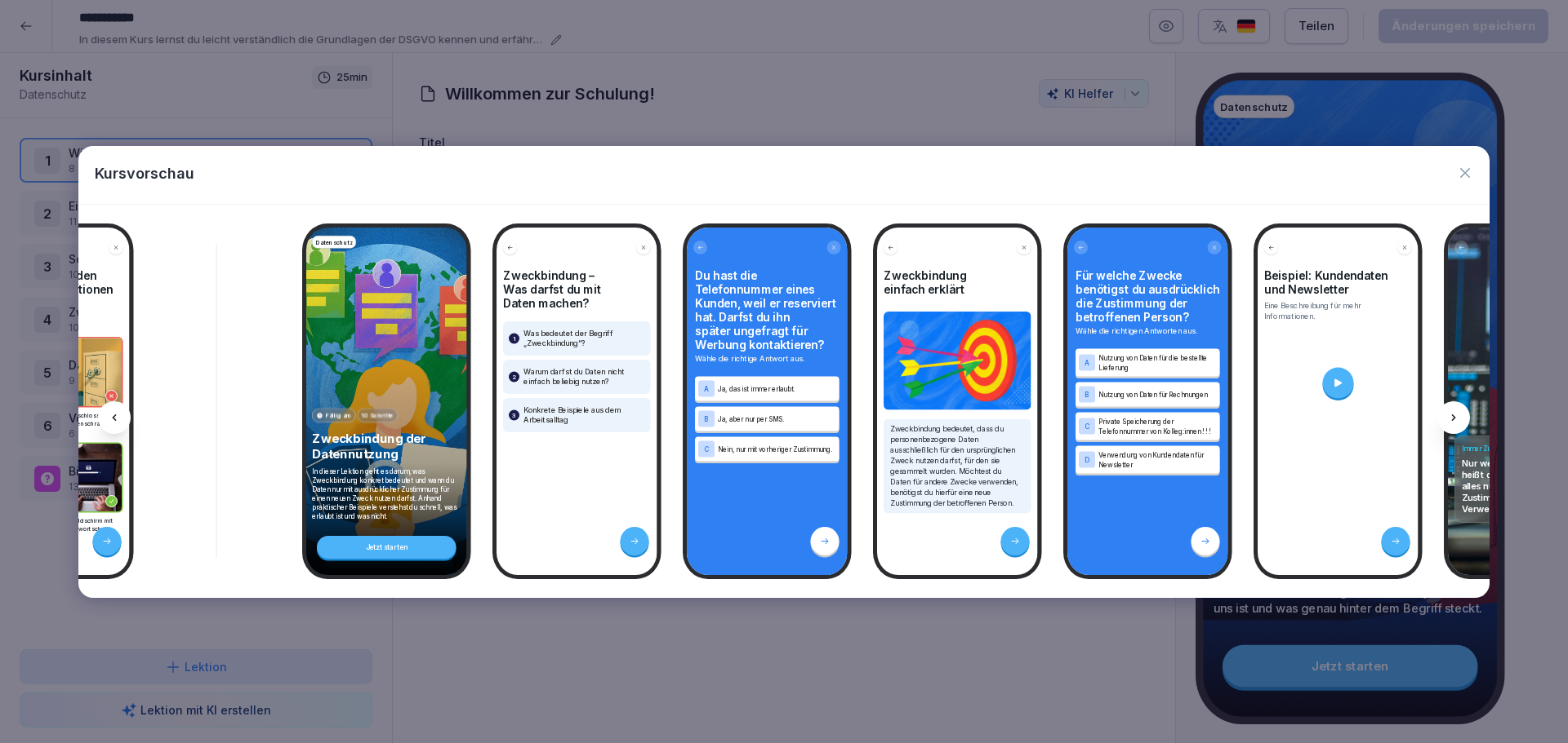
click at [1454, 413] on icon at bounding box center [1452, 417] width 13 height 13
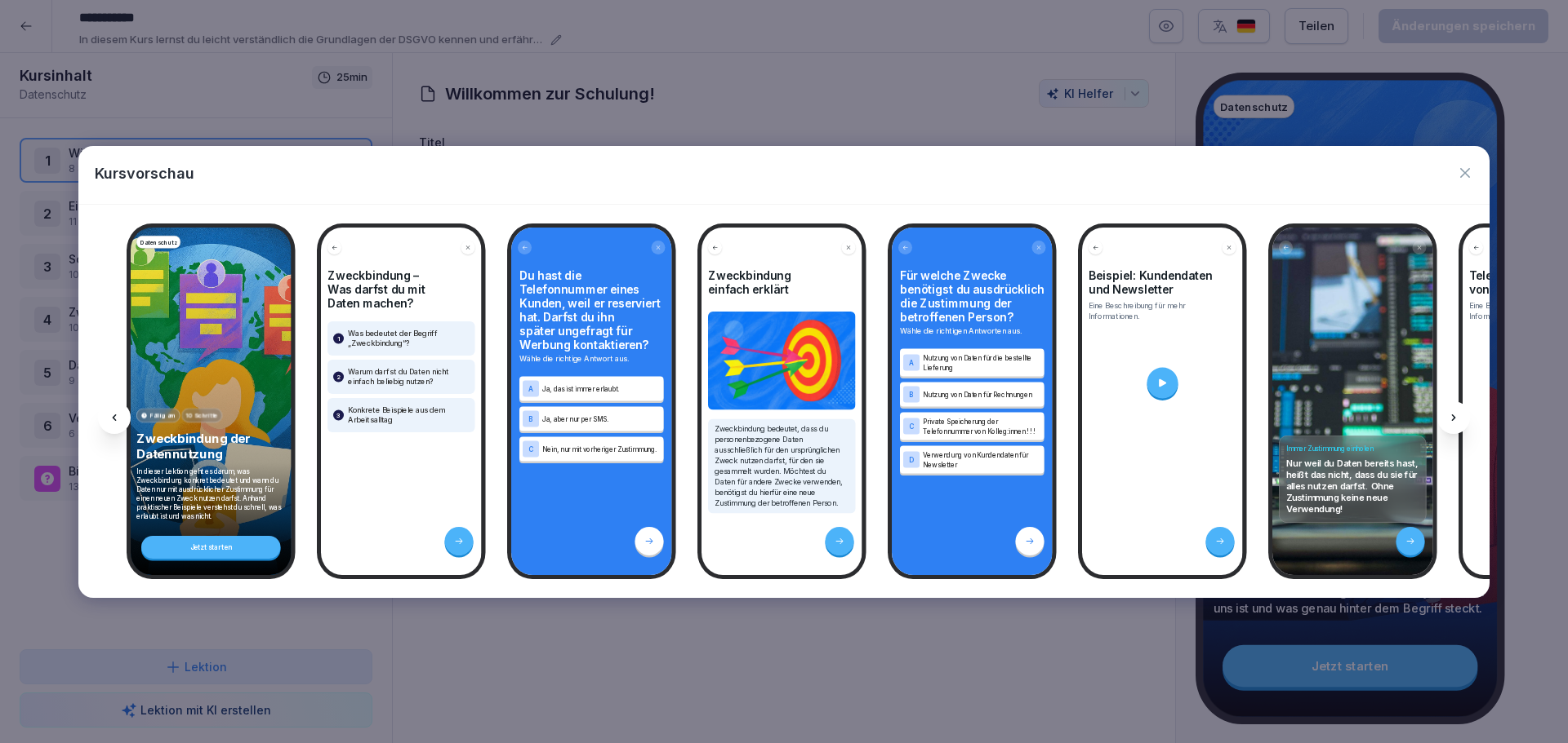
click at [1454, 413] on icon at bounding box center [1452, 417] width 13 height 13
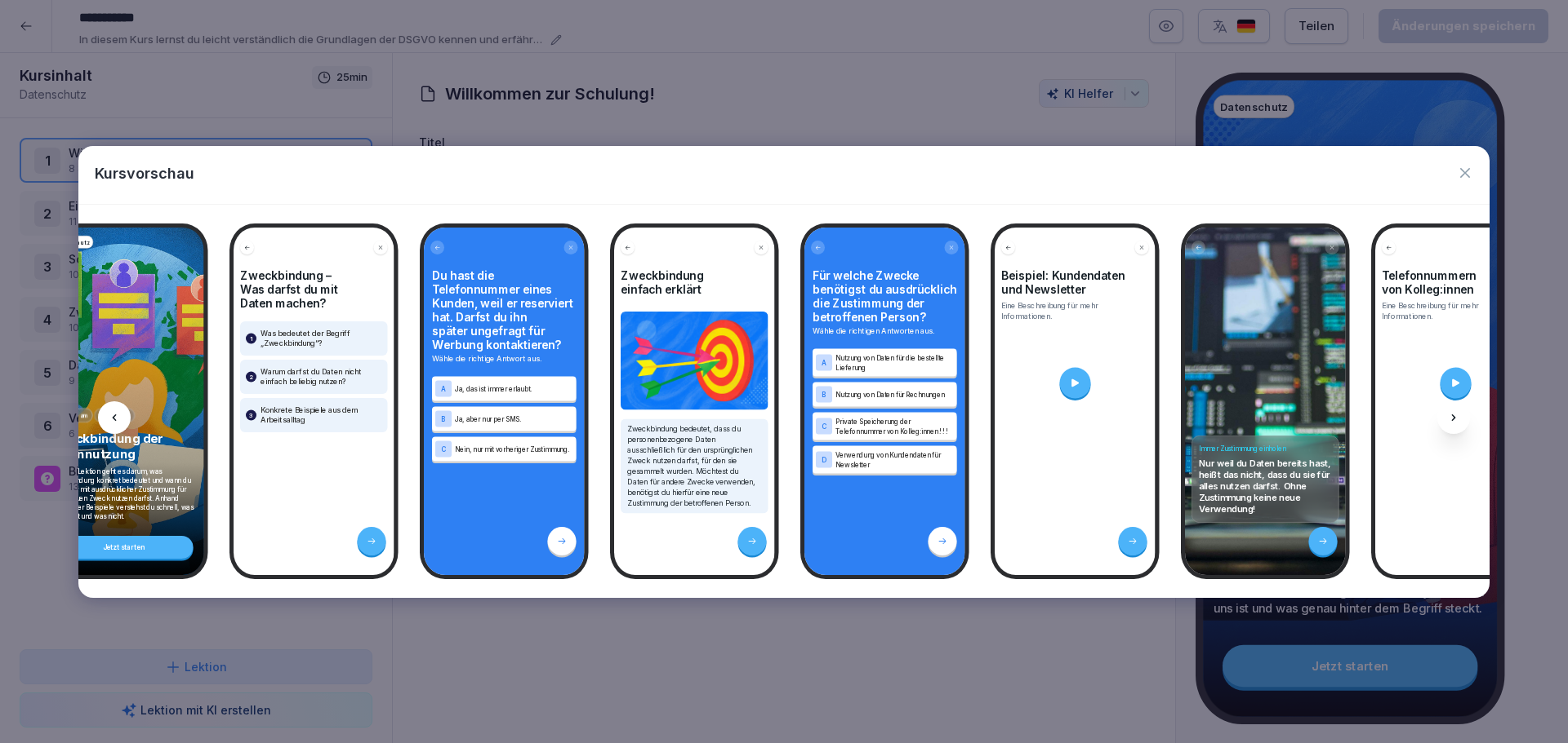
click at [1454, 413] on icon at bounding box center [1452, 417] width 13 height 13
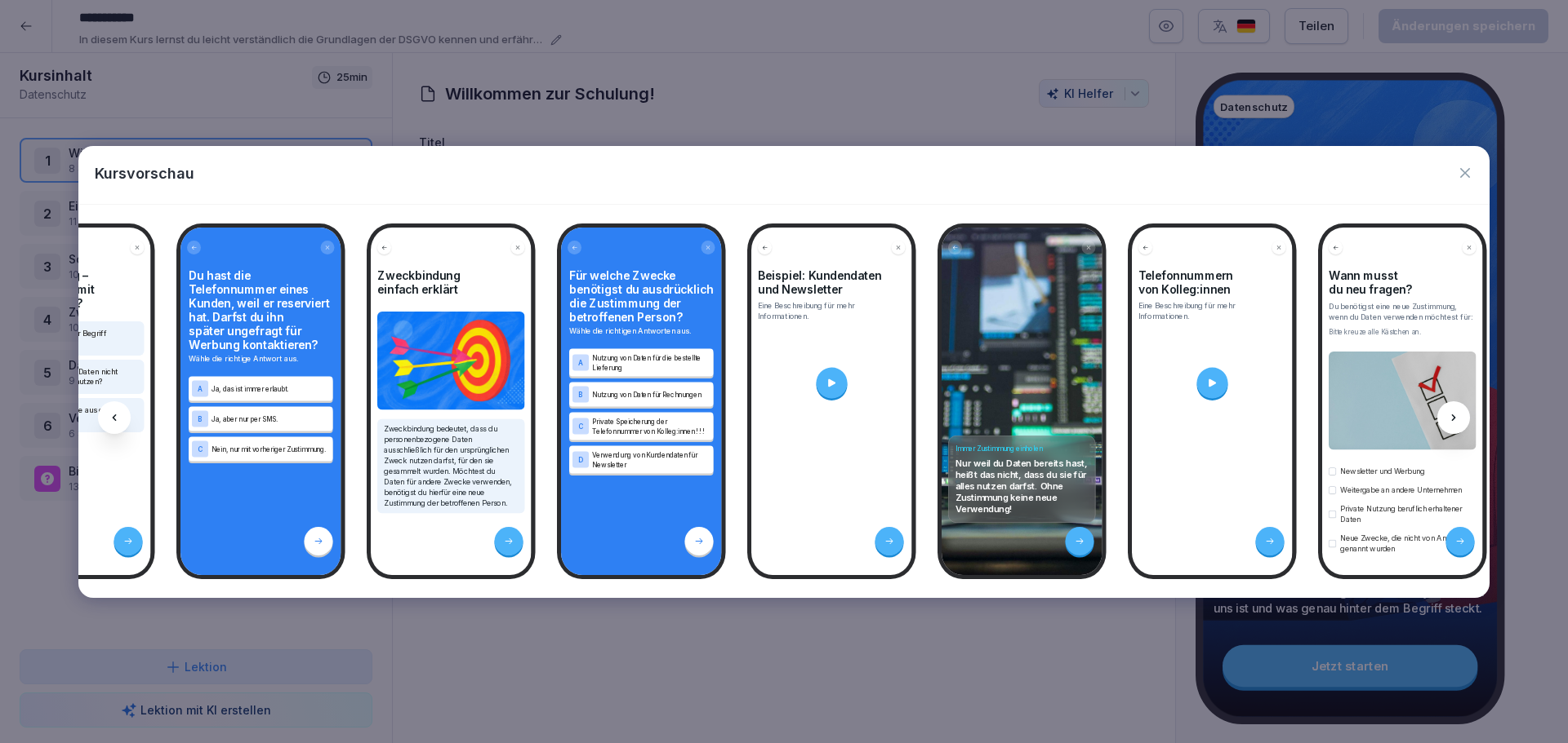
click at [1454, 413] on icon at bounding box center [1452, 417] width 13 height 13
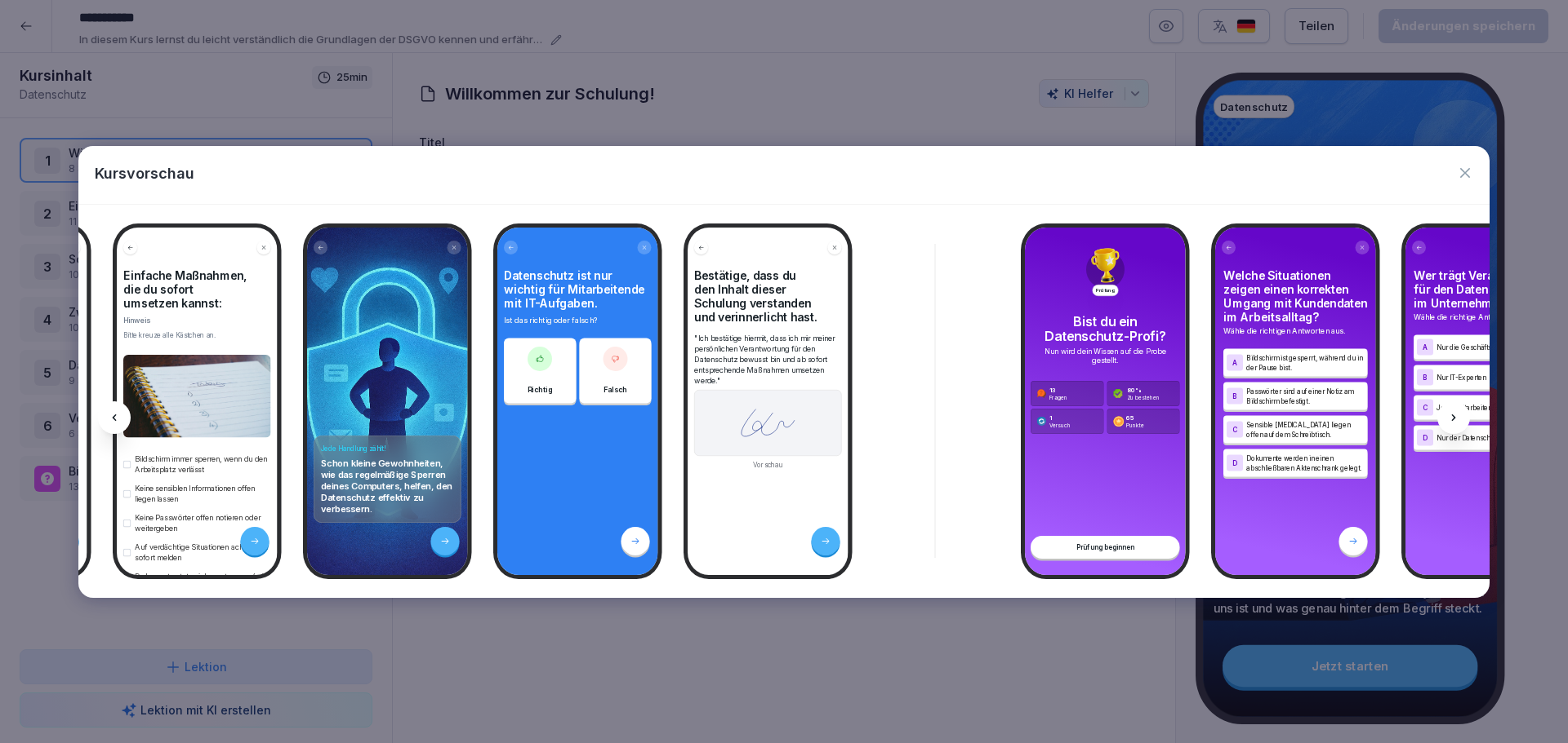
scroll to position [0, 11358]
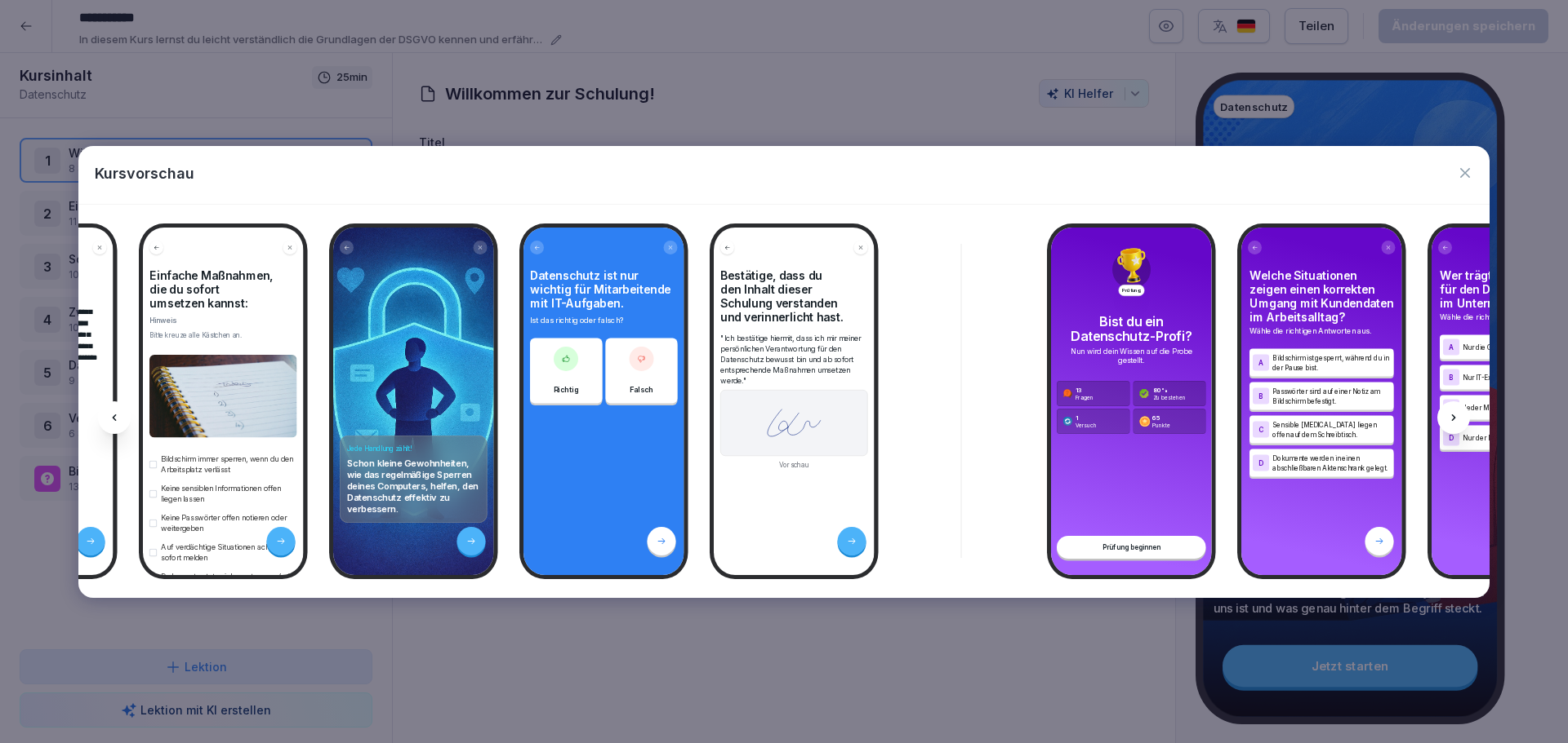
click at [1465, 175] on icon "button" at bounding box center [1464, 173] width 17 height 17
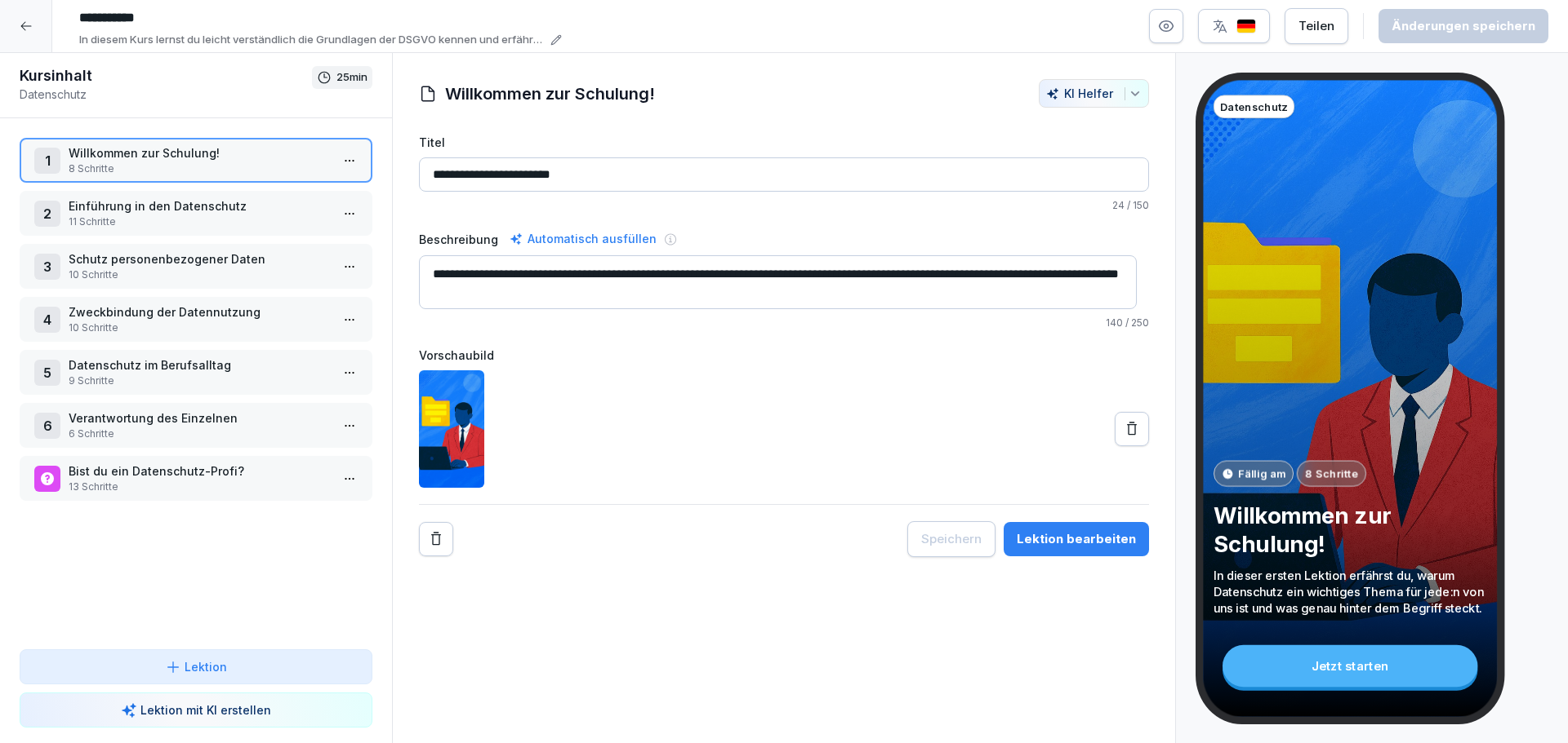
click at [18, 27] on div at bounding box center [26, 26] width 52 height 52
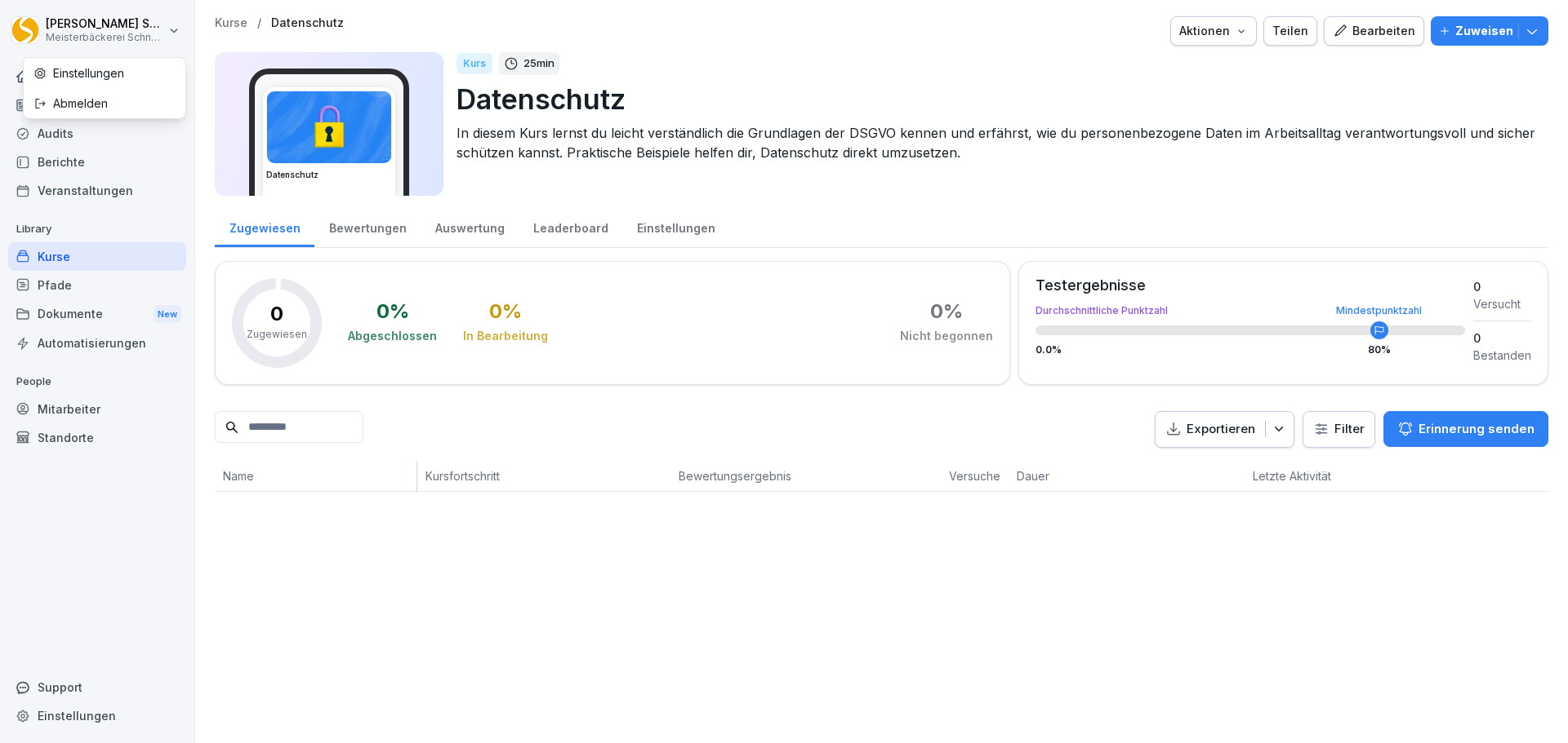
click at [177, 41] on html "Eric Schneckenburger Meisterbäckerei Schneckenburger Home News Audits Berichte …" at bounding box center [784, 372] width 1568 height 743
click at [78, 109] on div "Abmelden" at bounding box center [105, 103] width 162 height 31
